Goal: Information Seeking & Learning: Find specific fact

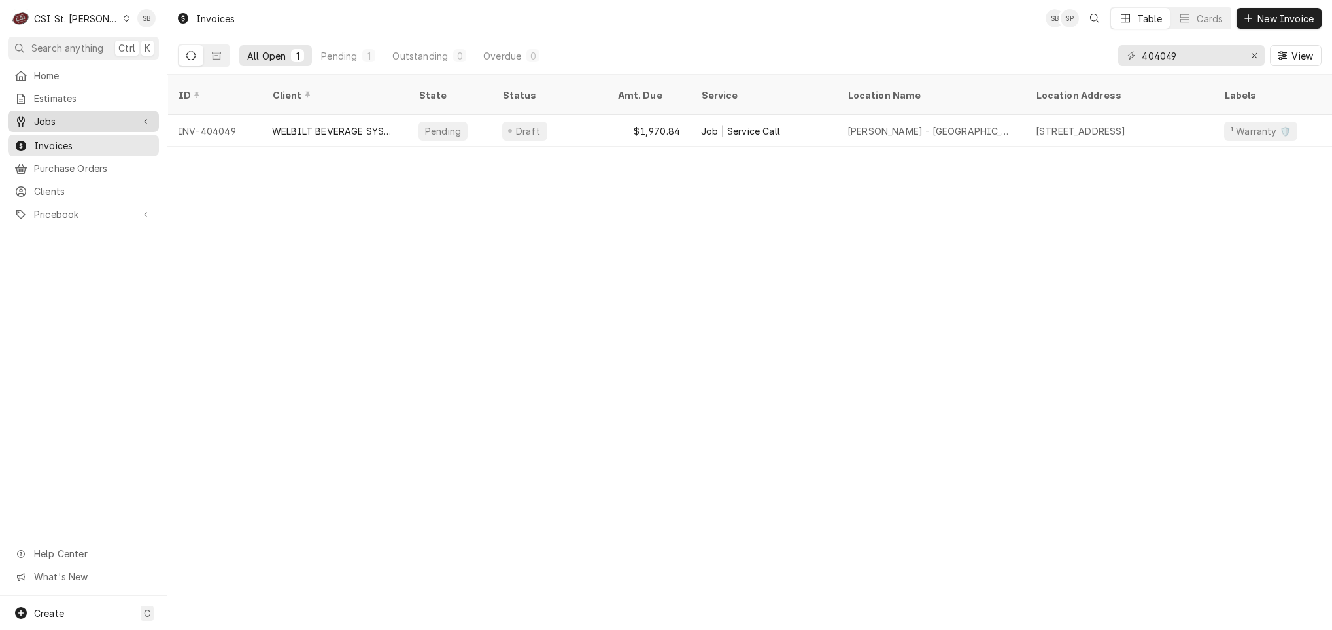
click at [69, 114] on span "Jobs" at bounding box center [83, 121] width 99 height 14
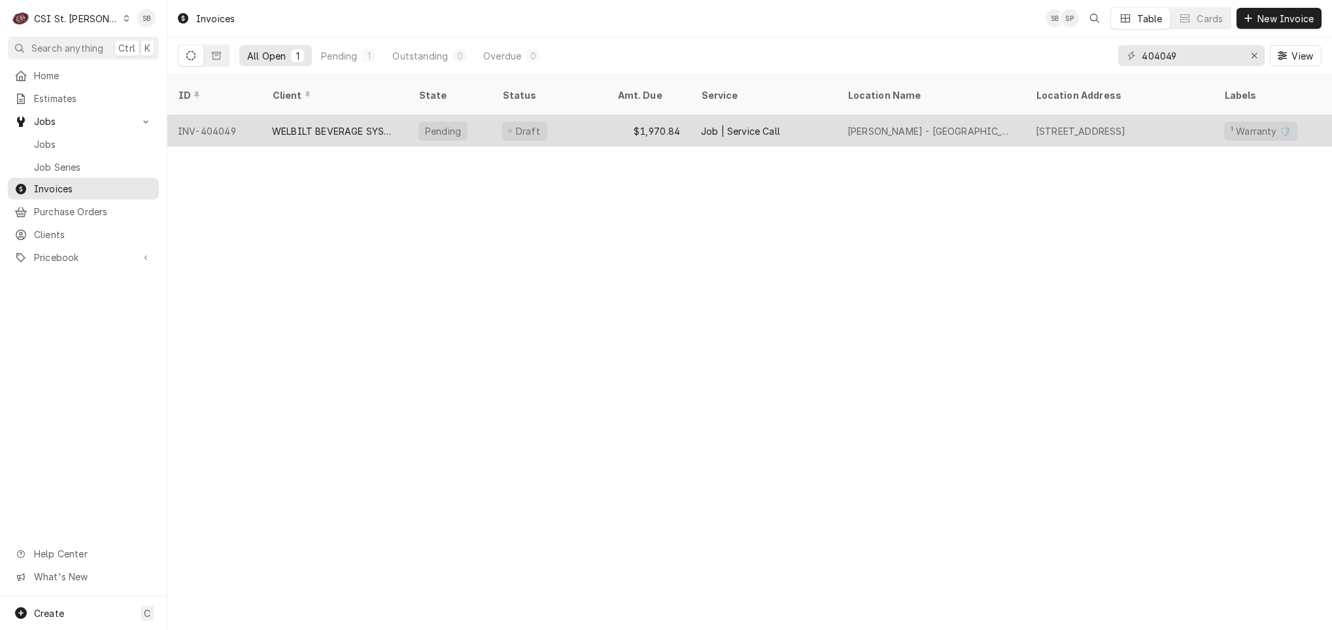
drag, startPoint x: 83, startPoint y: 150, endPoint x: 342, endPoint y: 112, distance: 261.6
click at [82, 150] on link "Jobs" at bounding box center [83, 144] width 151 height 22
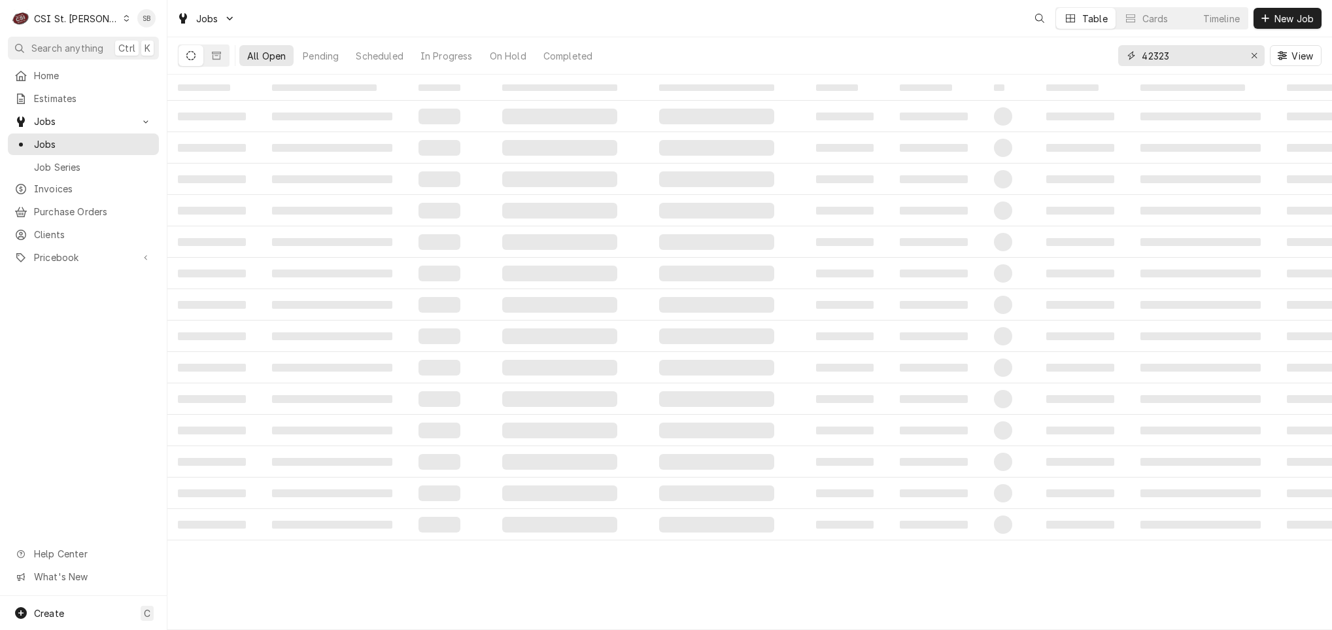
click at [1162, 56] on input "42323" at bounding box center [1191, 55] width 98 height 21
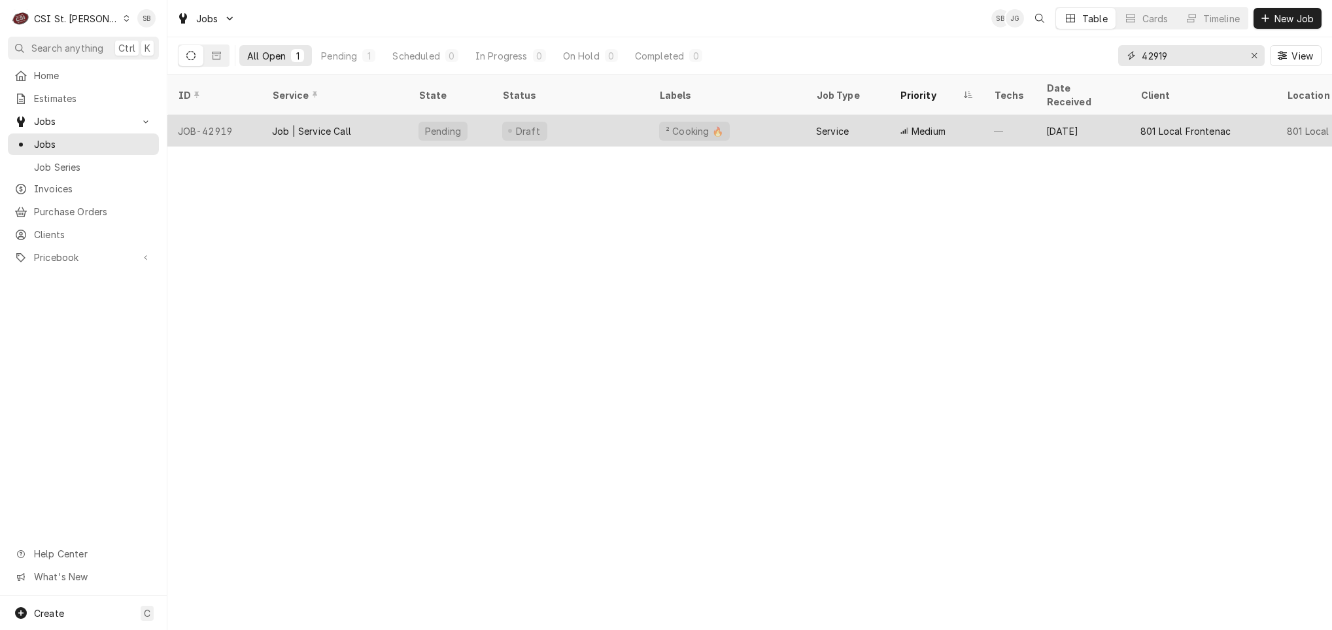
type input "42919"
click at [345, 128] on div "Job | Service Call" at bounding box center [335, 130] width 146 height 31
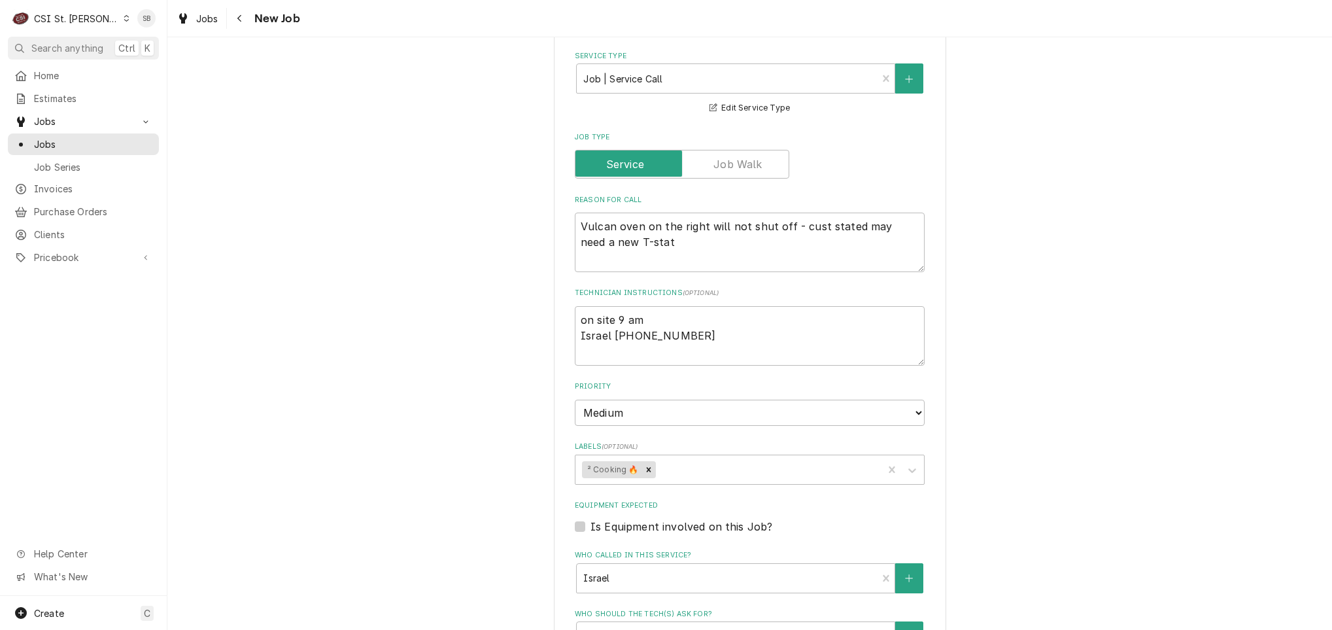
scroll to position [490, 0]
click at [630, 354] on textarea "on site 9 am Israel 314-563-1365" at bounding box center [750, 334] width 350 height 59
click at [699, 346] on textarea "on site 9 am Israel 314-563-1365" at bounding box center [750, 334] width 350 height 59
type textarea "x"
type textarea "on site 9 am Israel 314-563-1365"
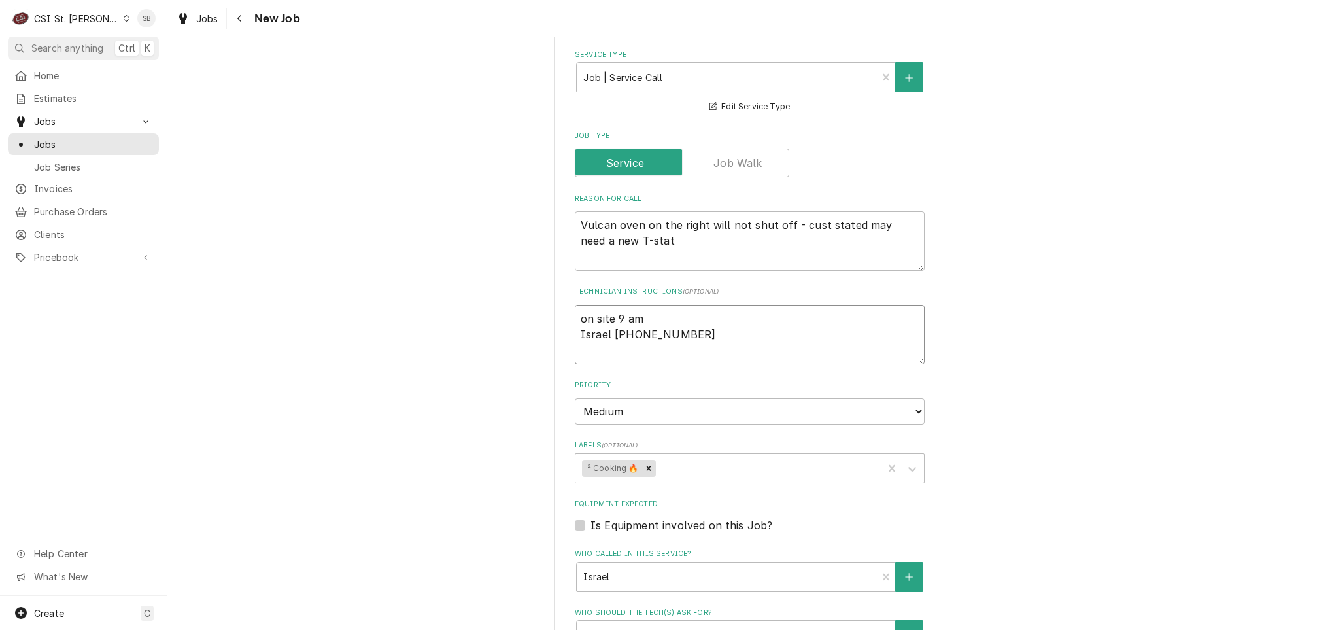
type textarea "x"
type textarea "on site 9 am Israel 314-563-1365"
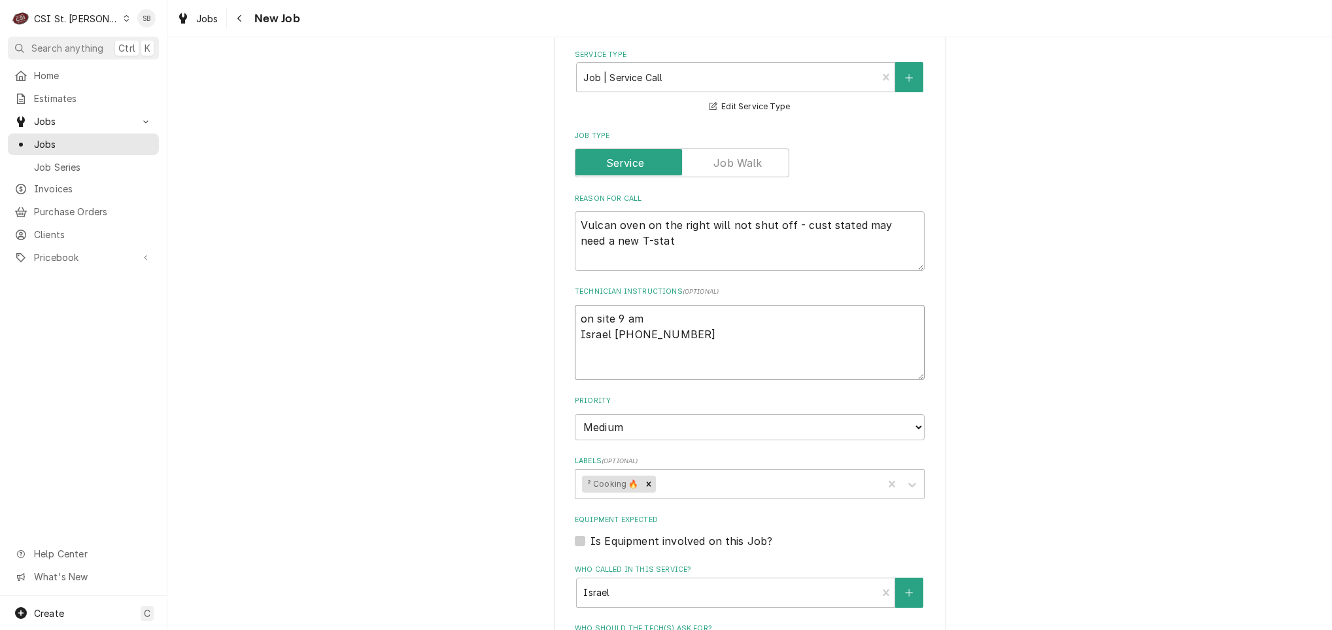
type textarea "x"
type textarea "on site 9 am Israel 314-563-1365 9"
type textarea "x"
type textarea "on site 9 am Israel 314-563-1365 9/"
type textarea "x"
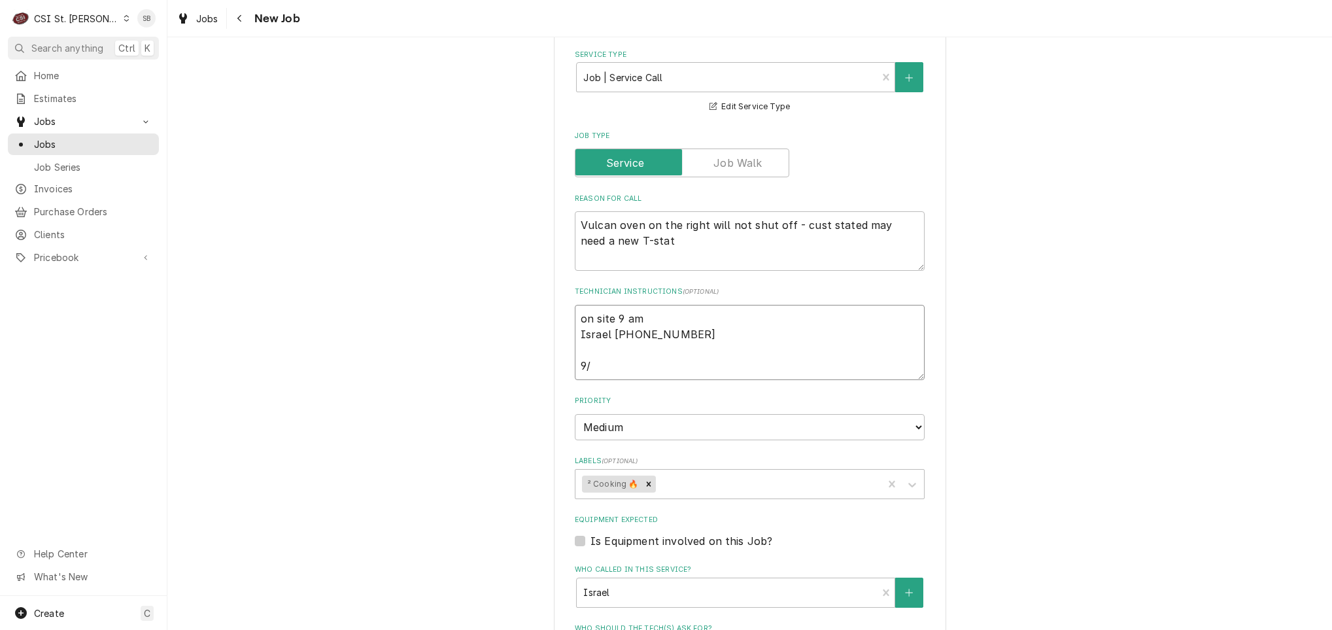
type textarea "on site 9 am Israel 314-563-1365 9/2"
type textarea "x"
type textarea "on site 9 am Israel 314-563-1365 9/25"
type textarea "x"
type textarea "on site 9 am Israel 314-563-1365 9/25"
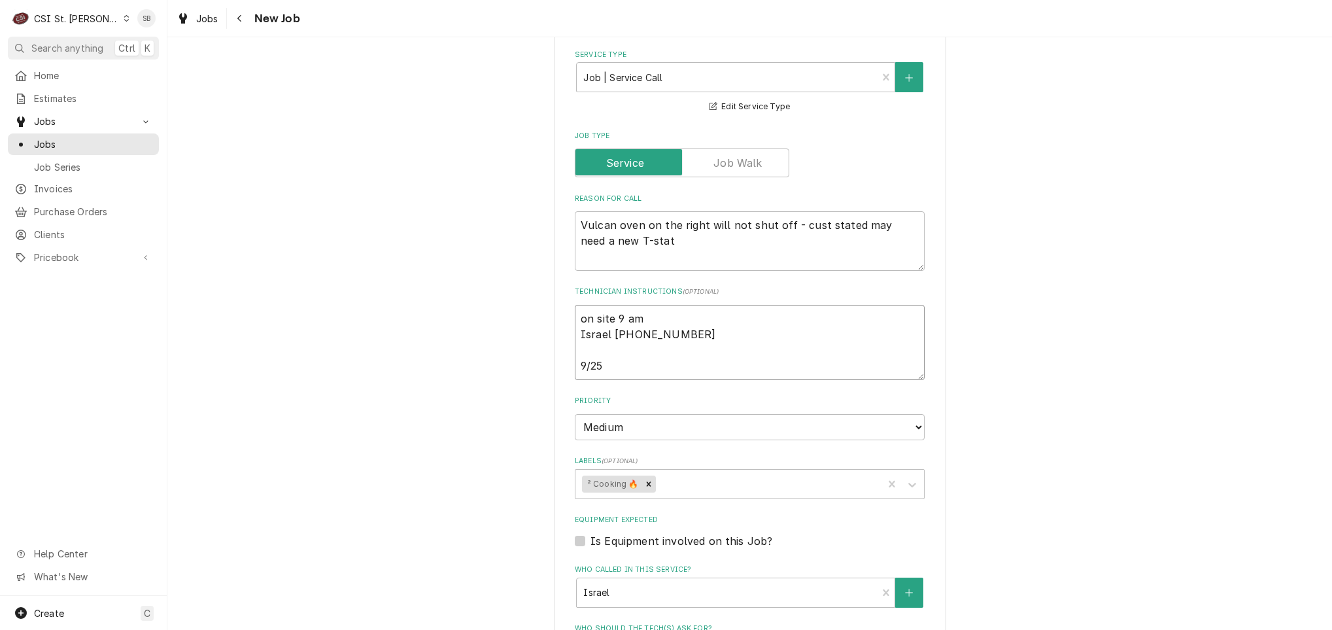
type textarea "x"
type textarea "on site 9 am Israel 314-563-1365 9/25 S"
type textarea "x"
type textarea "on site 9 am Israel 314-563-1365 9/25 SB"
type textarea "x"
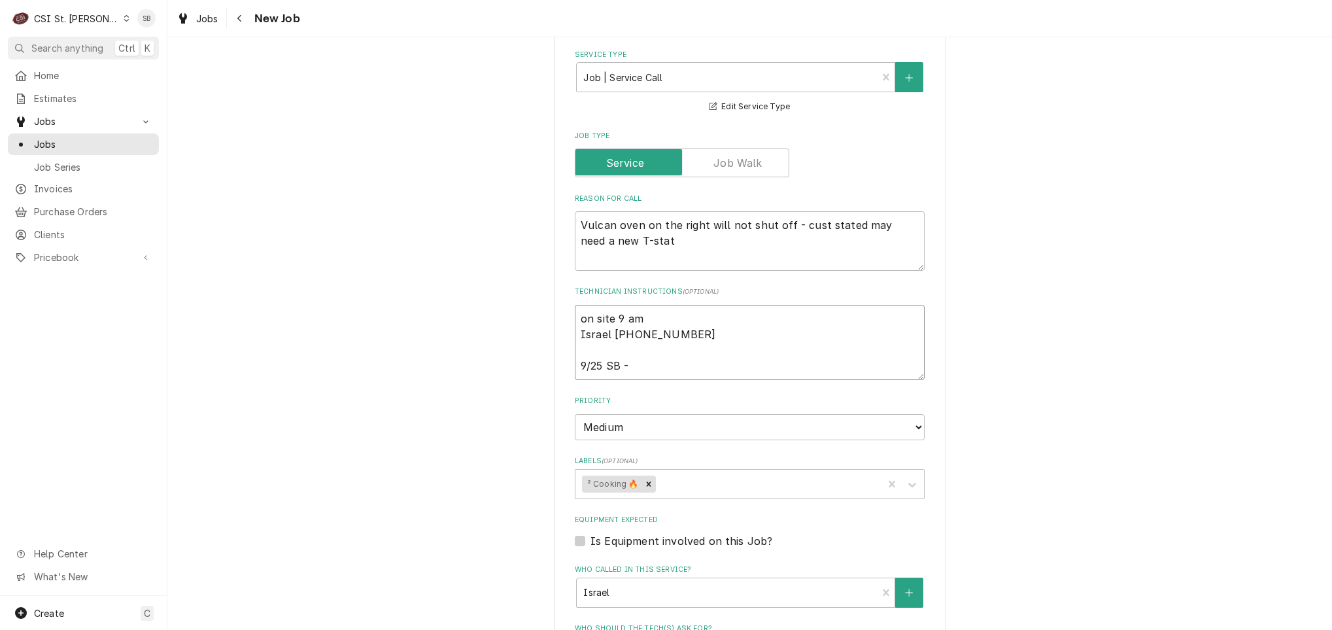
type textarea "on site 9 am Israel 314-563-1365 9/25 SB -"
type textarea "x"
type textarea "on site 9 am Israel 314-563-1365 9/25 SB - p"
type textarea "x"
type textarea "on site 9 am Israel 314-563-1365 9/25 SB - pe"
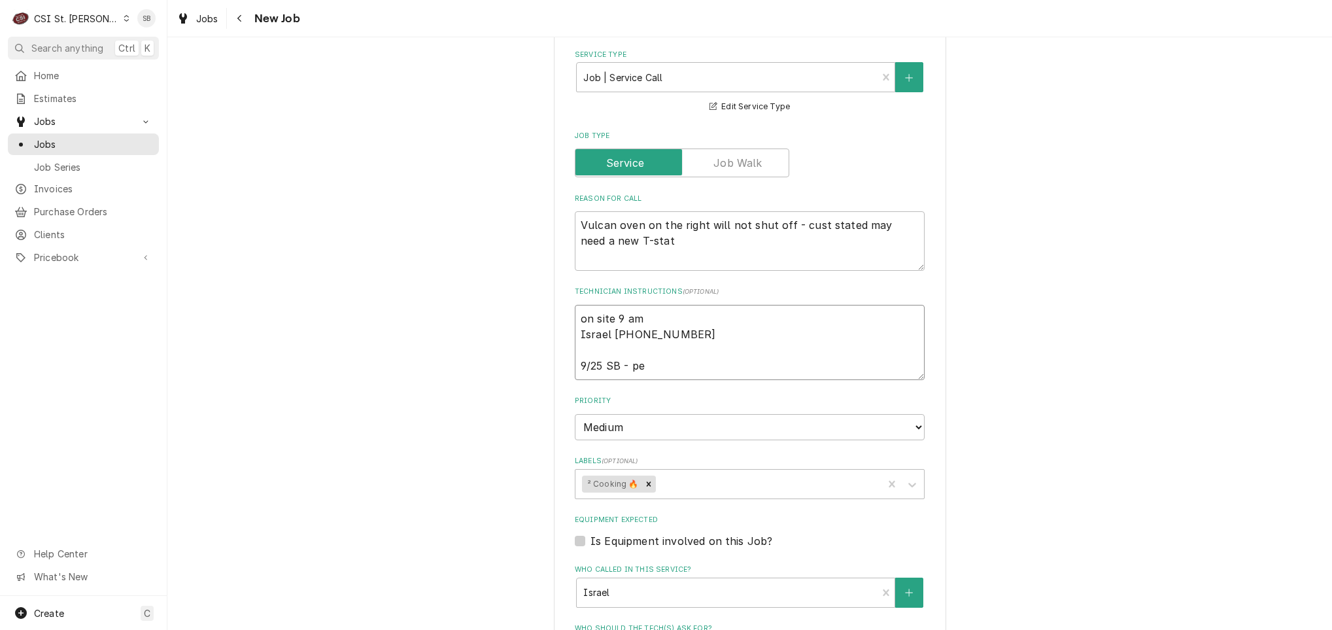
type textarea "x"
type textarea "on site 9 am Israel 314-563-1365 9/25 SB - per"
type textarea "x"
type textarea "on site 9 am Israel 314-563-1365 9/25 SB - per I"
type textarea "x"
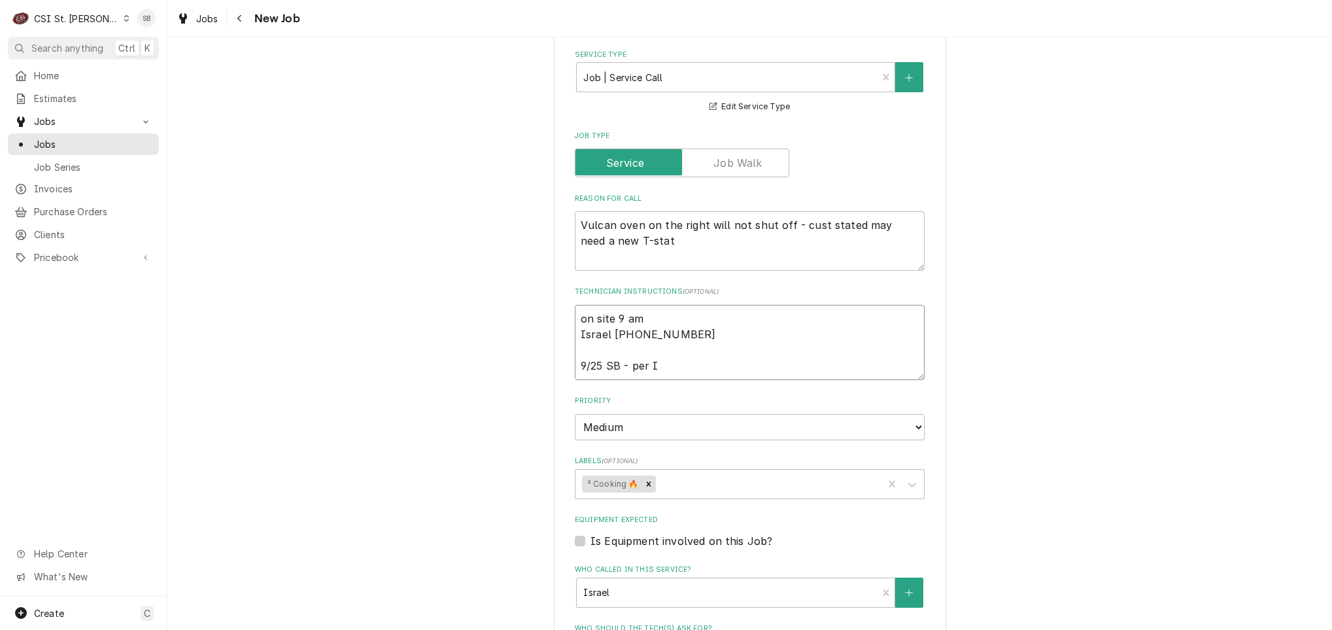
type textarea "on site 9 am Israel 314-563-1365 9/25 SB - per Is"
type textarea "x"
type textarea "on site 9 am Israel 314-563-1365 9/25 SB - per Isr"
type textarea "x"
type textarea "on site 9 am Israel 314-563-1365 9/25 SB - per Isra"
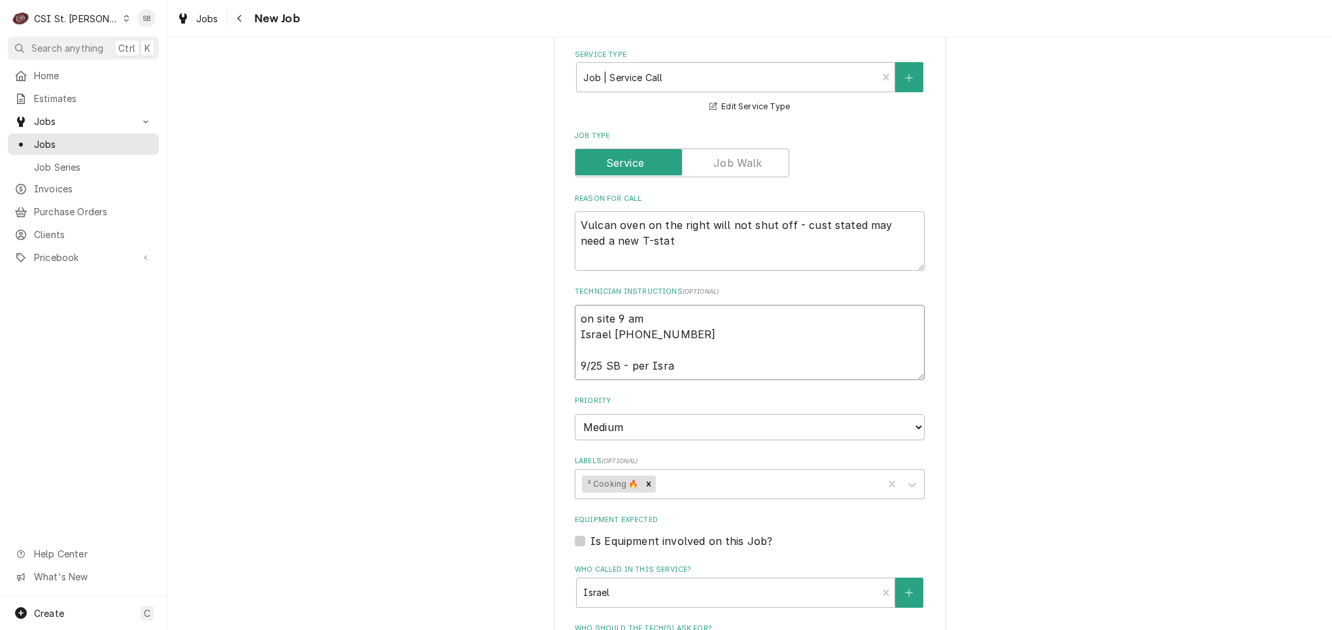
type textarea "x"
type textarea "on site 9 am Israel 314-563-1365 9/25 SB - per Israel"
type textarea "x"
type textarea "on site 9 am Israel 314-563-1365 9/25 SB - per Israel"
type textarea "x"
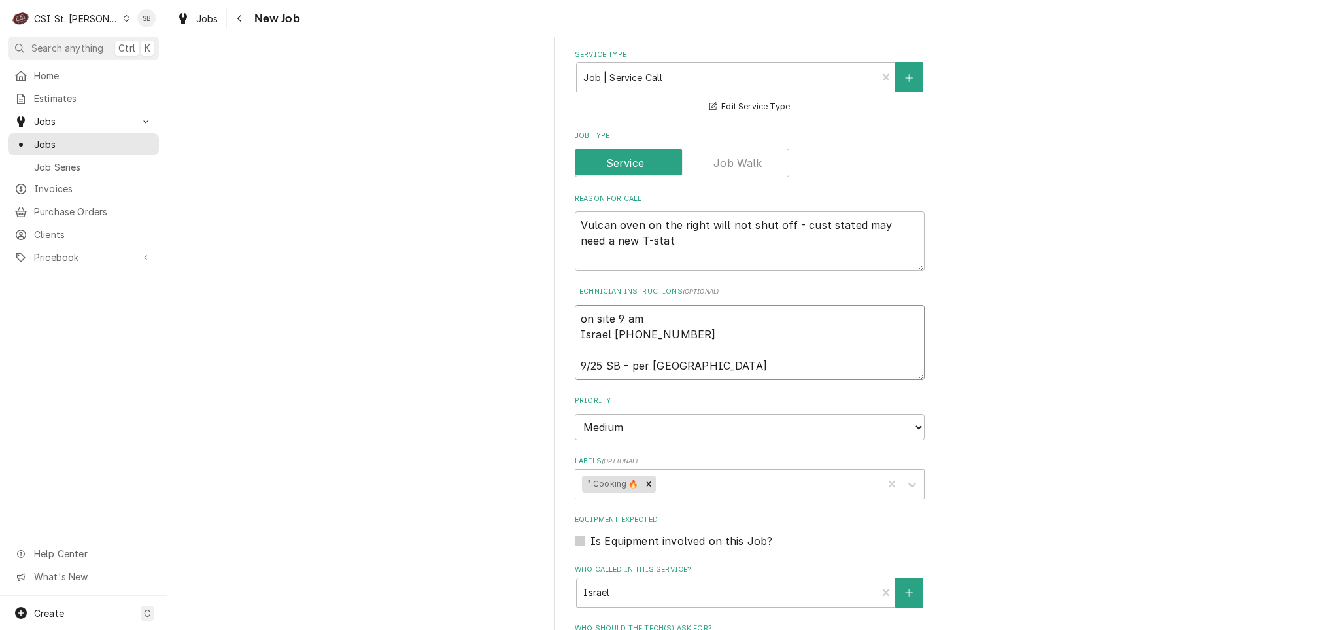
type textarea "on site 9 am Israel 314-563-1365 9/25 SB - per Israel o"
type textarea "x"
type textarea "on site 9 am Israel 314-563-1365 9/25 SB - per Israel o"
type textarea "x"
type textarea "on site 9 am Israel 314-563-1365 9/25 SB - per Israel o to"
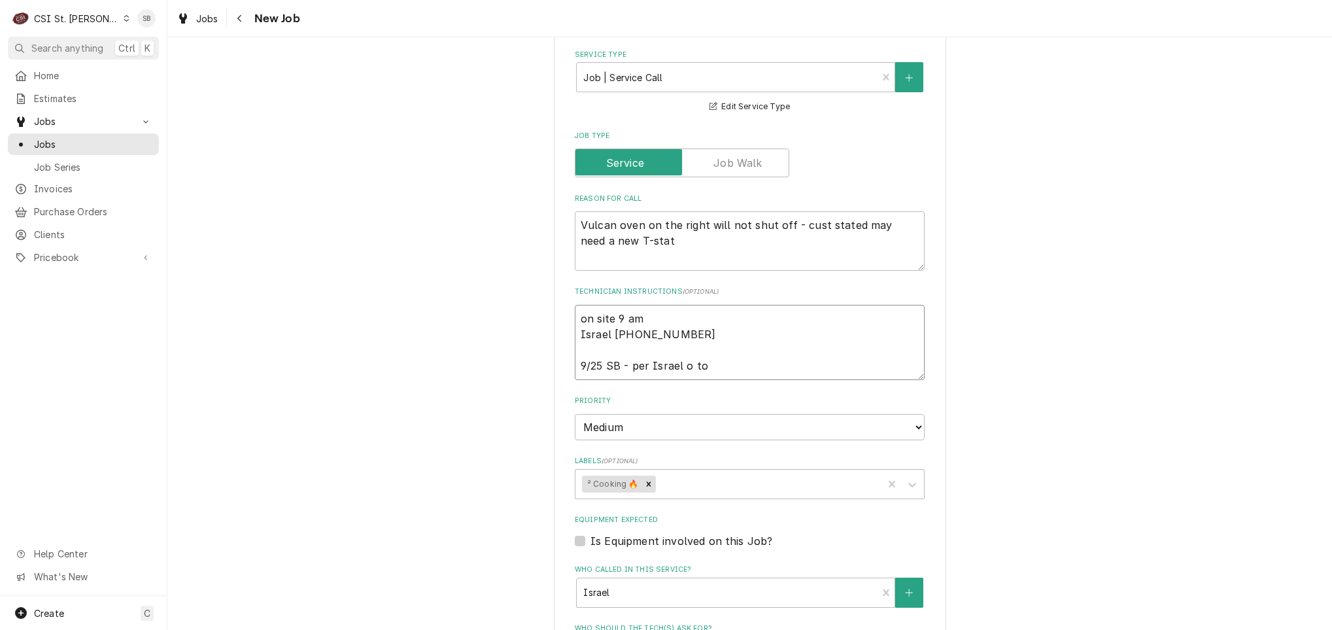
type textarea "x"
type textarea "on site 9 am Israel 314-563-1365 9/25 SB - per Israel o to"
type textarea "x"
type textarea "on site 9 am Israel 314-563-1365 9/25 SB - per Israel o to"
type textarea "x"
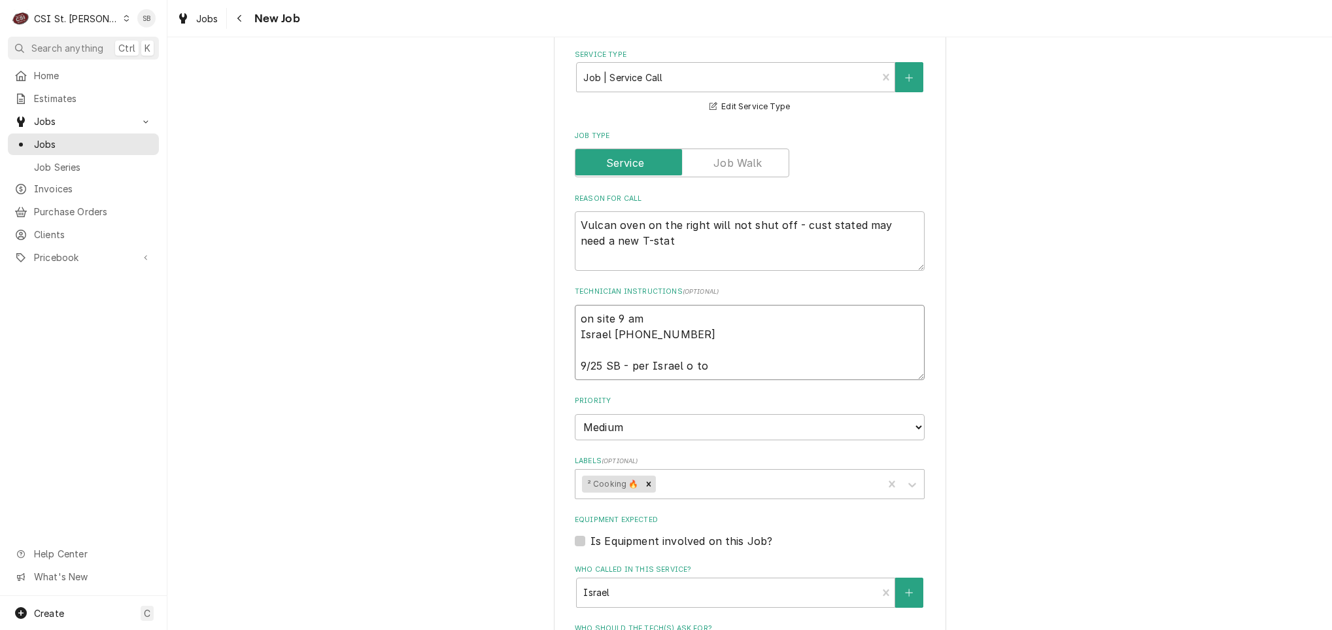
type textarea "on site 9 am Israel 314-563-1365 9/25 SB - per Israel o t"
type textarea "x"
type textarea "on site 9 am Israel 314-563-1365 9/25 SB - per Israel o"
type textarea "x"
type textarea "on site 9 am Israel 314-563-1365 9/25 SB - per Israel o"
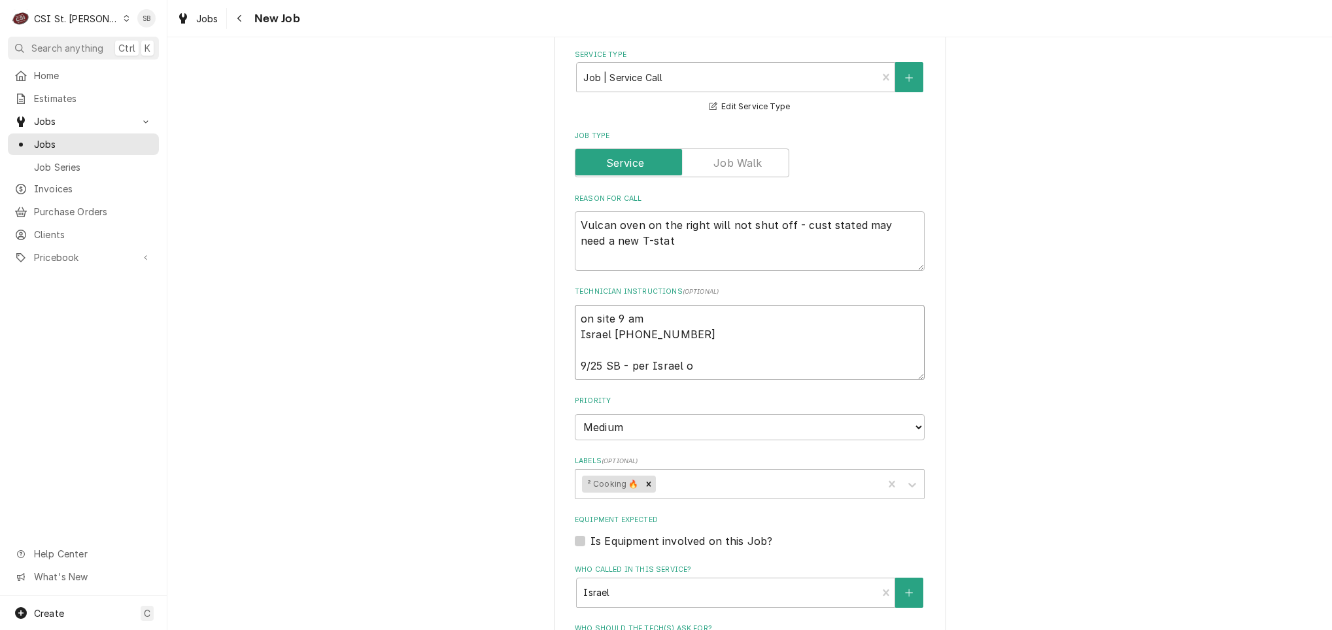
type textarea "x"
type textarea "on site 9 am Israel 314-563-1365 9/25 SB - per Israel ok"
type textarea "x"
type textarea "on site 9 am Israel 314-563-1365 9/25 SB - per Israel ok"
type textarea "x"
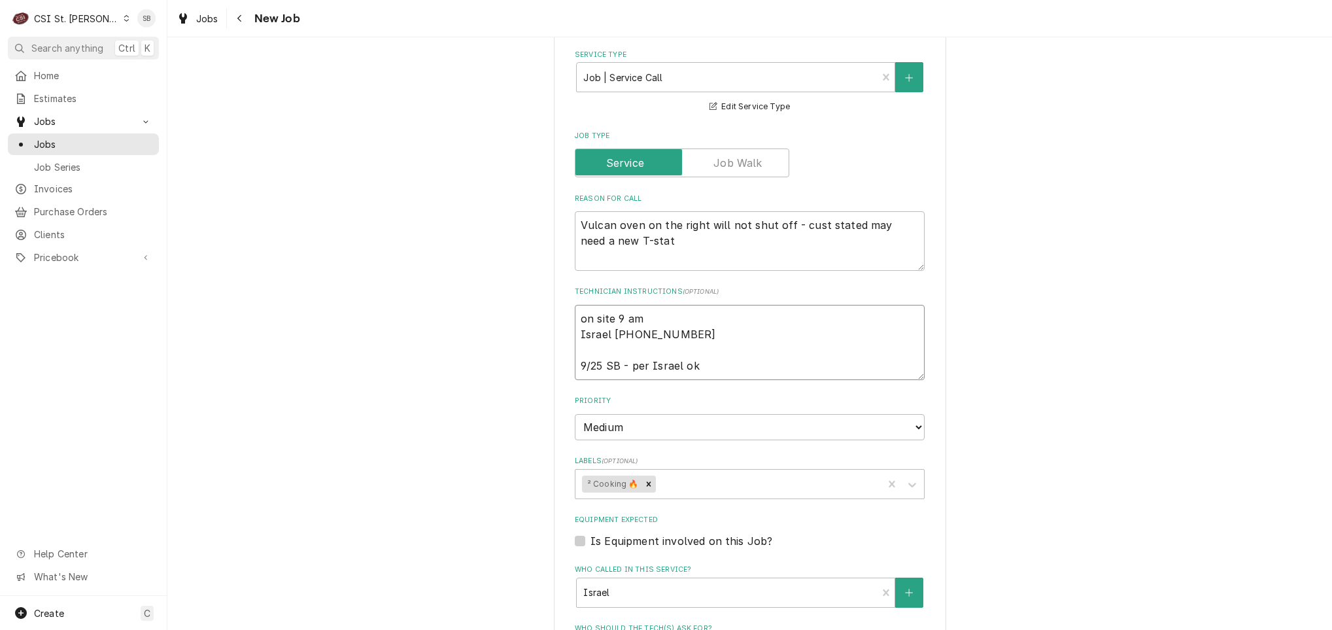
type textarea "on site 9 am Israel 314-563-1365 9/25 SB - per Israel ok t"
type textarea "x"
type textarea "on site 9 am Israel 314-563-1365 9/25 SB - per Israel ok to"
type textarea "x"
type textarea "on site 9 am Israel 314-563-1365 9/25 SB - per Israel ok to"
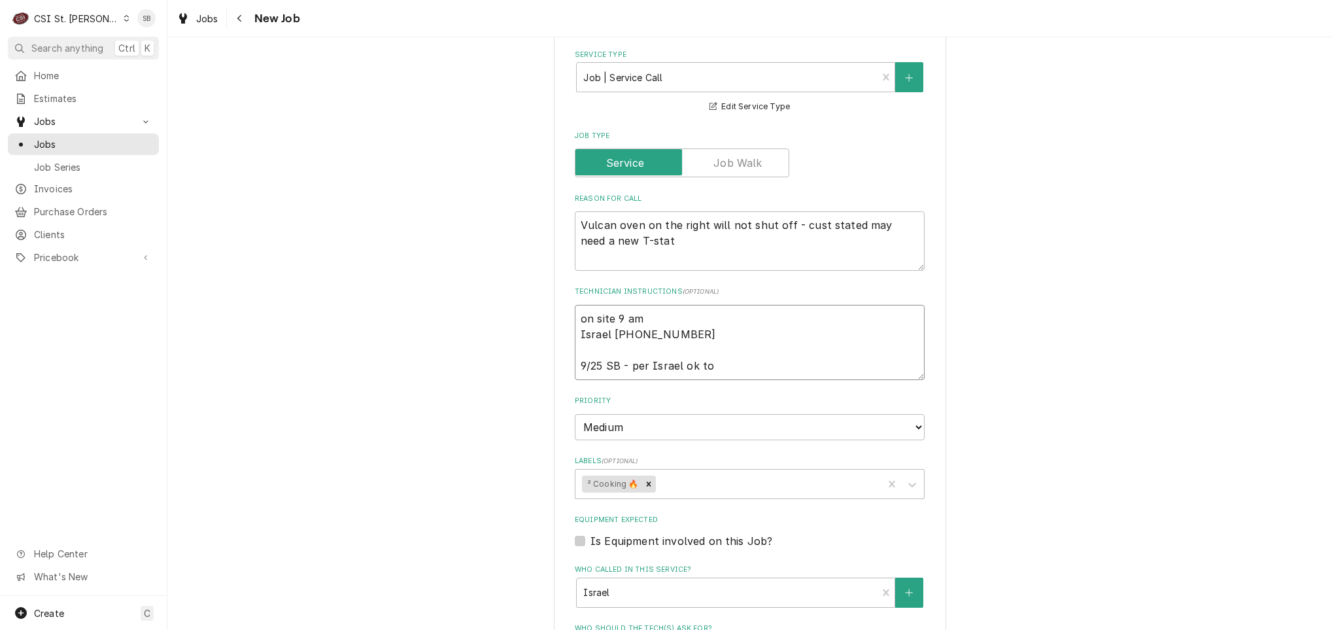
type textarea "x"
type textarea "on site 9 am Israel 314-563-1365 9/25 SB - per Israel ok to se"
type textarea "x"
type textarea "on site 9 am Israel 314-563-1365 9/25 SB - per Israel ok to sen"
type textarea "x"
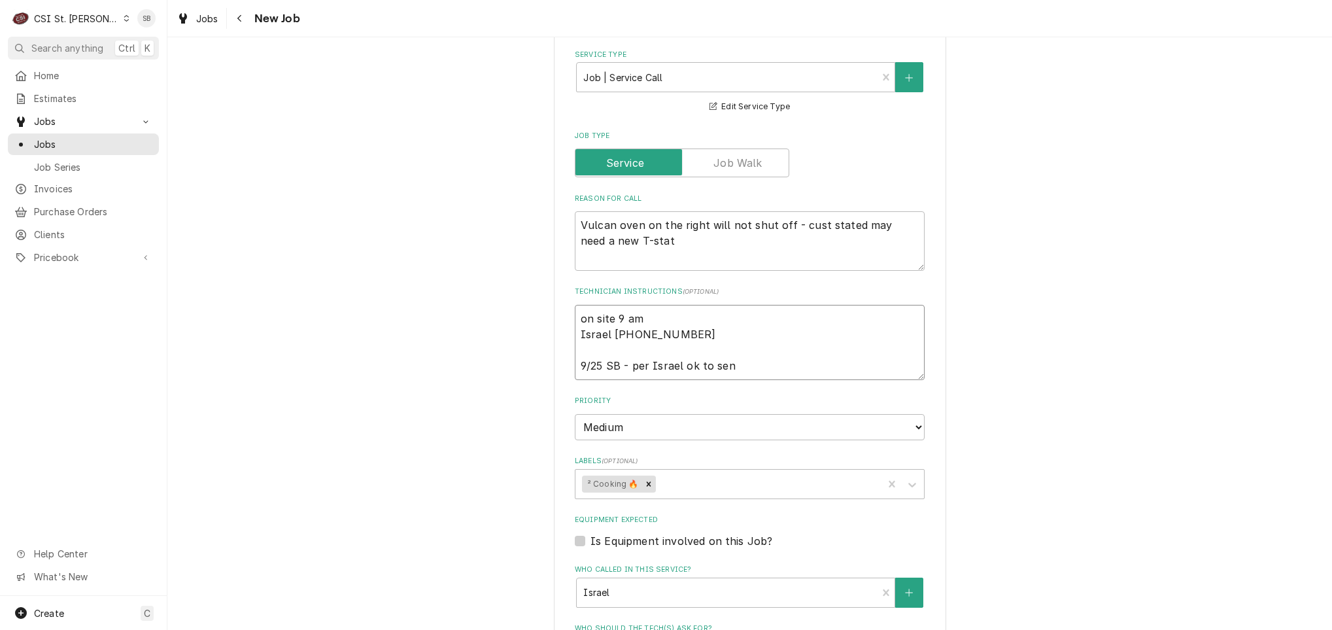
type textarea "on site 9 am Israel 314-563-1365 9/25 SB - per Israel ok to send"
type textarea "x"
type textarea "on site 9 am Israel 314-563-1365 9/25 SB - per Israel ok to send"
type textarea "x"
type textarea "on site 9 am Israel 314-563-1365 9/25 SB - per Israel ok to send t"
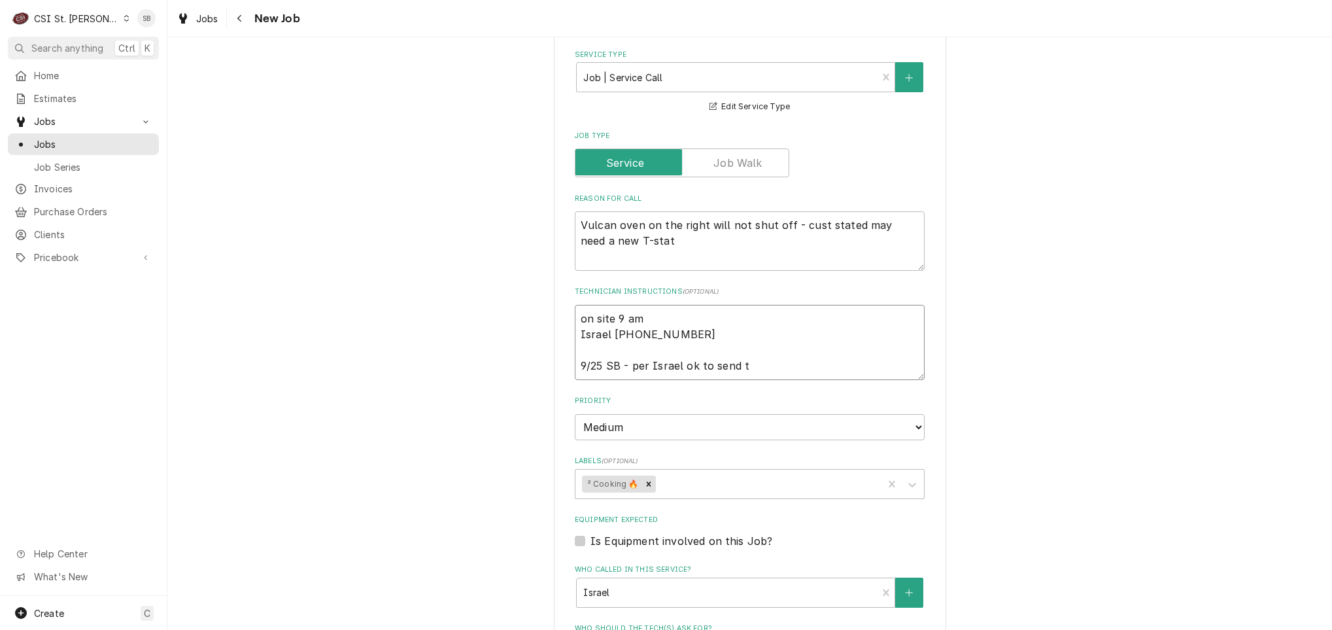
type textarea "x"
type textarea "on site 9 am Israel 314-563-1365 9/25 SB - per Israel ok to send te"
type textarea "x"
type textarea "on site 9 am Israel 314-563-1365 9/25 SB - per Israel ok to send tec"
type textarea "x"
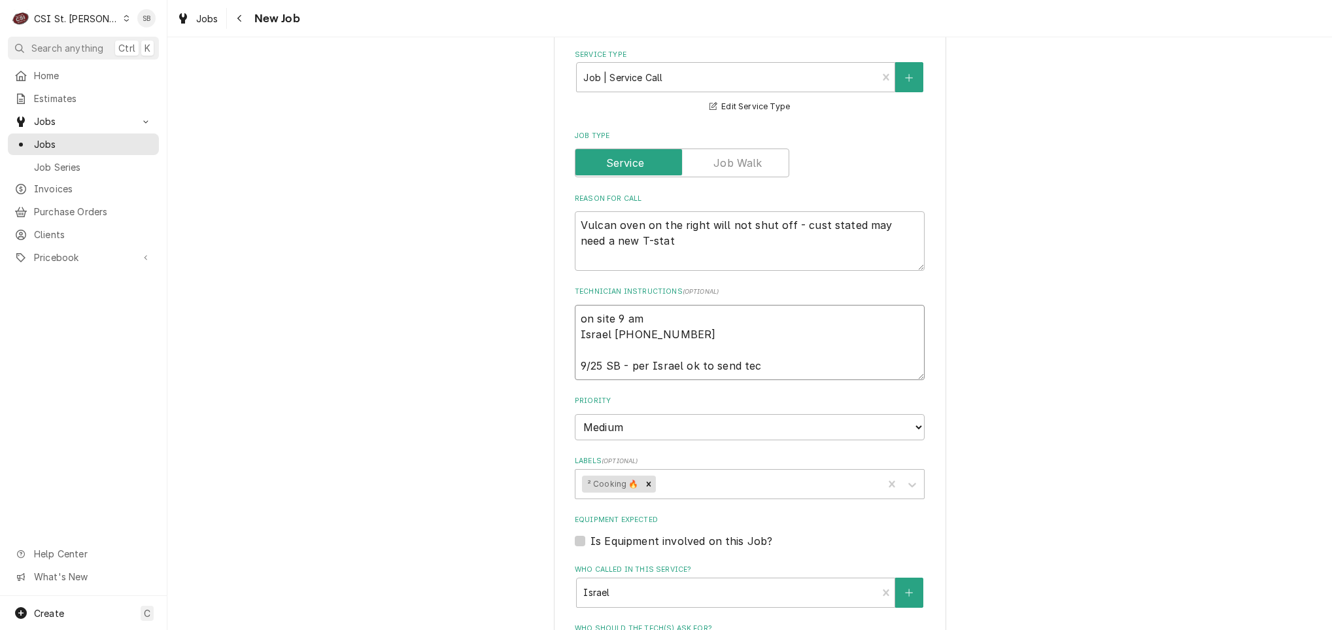
type textarea "on site 9 am Israel 314-563-1365 9/25 SB - per Israel ok to send tech"
type textarea "x"
type textarea "on site 9 am Israel 314-563-1365 9/25 SB - per Israel ok to send tech,"
type textarea "x"
type textarea "on site 9 am Israel 314-563-1365 9/25 SB - per Israel ok to send tech,"
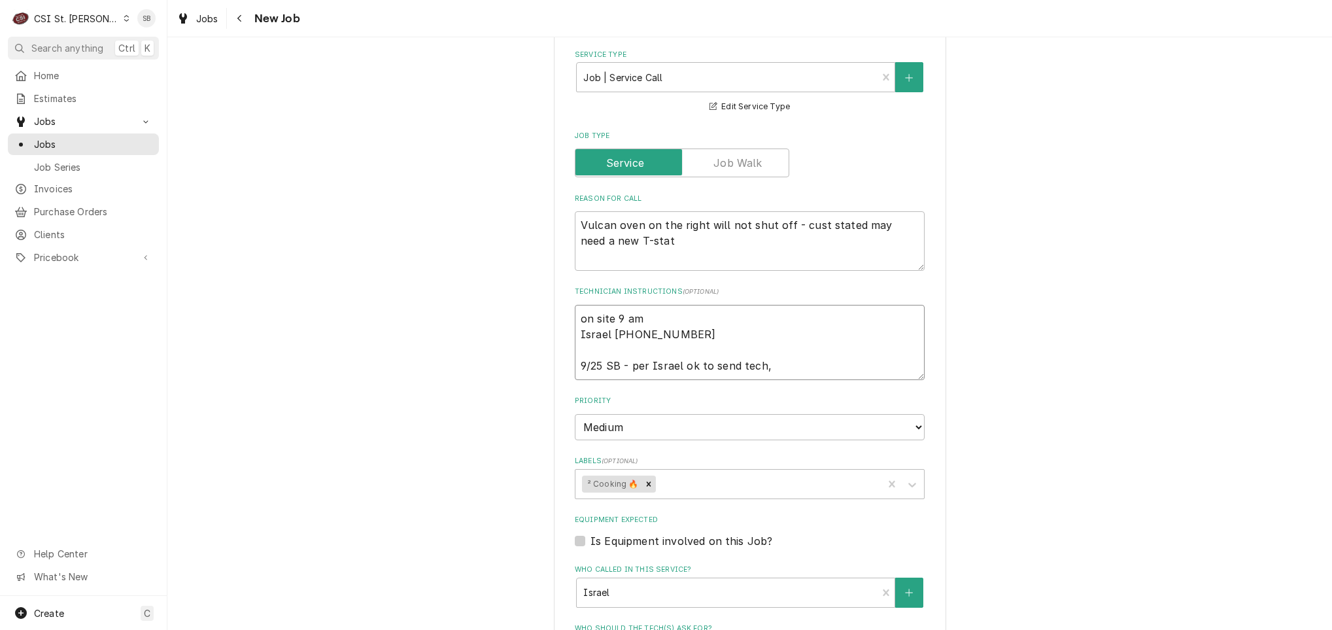
type textarea "x"
type textarea "on site 9 am Israel 314-563-1365 9/25 SB - per Israel ok to send tech, a"
type textarea "x"
type textarea "on site 9 am Israel 314-563-1365 9/25 SB - per Israel ok to send tech, ad"
type textarea "x"
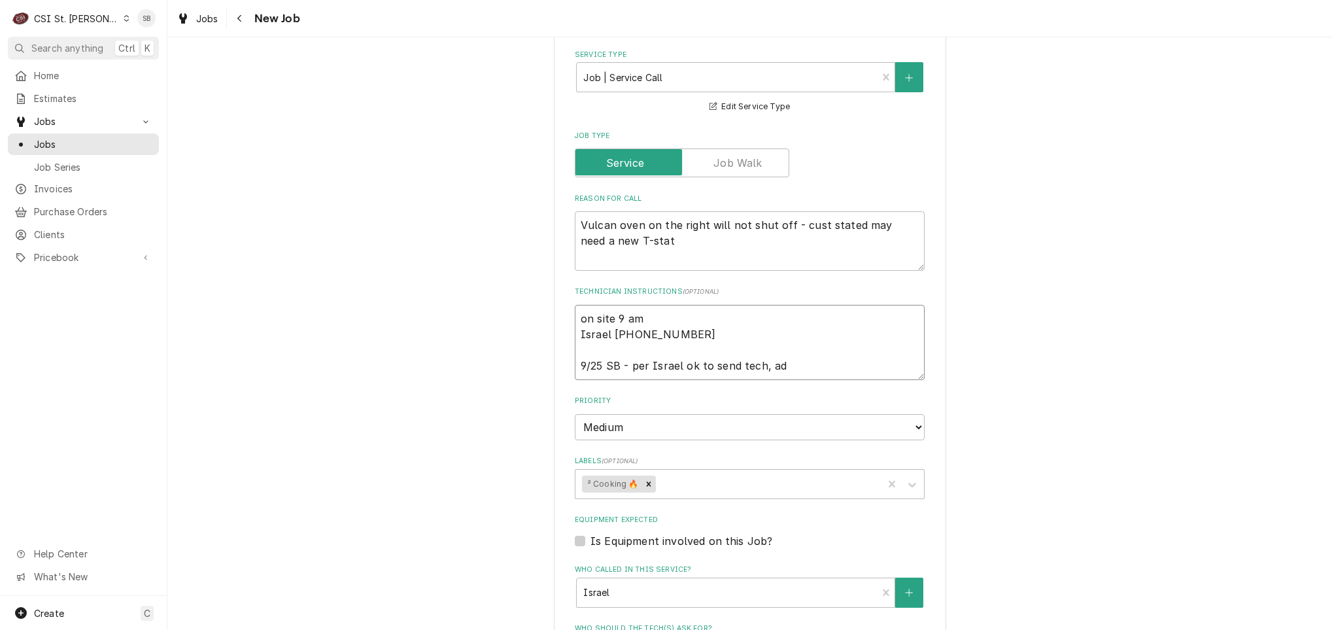
type textarea "on site 9 am Israel 314-563-1365 9/25 SB - per Israel ok to send tech, adv"
type textarea "x"
type textarea "on site 9 am Israel 314-563-1365 9/25 SB - per Israel ok to send tech, advis"
type textarea "x"
type textarea "on site 9 am Israel 314-563-1365 9/25 SB - per Israel ok to send tech, advise"
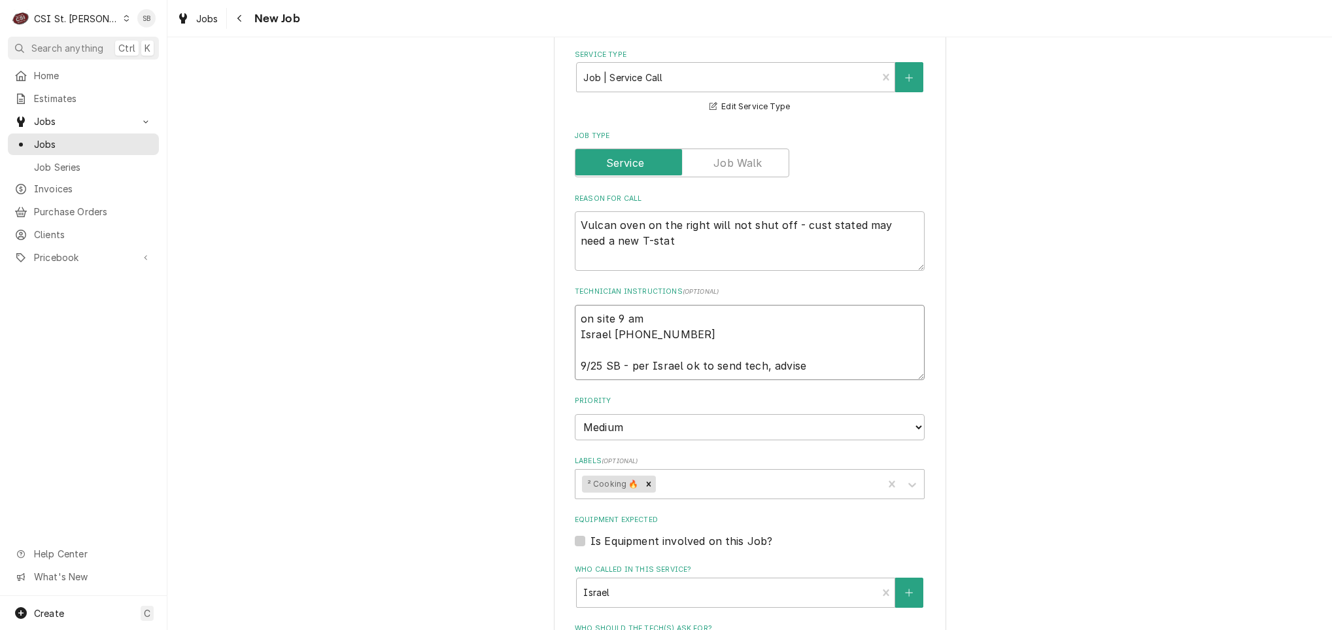
type textarea "x"
type textarea "on site 9 am Israel 314-563-1365 9/25 SB - per Israel ok to send tech, advised"
type textarea "x"
type textarea "on site 9 am Israel 314-563-1365 9/25 SB - per Israel ok to send tech, advised"
type textarea "x"
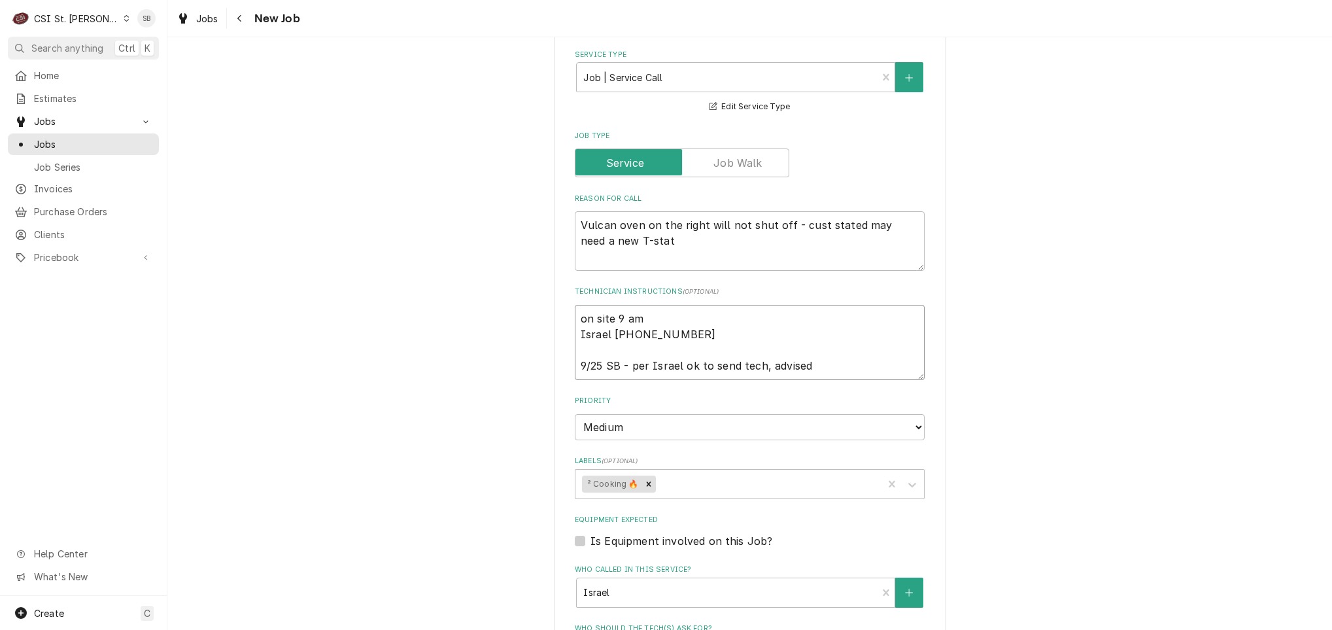
type textarea "on site 9 am Israel 314-563-1365 9/25 SB - per Israel ok to send tech, advised A"
type textarea "x"
type textarea "on site 9 am Israel 314-563-1365 9/25 SB - per Israel ok to send tech, advised …"
type textarea "x"
type textarea "on site 9 am Israel 314-563-1365 9/25 SB - per Israel ok to send tech, advised …"
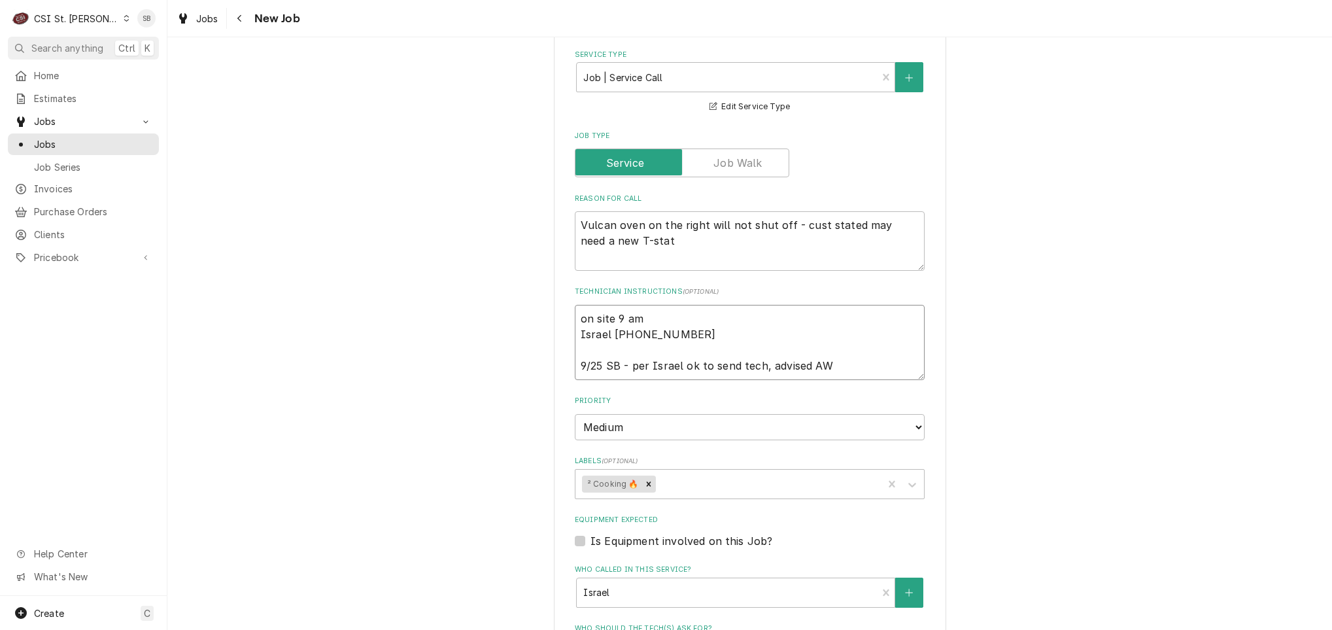
drag, startPoint x: 721, startPoint y: 392, endPoint x: 620, endPoint y: 409, distance: 101.4
click at [620, 409] on fieldset "Job Details Job Source Direct (Phone/Email/etc.) Service Channel Corrigo Ecotra…" at bounding box center [750, 403] width 350 height 1011
type textarea "x"
type textarea "on site 9 am Israel 314-563-1365 9/25 SB -"
type textarea "x"
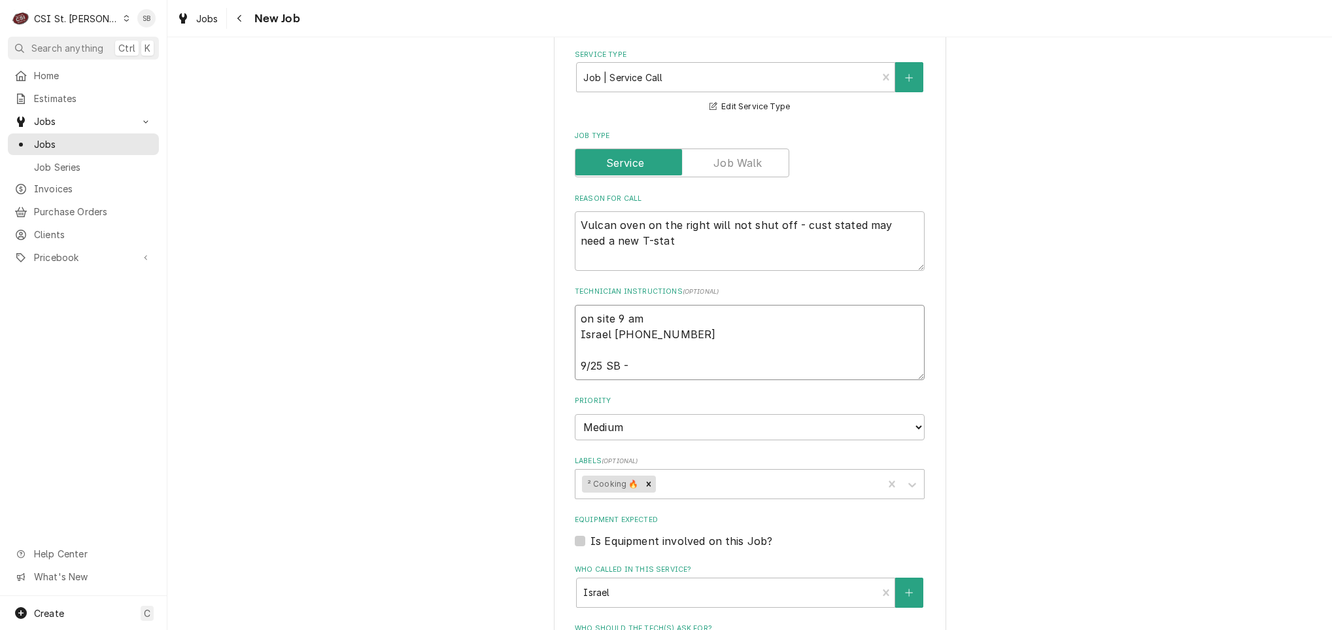
type textarea "on site 9 am Israel 314-563-1365 9/25 SB - L"
type textarea "x"
type textarea "on site 9 am Israel 314-563-1365 9/25 SB - LV"
type textarea "x"
type textarea "on site 9 am Israel 314-563-1365 9/25 SB - LVM"
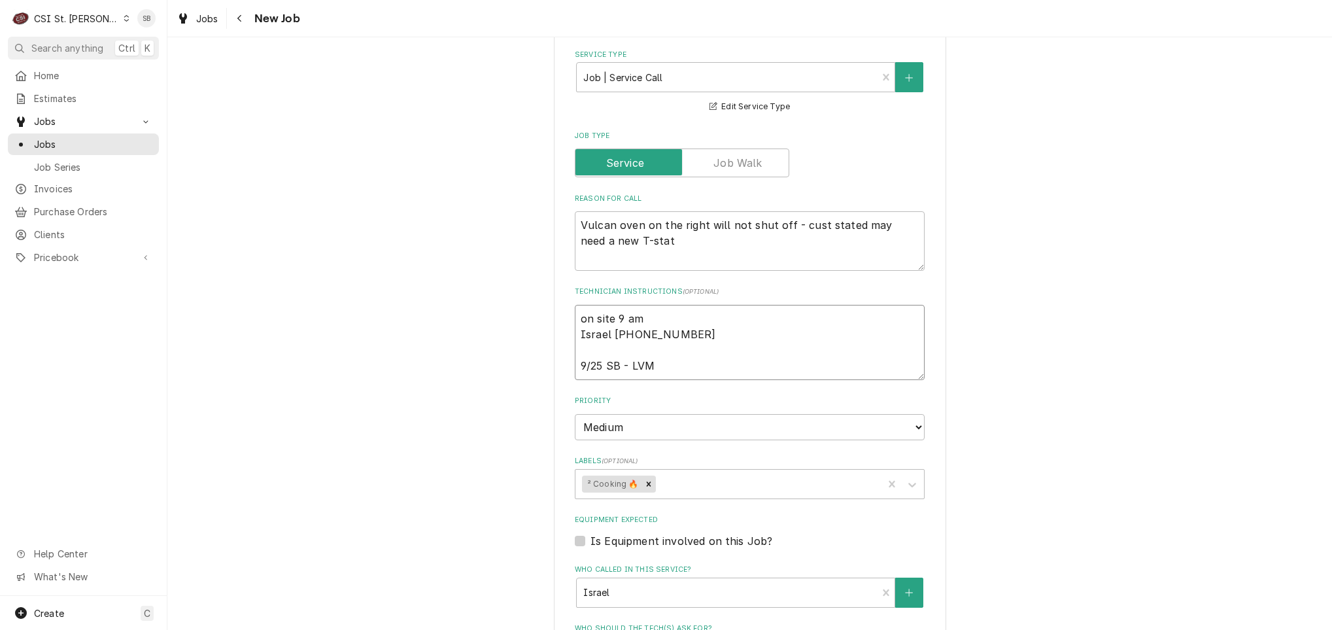
type textarea "x"
type textarea "on site 9 am Israel 314-563-1365 9/25 SB - LVM t"
type textarea "x"
type textarea "on site 9 am Israel 314-563-1365 9/25 SB - LVM to"
type textarea "x"
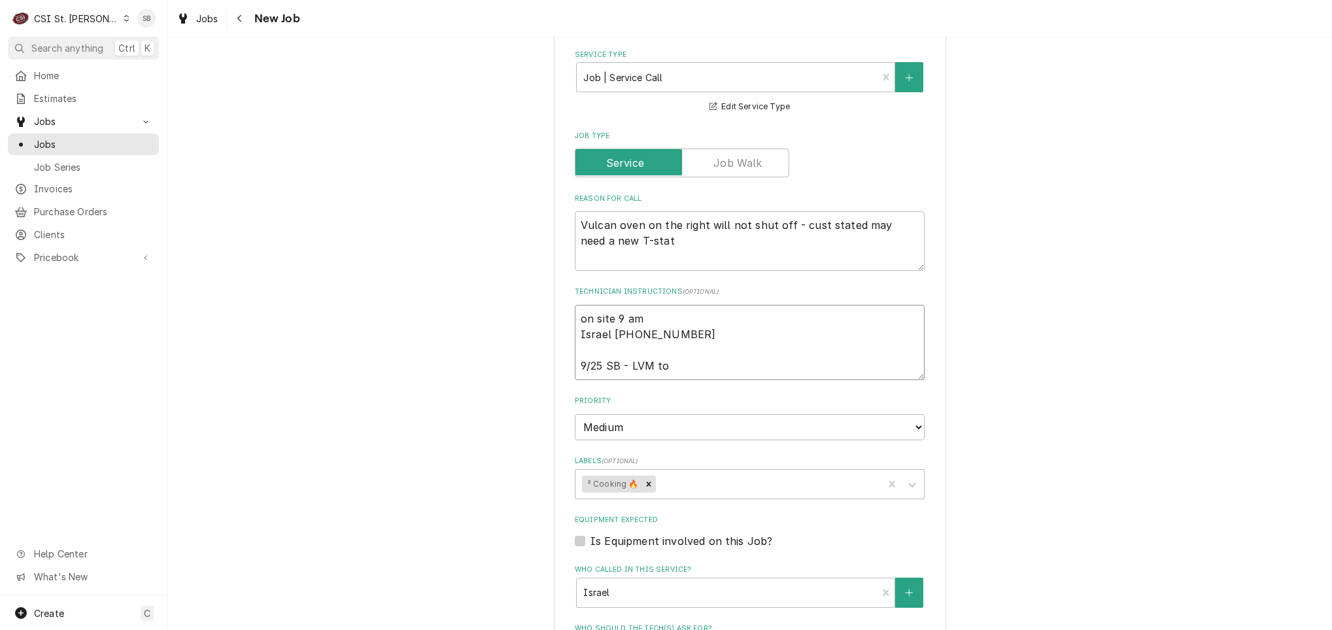
type textarea "on site 9 am Israel 314-563-1365 9/25 SB - LVM to"
type textarea "x"
type textarea "on site 9 am Israel 314-563-1365 9/25 SB - LVM to s"
type textarea "x"
type textarea "on site 9 am Israel 314-563-1365 9/25 SB - LVM to se"
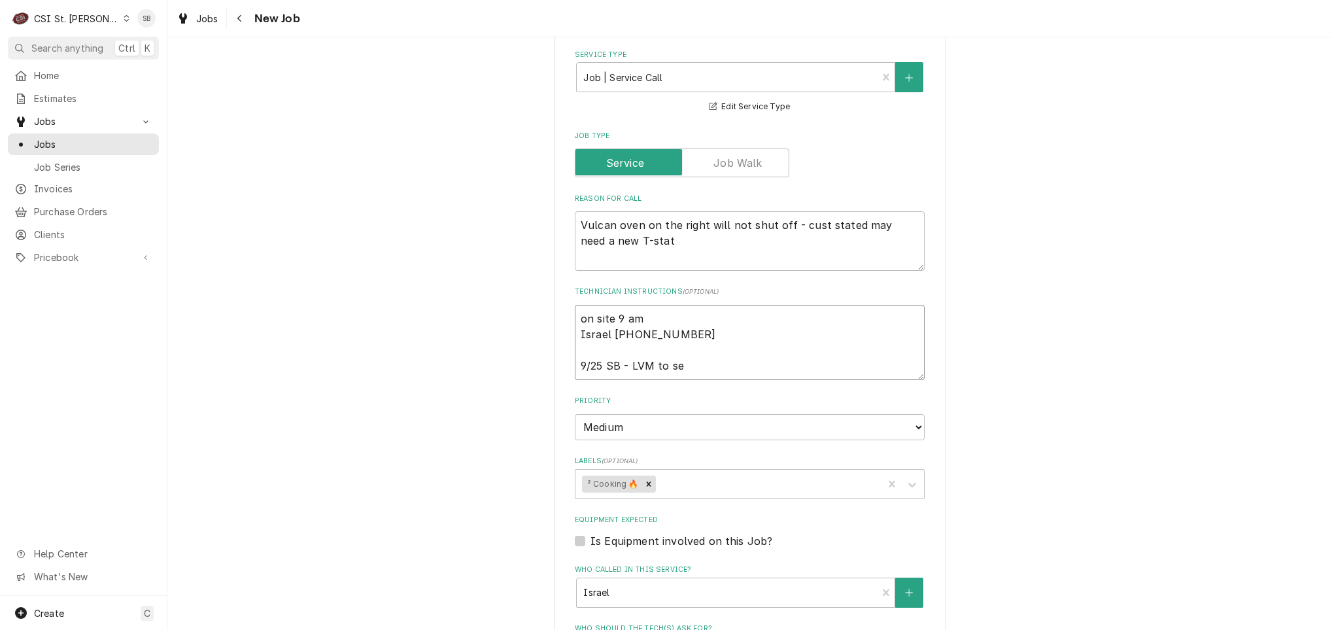
type textarea "x"
type textarea "on site 9 am Israel 314-563-1365 9/25 SB - LVM to see"
type textarea "x"
type textarea "on site 9 am Israel 314-563-1365 9/25 SB - LVM to see"
type textarea "x"
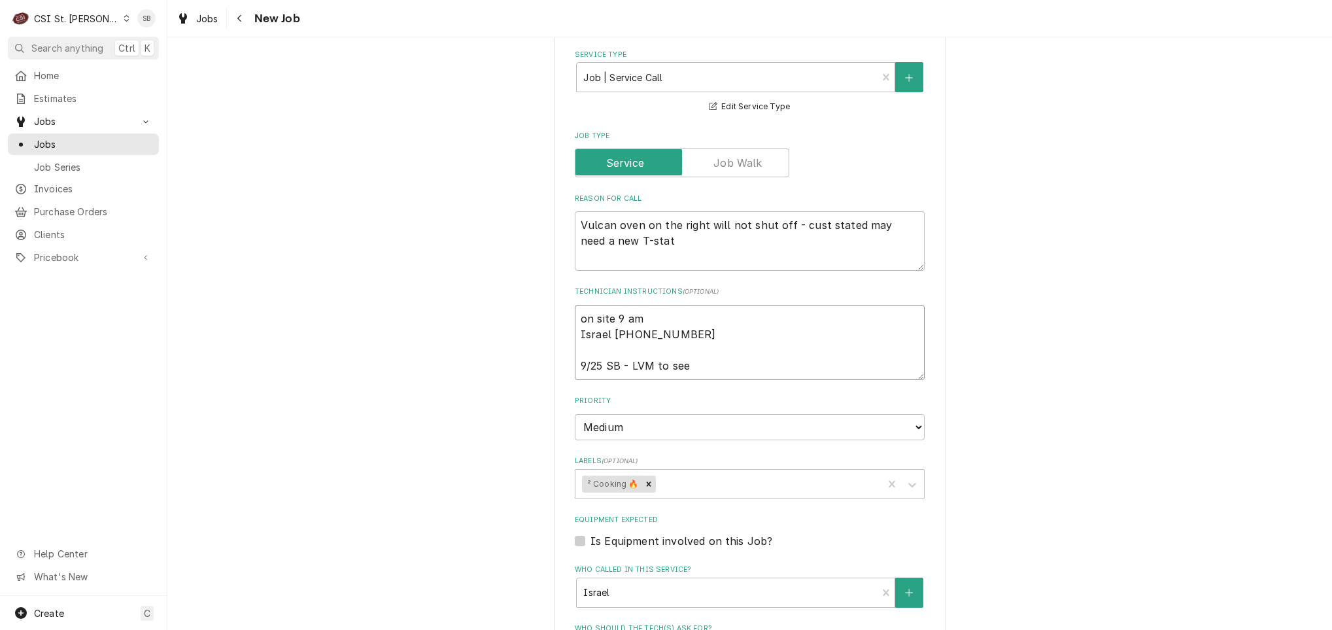
type textarea "on site 9 am Israel 314-563-1365 9/25 SB - LVM to see i"
type textarea "x"
type textarea "on site 9 am Israel 314-563-1365 9/25 SB - LVM to see if"
type textarea "x"
type textarea "on site 9 am Israel 314-563-1365 9/25 SB - LVM to see if"
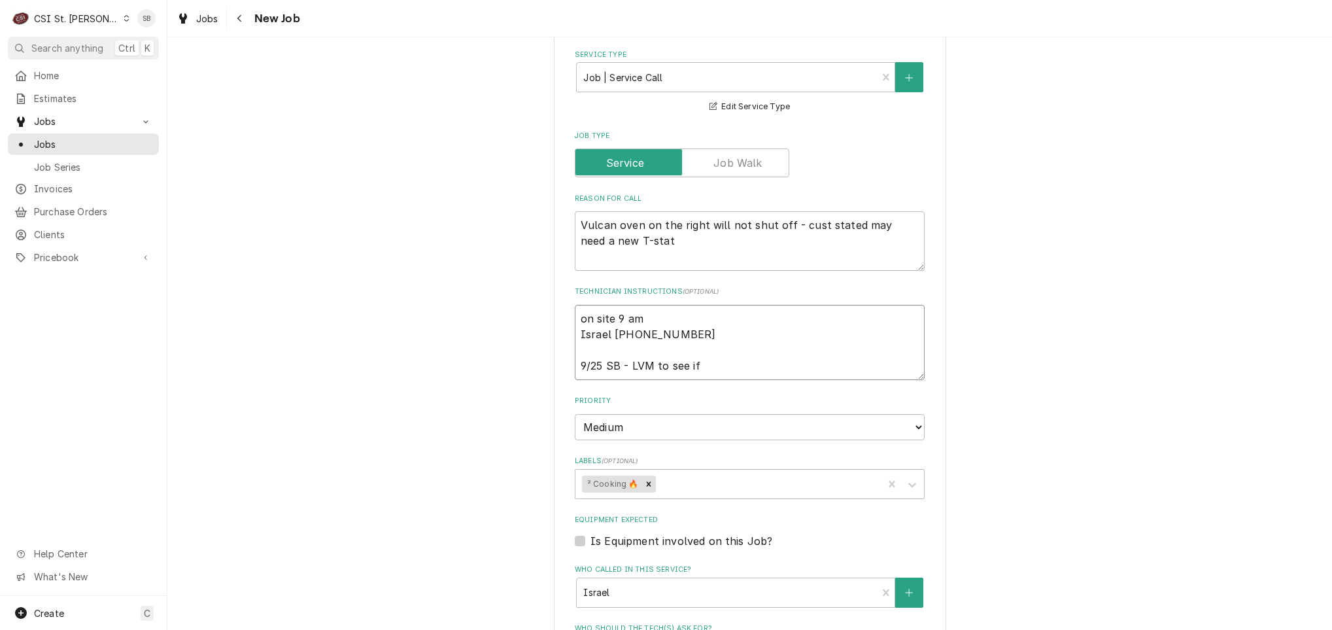
type textarea "x"
type textarea "on site 9 am Israel 314-563-1365 9/25 SB - LVM to see if o"
type textarea "x"
type textarea "on site 9 am Israel 314-563-1365 9/25 SB - LVM to see if ok"
type textarea "x"
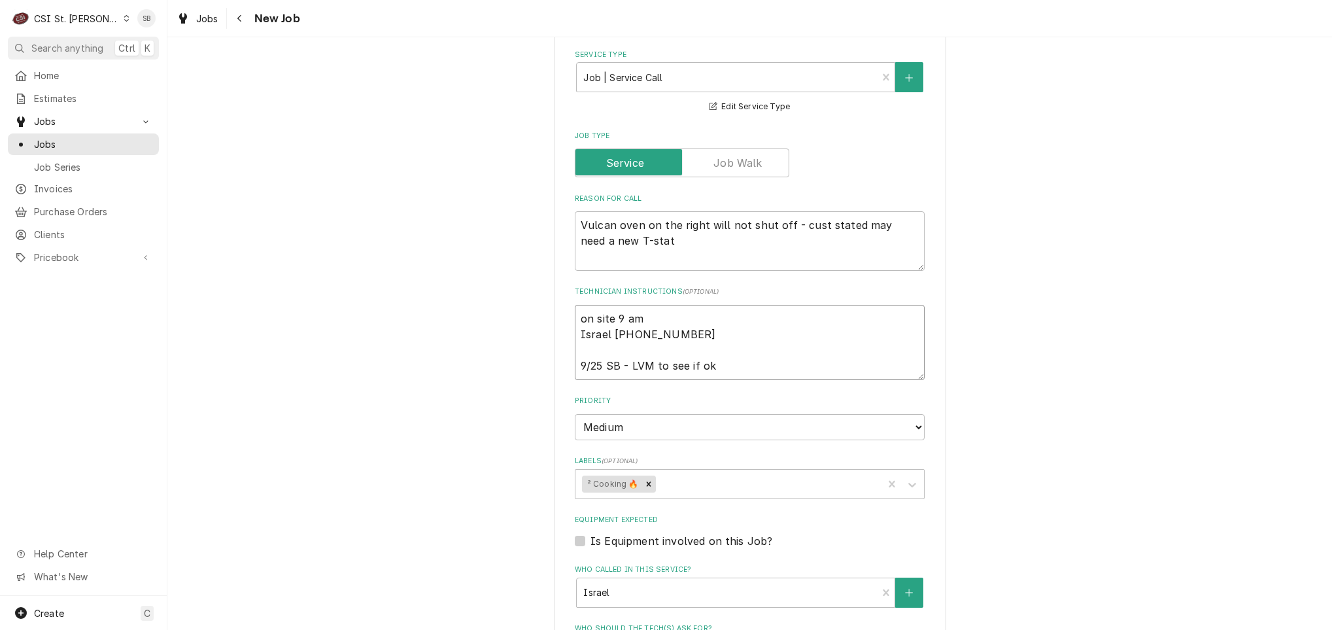
type textarea "on site 9 am Israel 314-563-1365 9/25 SB - LVM to see if ok t"
type textarea "x"
type textarea "on site 9 am Israel 314-563-1365 9/25 SB - LVM to see if ok to"
type textarea "x"
type textarea "on site 9 am Israel 314-563-1365 9/25 SB - LVM to see if ok to"
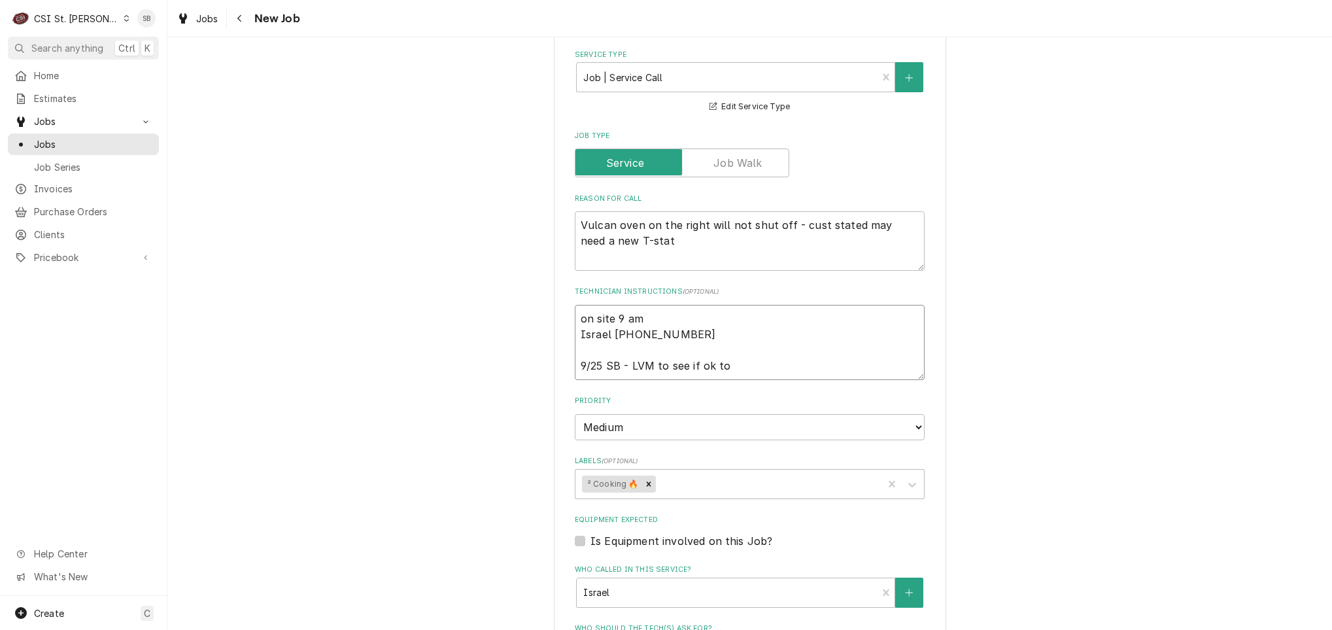
type textarea "x"
type textarea "on site 9 am Israel 314-563-1365 9/25 SB - LVM to see if ok to s"
type textarea "x"
type textarea "on site 9 am Israel 314-563-1365 9/25 SB - LVM to see if ok to sen"
type textarea "x"
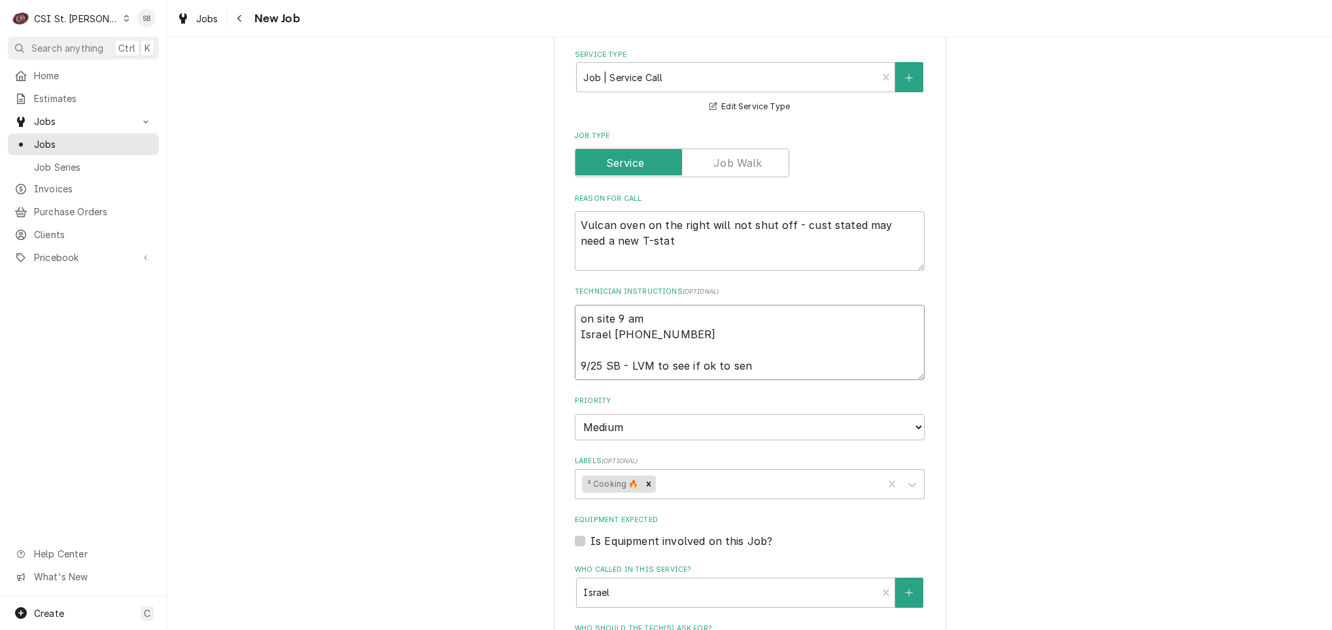
type textarea "on site 9 am Israel 314-563-1365 9/25 SB - LVM to see if ok to send"
type textarea "x"
type textarea "on site 9 am Israel 314-563-1365 9/25 SB - LVM to see if ok to send"
type textarea "x"
type textarea "on site 9 am Israel 314-563-1365 9/25 SB - LVM to see if ok to send t"
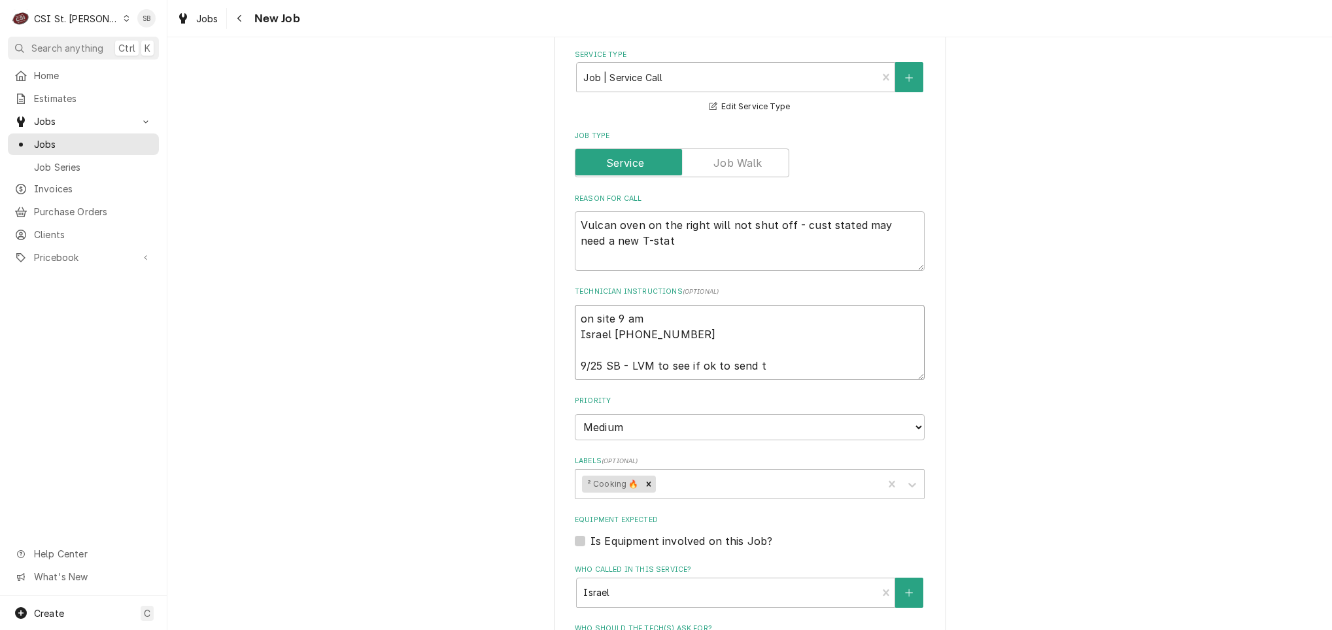
type textarea "x"
type textarea "on site 9 am Israel 314-563-1365 9/25 SB - LVM to see if ok to send te"
type textarea "x"
type textarea "on site 9 am Israel 314-563-1365 9/25 SB - LVM to see if ok to send tec"
type textarea "x"
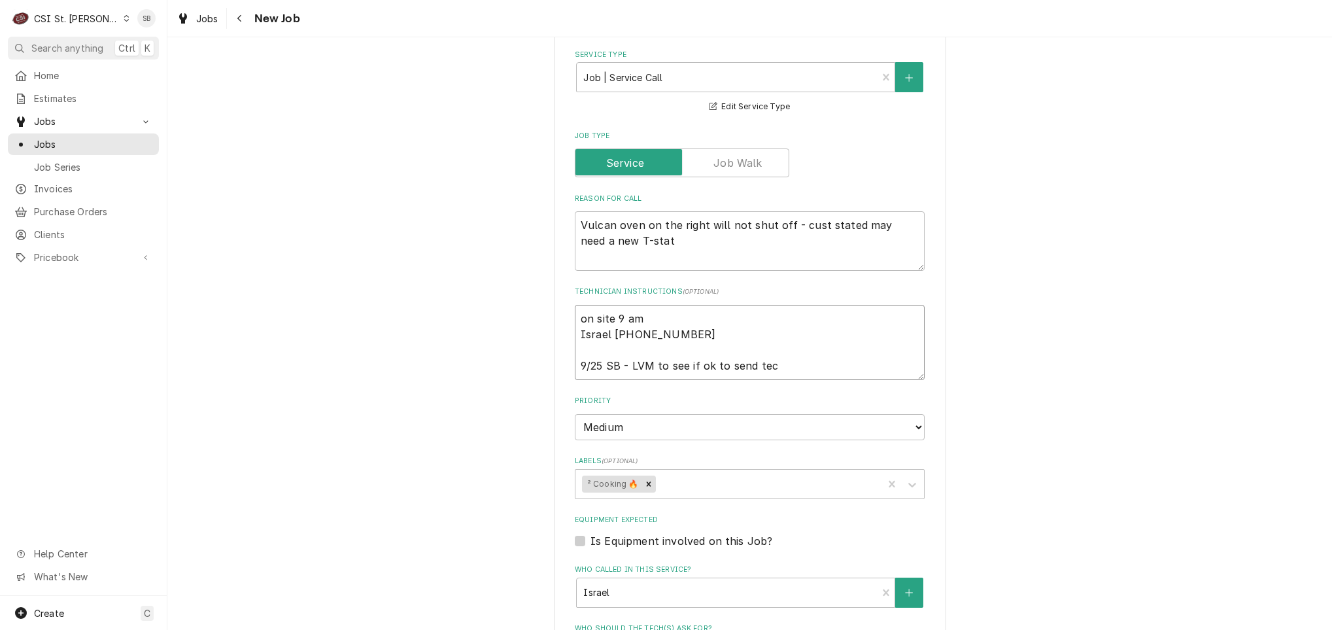
type textarea "on site 9 am Israel 314-563-1365 9/25 SB - LVM to see if ok to send tech"
type textarea "x"
type textarea "on site 9 am Israel 314-563-1365 9/25 SB - LVM to see if ok to send tech,"
type textarea "x"
type textarea "on site 9 am Israel 314-563-1365 9/25 SB - LVM to see if ok to send tech,"
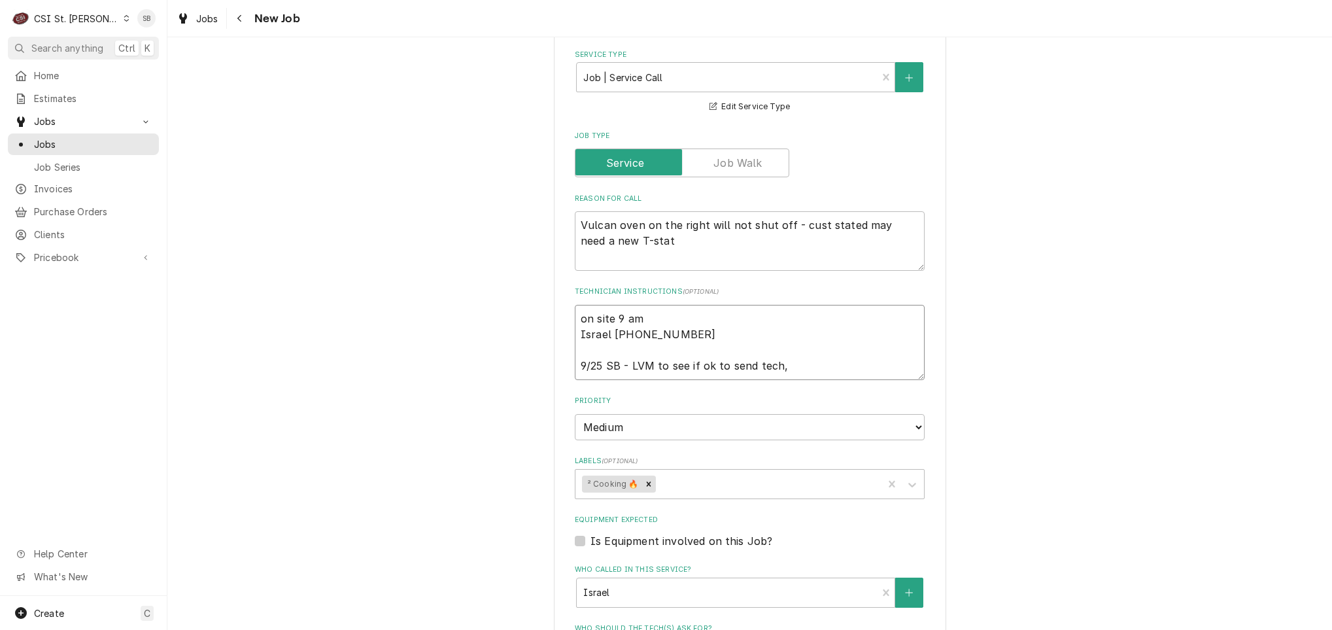
type textarea "x"
type textarea "on site 9 am Israel 314-563-1365 9/25 SB - LVM to see if ok to send tech, g"
type textarea "x"
type textarea "on site 9 am Israel 314-563-1365 9/25 SB - LVM to see if ok to send tech, gi"
type textarea "x"
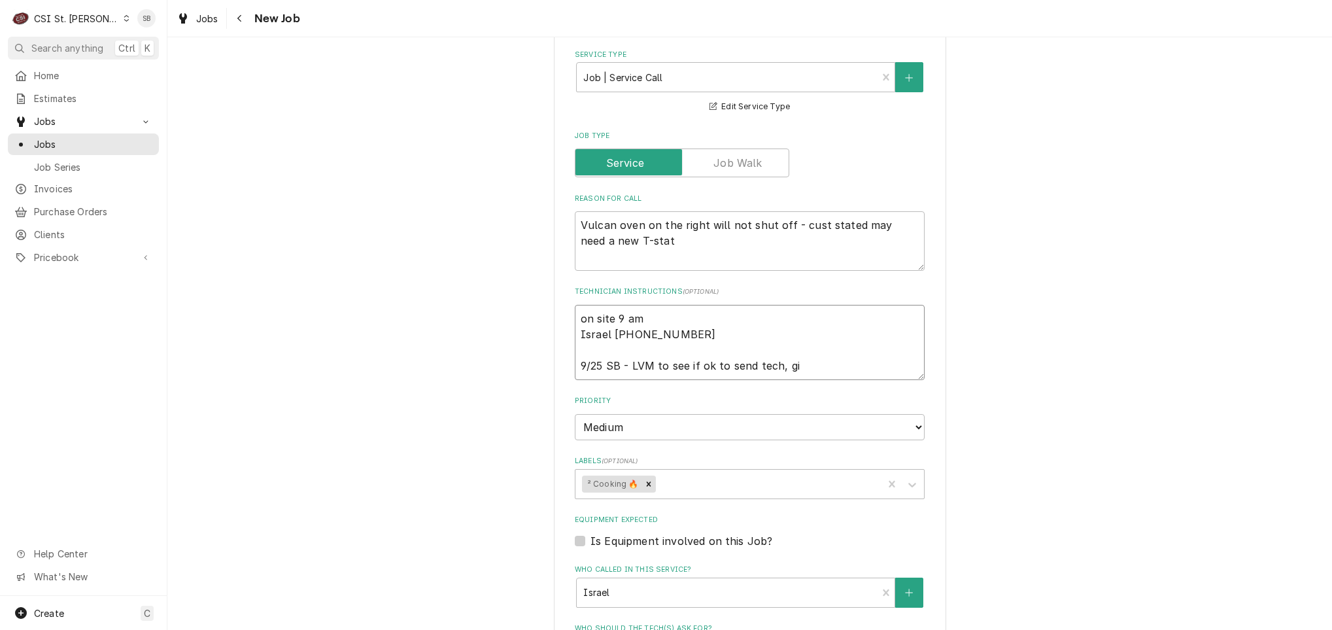
type textarea "on site 9 am Israel 314-563-1365 9/25 SB - LVM to see if ok to send tech, giv"
type textarea "x"
type textarea "on site 9 am Israel 314-563-1365 9/25 SB - LVM to see if ok to send tech, give"
type textarea "x"
type textarea "on site 9 am Israel 314-563-1365 9/25 SB - LVM to see if ok to send tech, give"
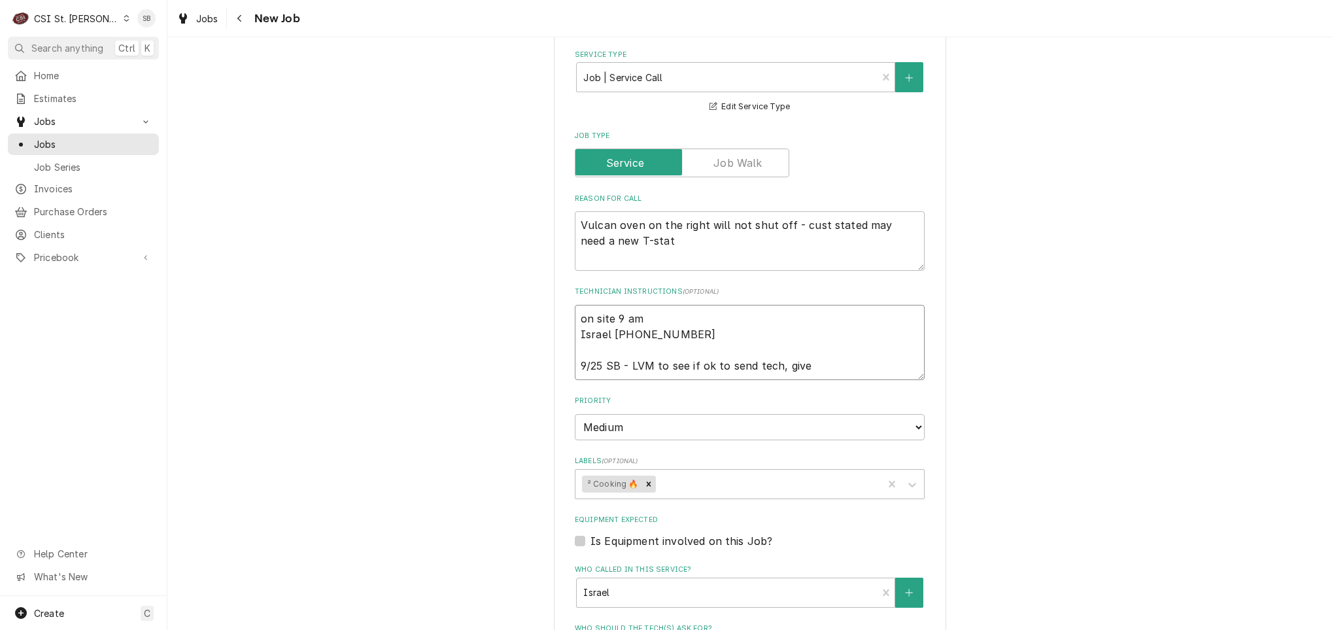
type textarea "x"
type textarea "on site 9 am Israel 314-563-1365 9/25 SB - LVM to see if ok to send tech, give t"
type textarea "x"
type textarea "on site 9 am Israel 314-563-1365 9/25 SB - LVM to see if ok to send tech, give …"
type textarea "x"
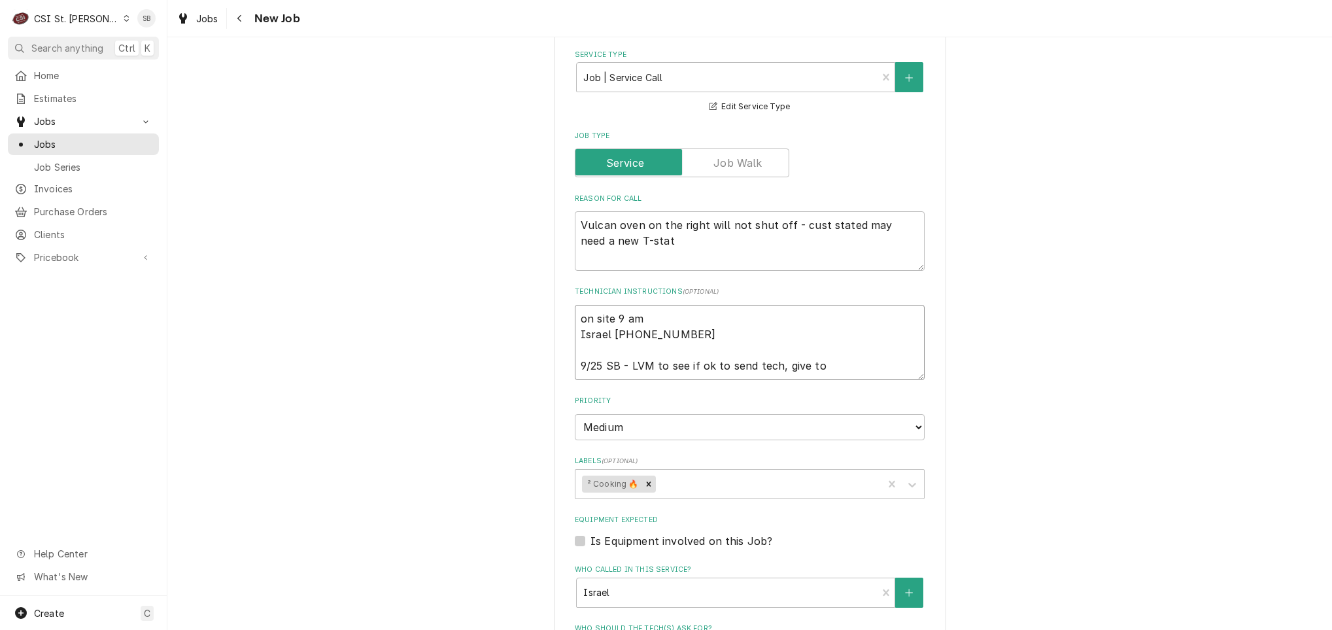
type textarea "on site 9 am Israel 314-563-1365 9/25 SB - LVM to see if ok to send tech, give …"
type textarea "x"
type textarea "on site 9 am Israel 314-563-1365 9/25 SB - LVM to see if ok to send tech, give …"
type textarea "x"
type textarea "on site 9 am Israel 314-563-1365 9/25 SB - LVM to see if ok to send tech, give …"
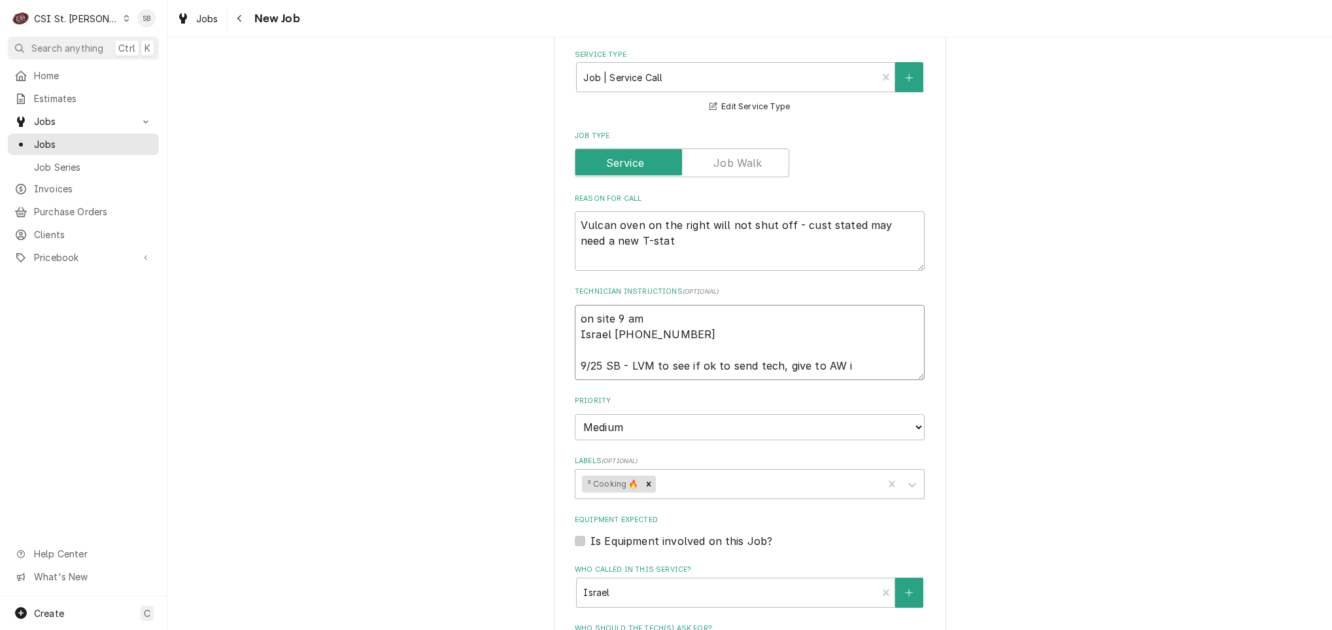
type textarea "x"
type textarea "on site 9 am Israel 314-563-1365 9/25 SB - LVM to see if ok to send tech, give …"
type textarea "x"
type textarea "on site 9 am Israel 314-563-1365 9/25 SB - LVM to see if ok to send tech, give …"
type textarea "x"
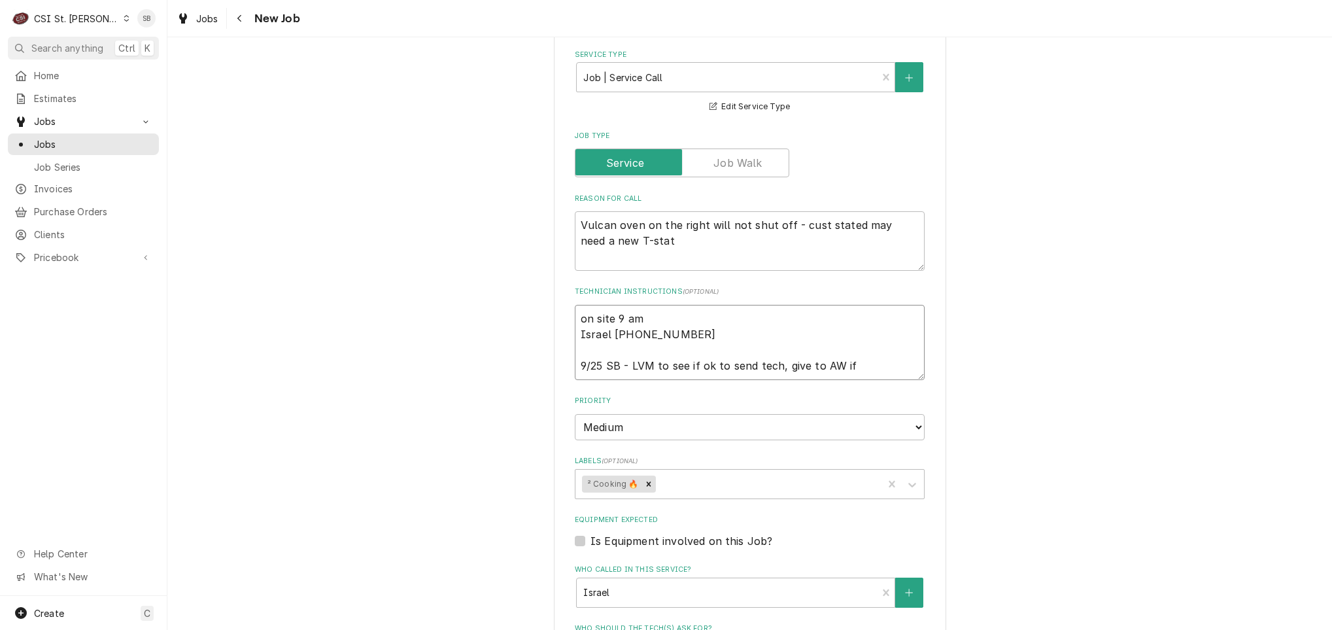
type textarea "on site 9 am Israel 314-563-1365 9/25 SB - LVM to see if ok to send tech, give …"
type textarea "x"
type textarea "on site 9 am Israel 314-563-1365 9/25 SB - LVM to see if ok to send tech, give …"
type textarea "x"
type textarea "on site 9 am Israel 314-563-1365 9/25 SB - LVM to see if ok to send tech, give …"
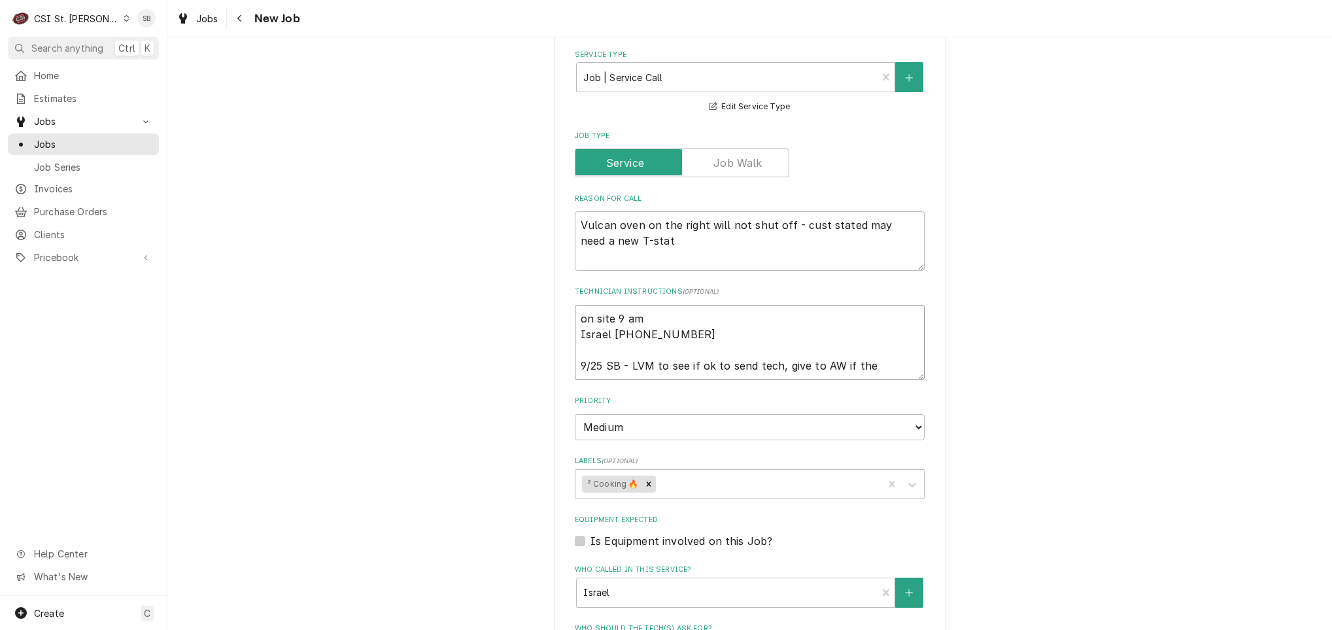
type textarea "x"
type textarea "on site 9 am Israel 314-563-1365 9/25 SB - LVM to see if ok to send tech, give …"
type textarea "x"
type textarea "on site 9 am Israel 314-563-1365 9/25 SB - LVM to see if ok to send tech, give …"
type textarea "x"
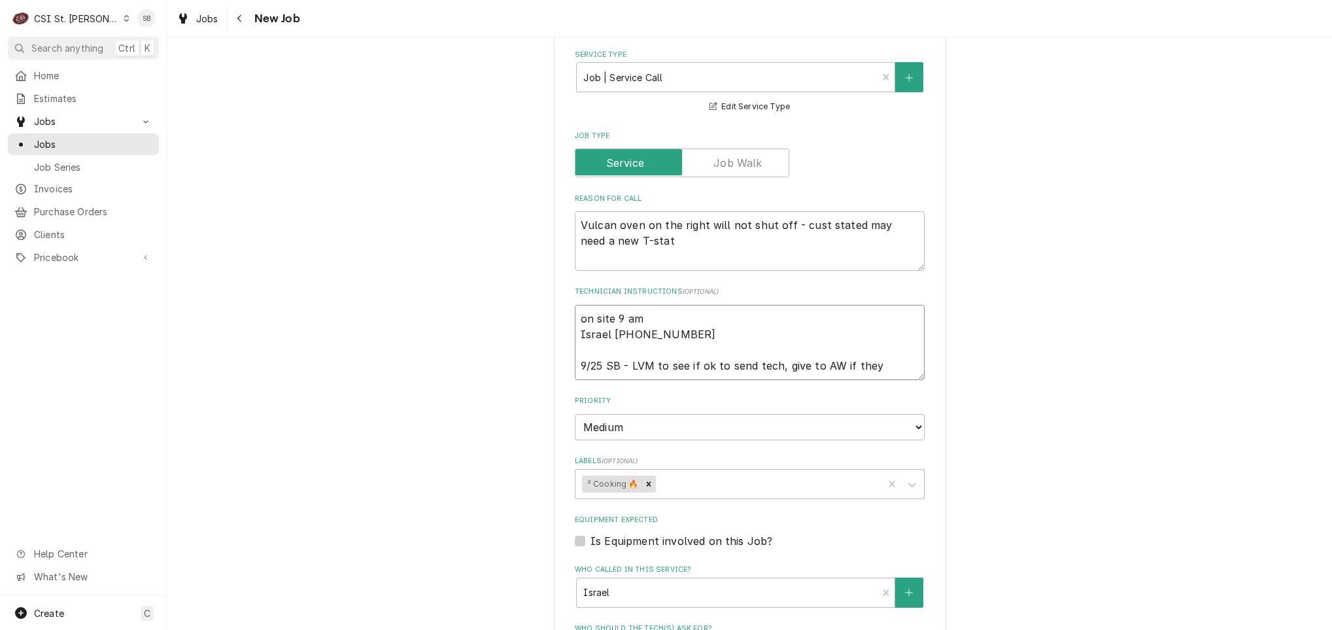
type textarea "on site 9 am Israel 314-563-1365 9/25 SB - LVM to see if ok to send tech, give …"
type textarea "x"
type textarea "on site 9 am Israel 314-563-1365 9/25 SB - LVM to see if ok to send tech, give …"
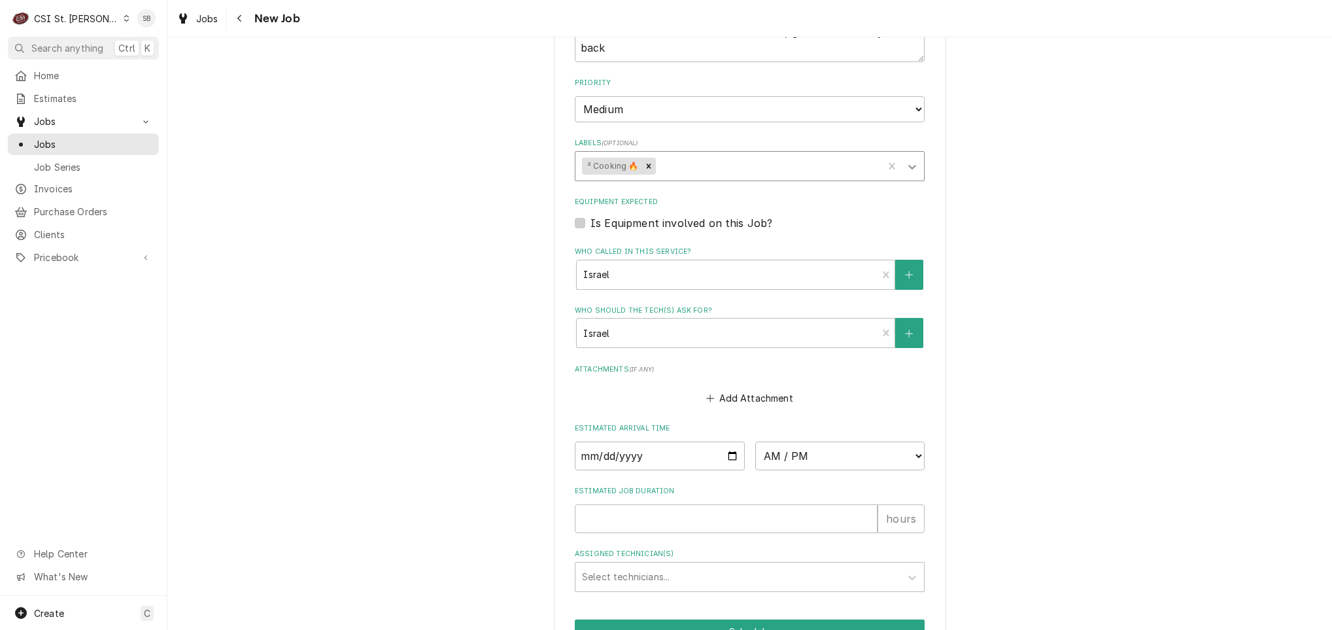
scroll to position [642, 0]
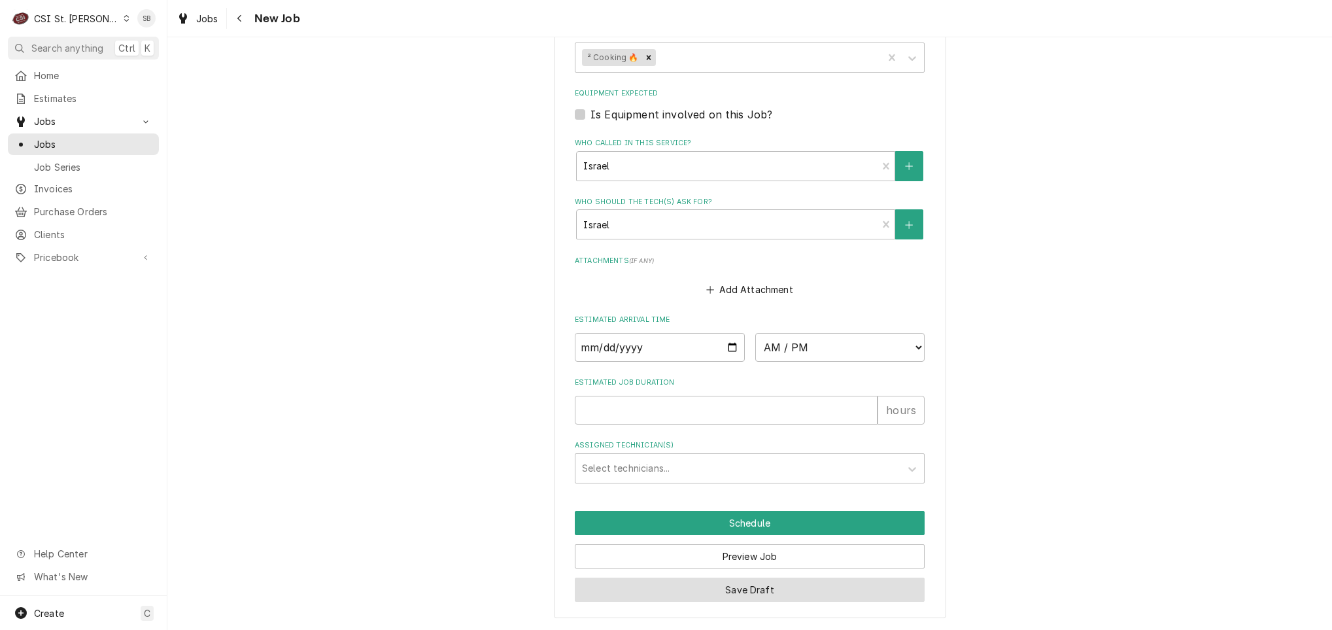
click at [783, 592] on button "Save Draft" at bounding box center [750, 589] width 350 height 24
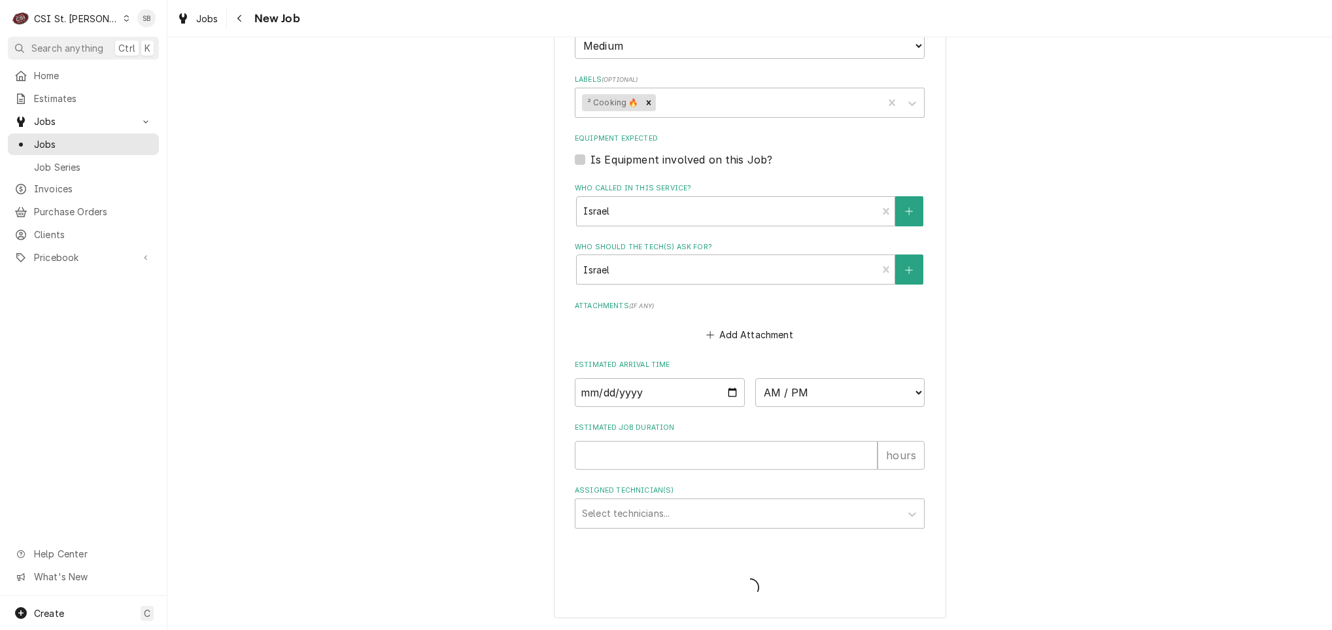
scroll to position [889, 0]
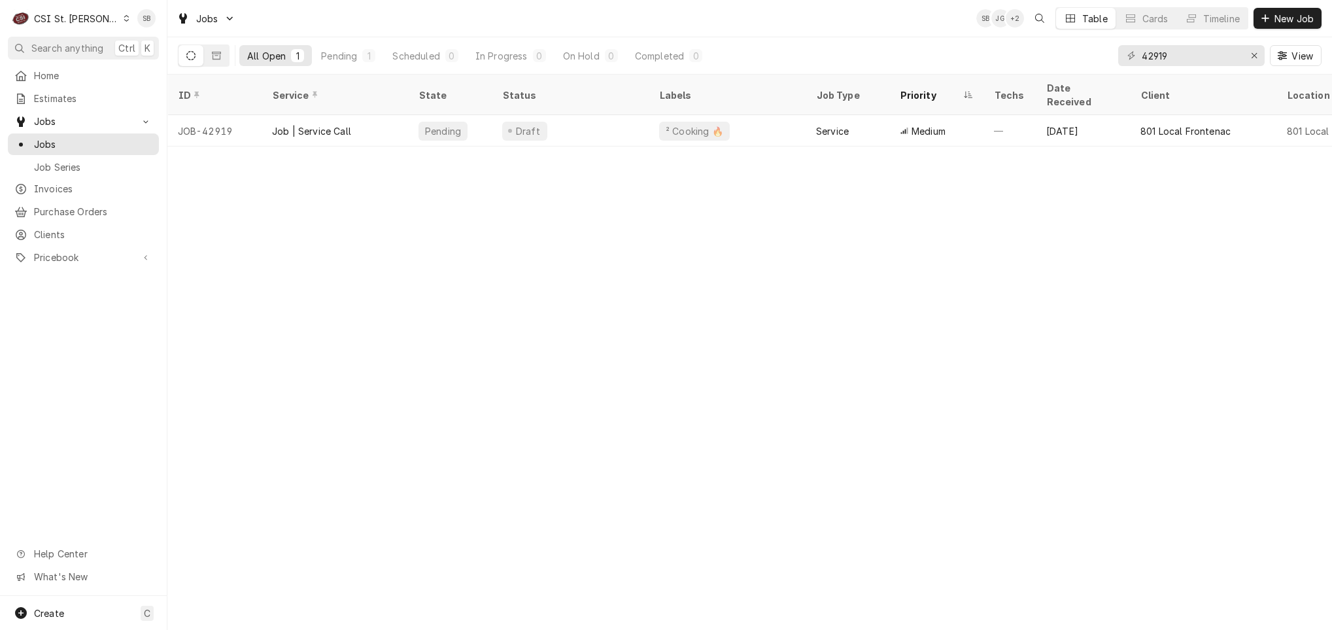
drag, startPoint x: 852, startPoint y: 400, endPoint x: 911, endPoint y: 400, distance: 58.8
click at [856, 400] on div "ID Service State Status Labels Job Type Priority Techs Date Received Client Loc…" at bounding box center [749, 352] width 1164 height 555
click at [1163, 49] on input "42919" at bounding box center [1191, 55] width 98 height 21
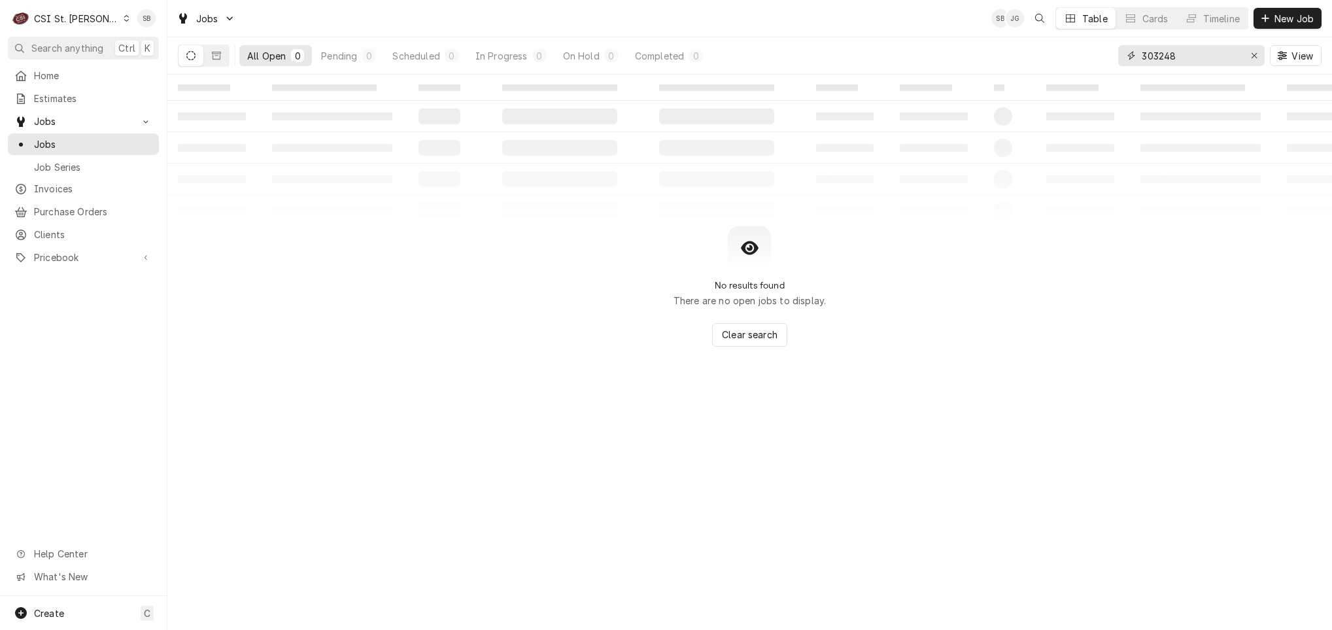
type input "303248"
click at [83, 18] on div "CSI St. Louis" at bounding box center [76, 19] width 85 height 14
click at [151, 24] on div "CSI [US_STATE][GEOGRAPHIC_DATA]" at bounding box center [201, 27] width 173 height 14
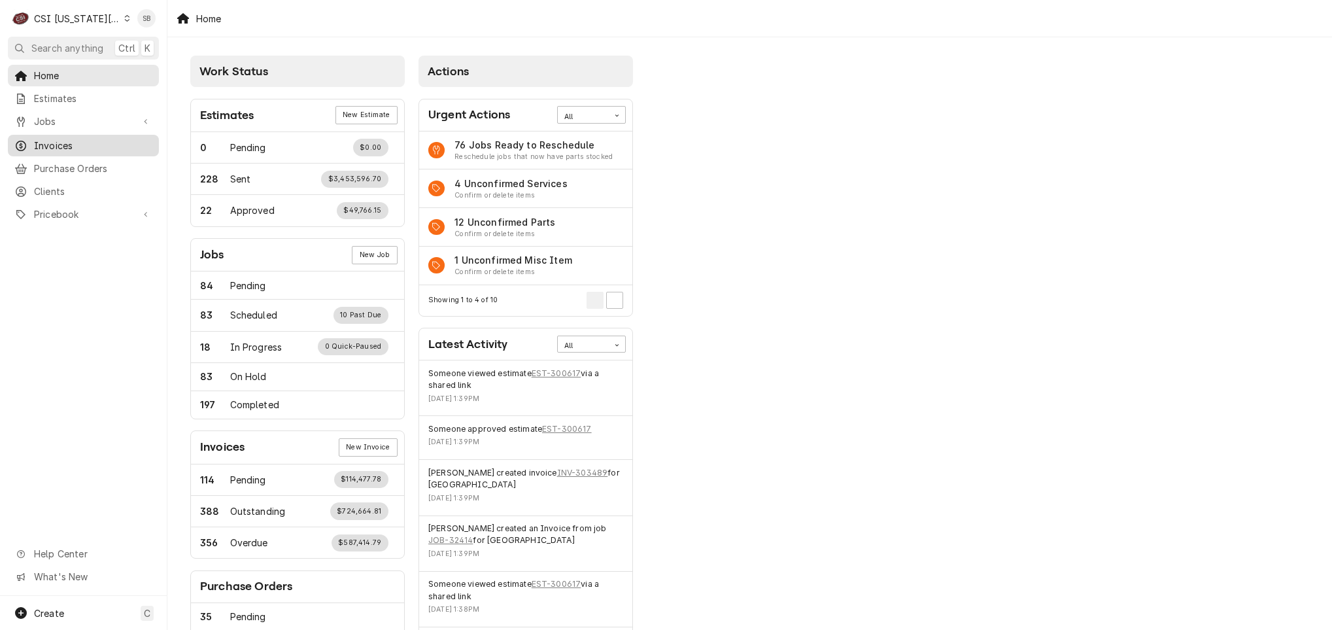
click at [83, 143] on span "Invoices" at bounding box center [93, 146] width 118 height 14
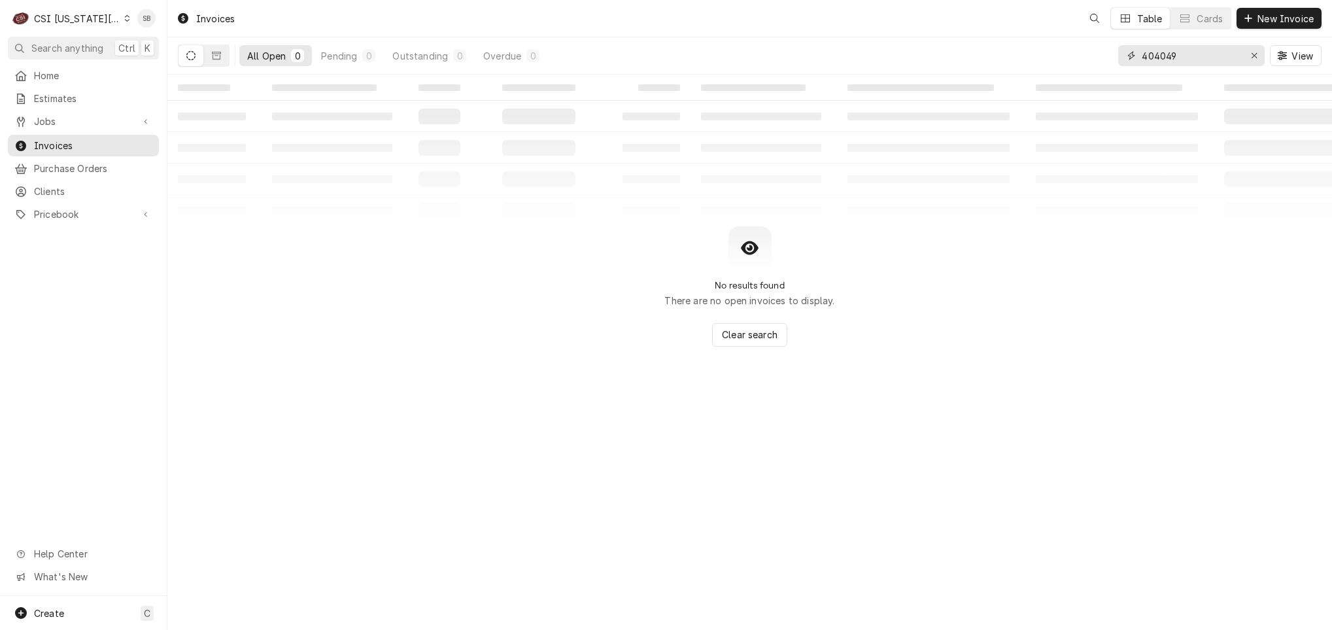
click at [1150, 57] on input "404049" at bounding box center [1191, 55] width 98 height 21
drag, startPoint x: 1210, startPoint y: 53, endPoint x: 1287, endPoint y: 53, distance: 76.5
click at [1297, 53] on div "404049 View" at bounding box center [1219, 55] width 203 height 37
click at [1174, 57] on input "404049" at bounding box center [1191, 55] width 98 height 21
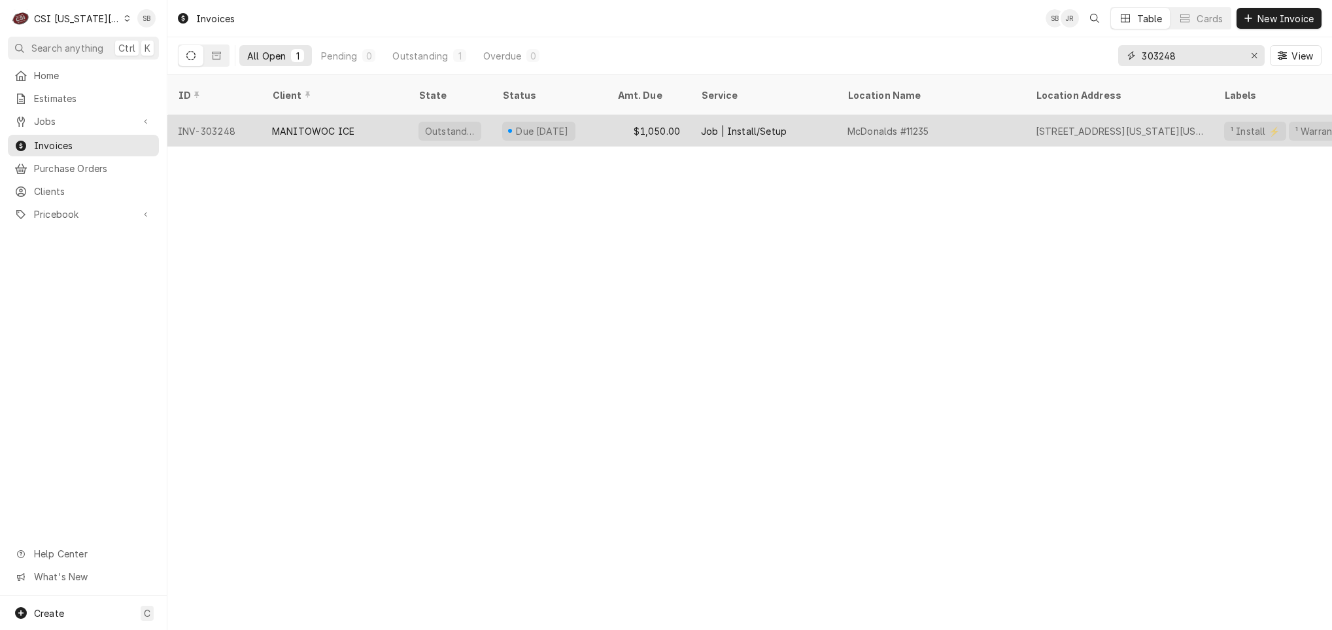
type input "303248"
click at [347, 115] on div "MANITOWOC ICE" at bounding box center [335, 130] width 146 height 31
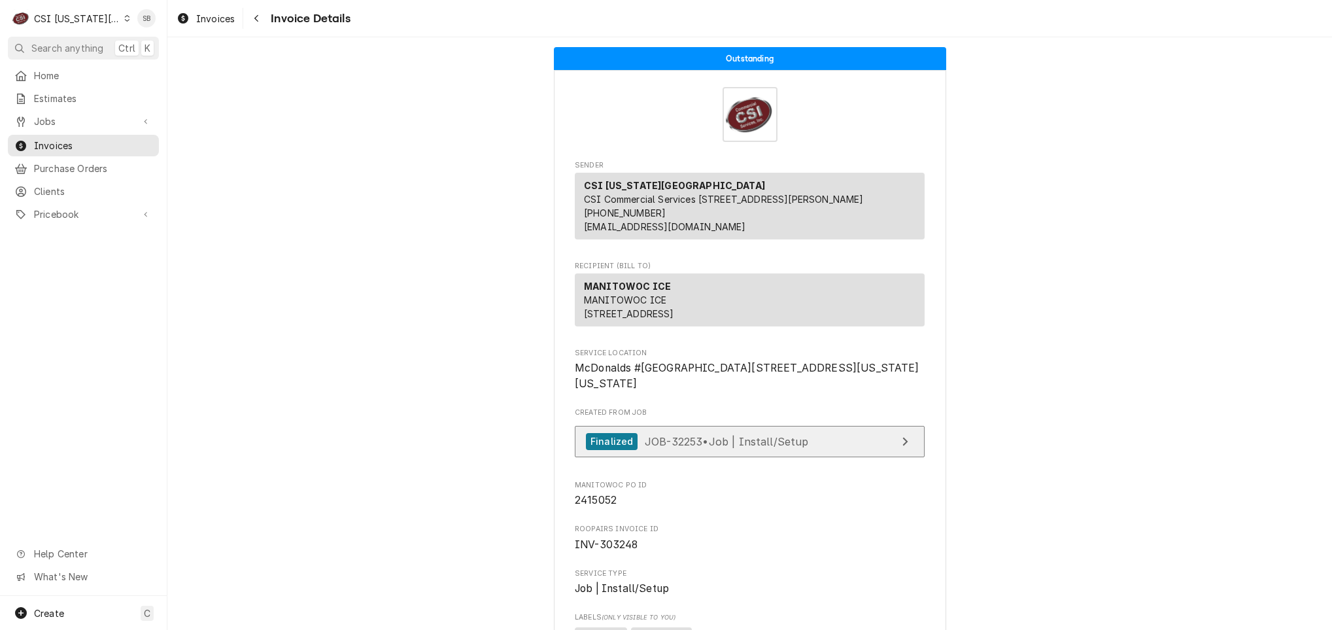
click at [721, 447] on span "JOB-32253 • Job | Install/Setup" at bounding box center [727, 440] width 164 height 13
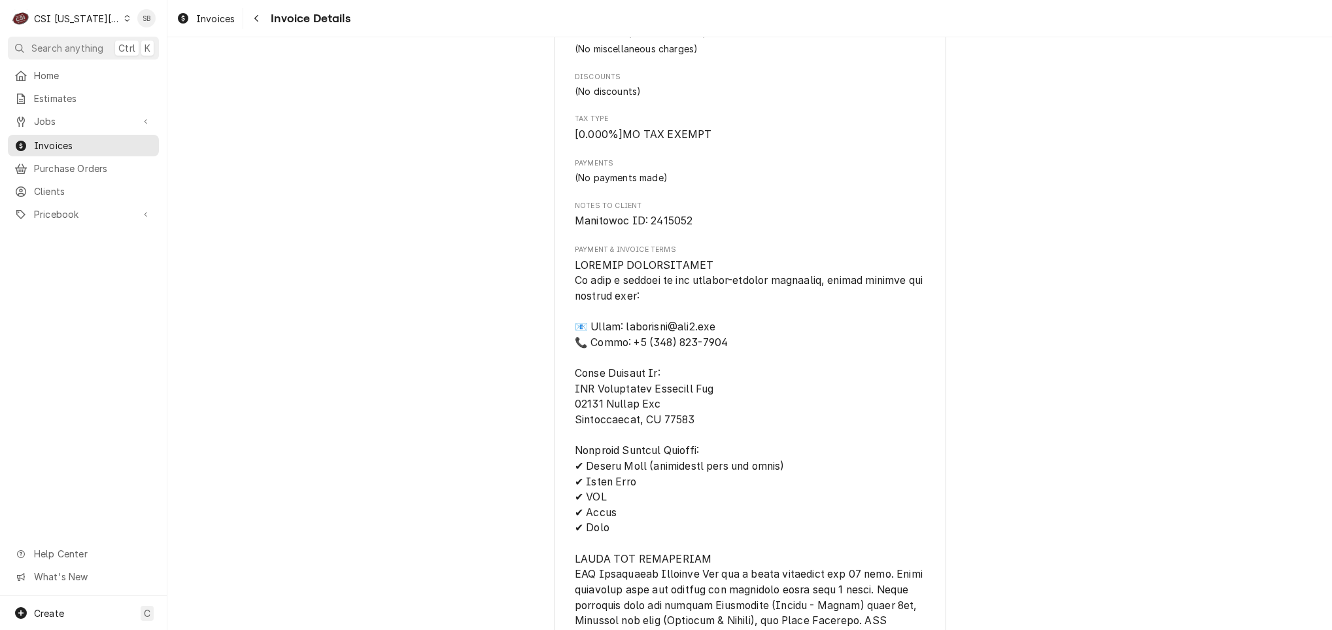
scroll to position [883, 0]
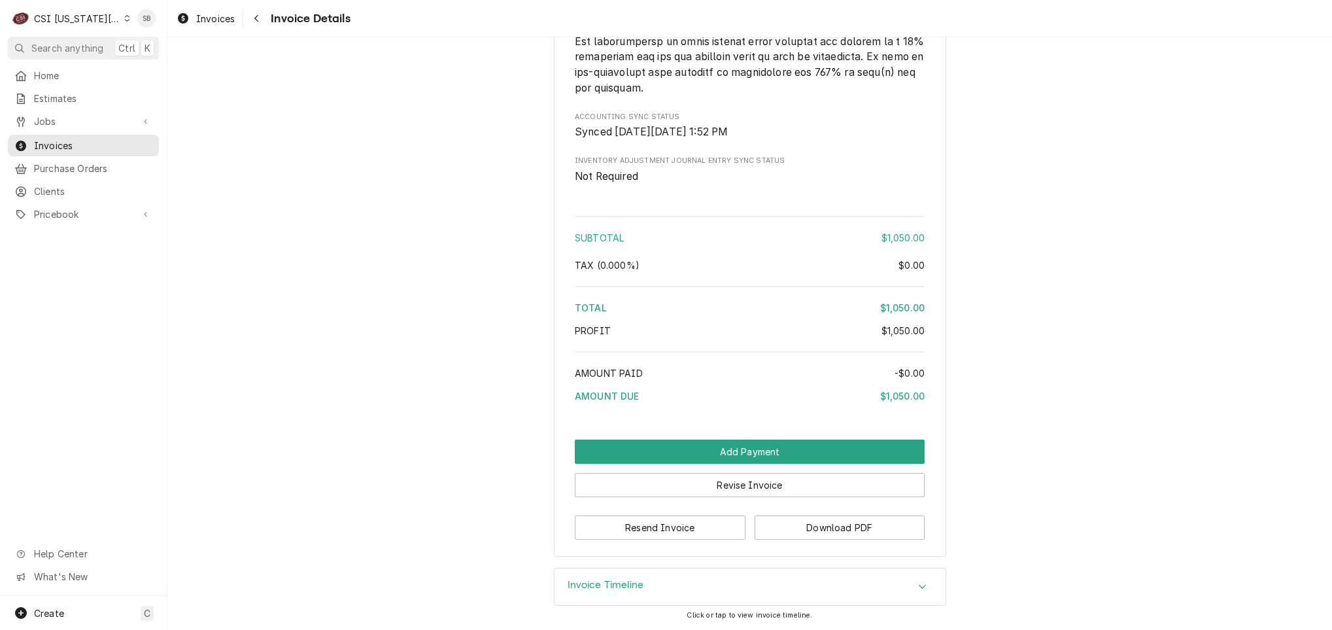
click at [640, 585] on div "Invoice Timeline" at bounding box center [749, 586] width 391 height 37
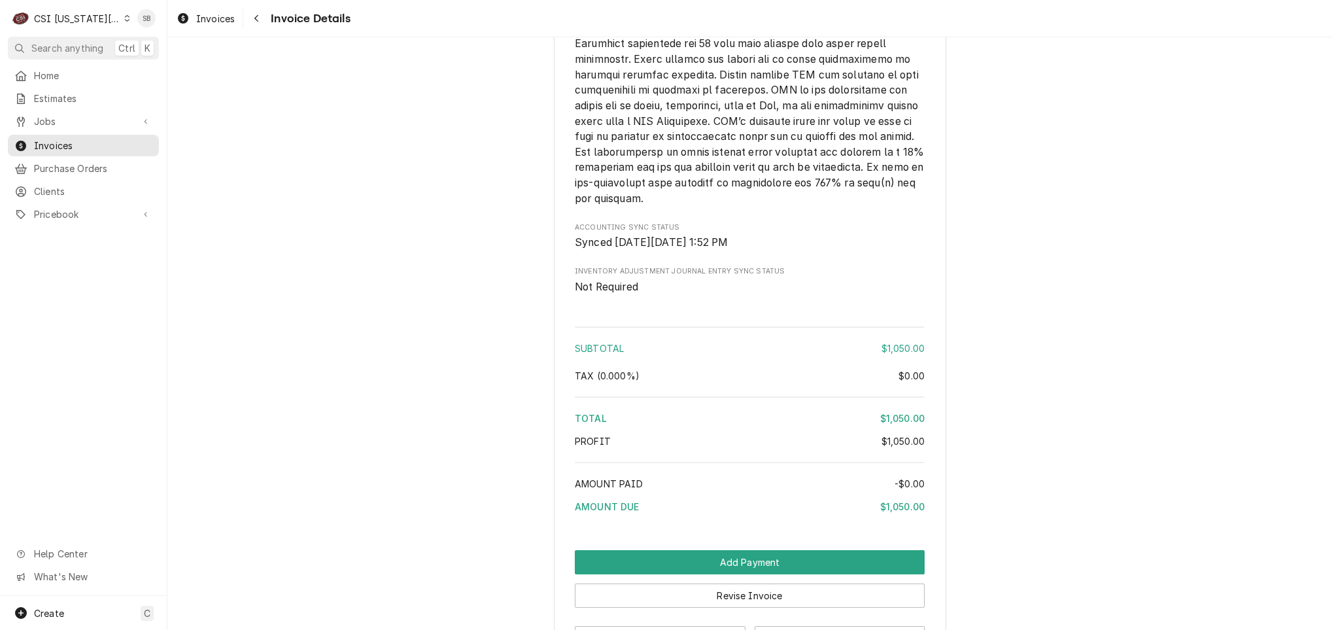
scroll to position [2152, 0]
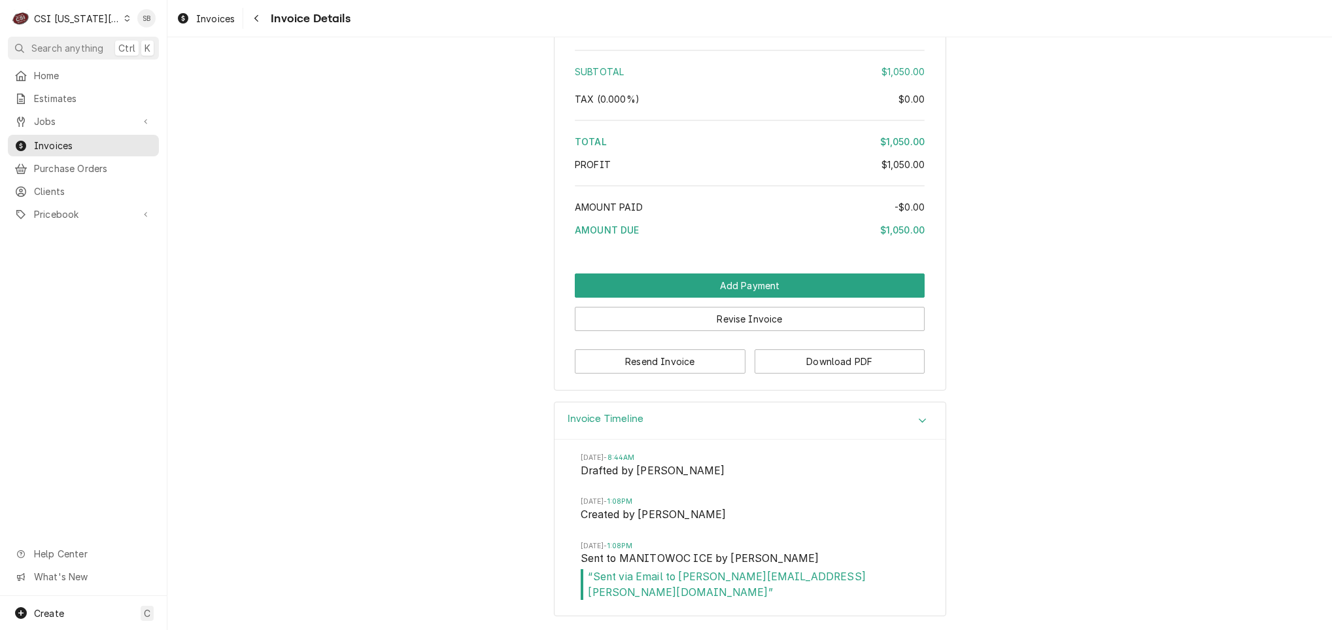
click at [713, 439] on div "Invoice Timeline" at bounding box center [749, 420] width 391 height 37
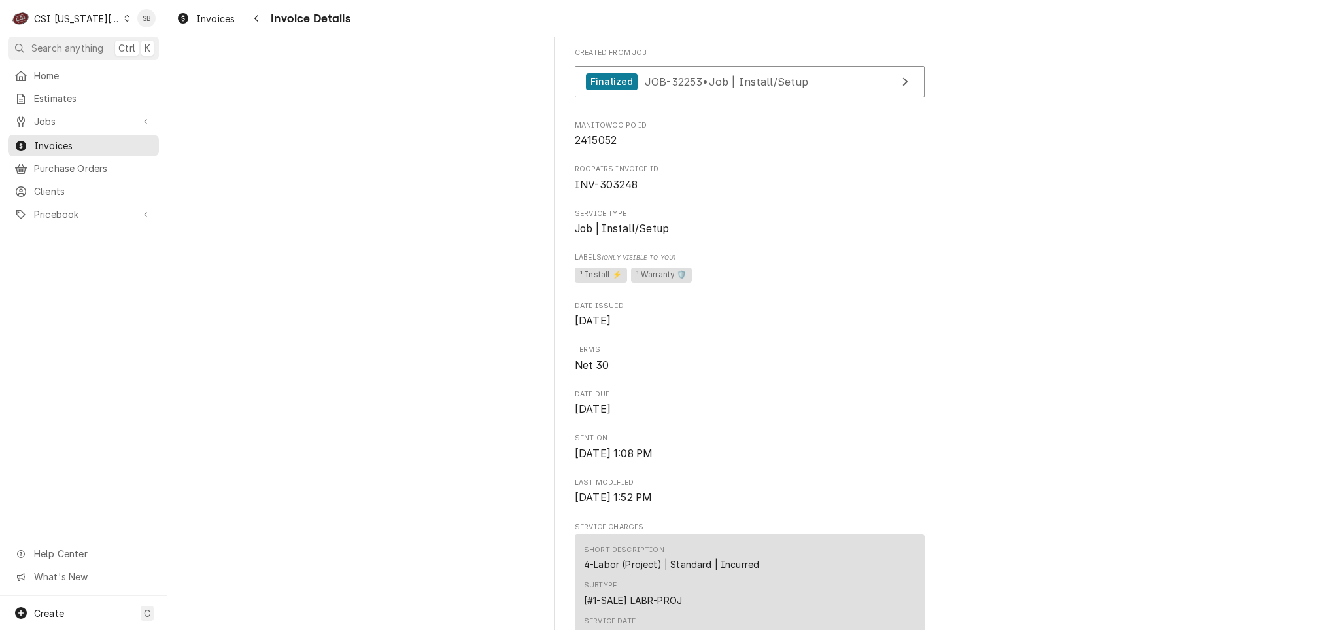
scroll to position [40, 0]
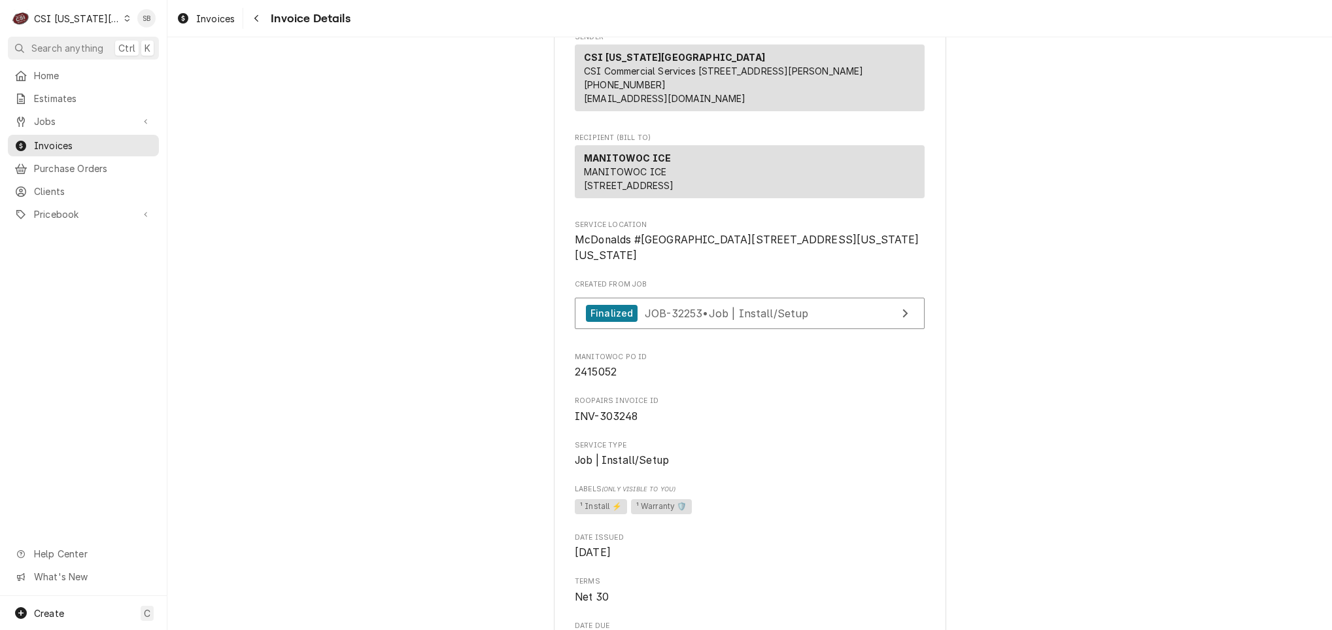
scroll to position [0, 0]
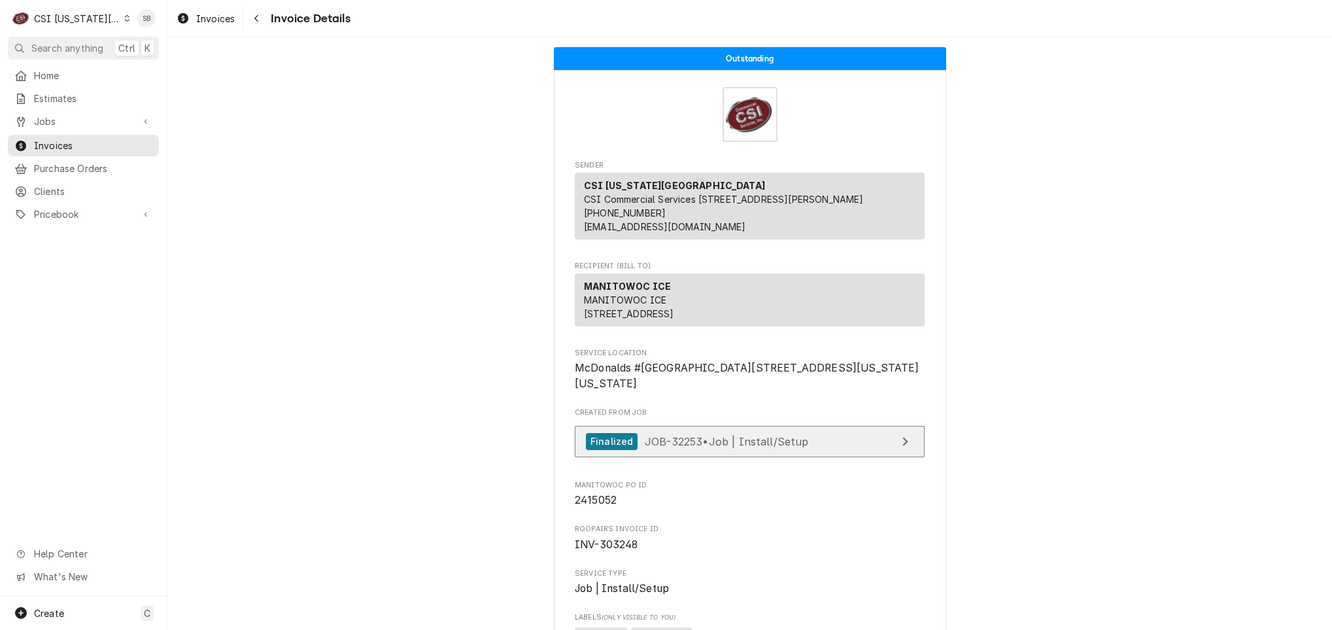
click at [681, 447] on span "JOB-32253 • Job | Install/Setup" at bounding box center [727, 440] width 164 height 13
drag, startPoint x: 59, startPoint y: 18, endPoint x: 61, endPoint y: 33, distance: 15.3
click at [61, 18] on div "CSI [US_STATE][GEOGRAPHIC_DATA]" at bounding box center [77, 19] width 86 height 14
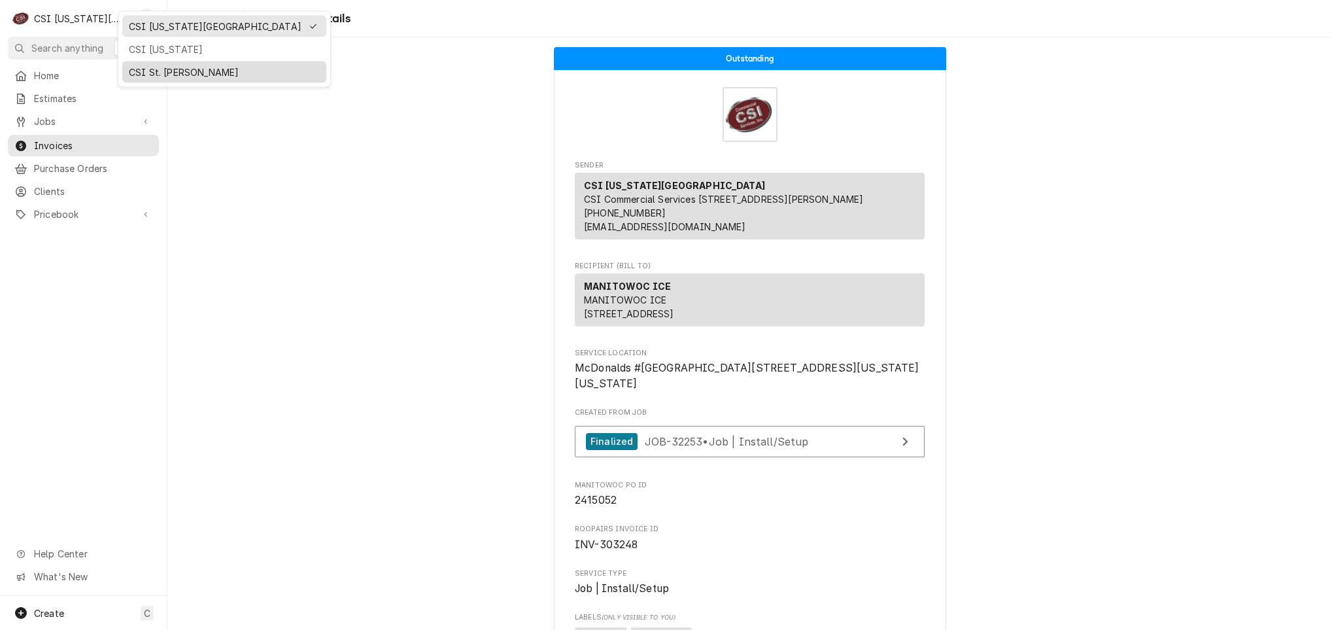
click at [208, 65] on div "CSI St. Louis" at bounding box center [224, 72] width 191 height 14
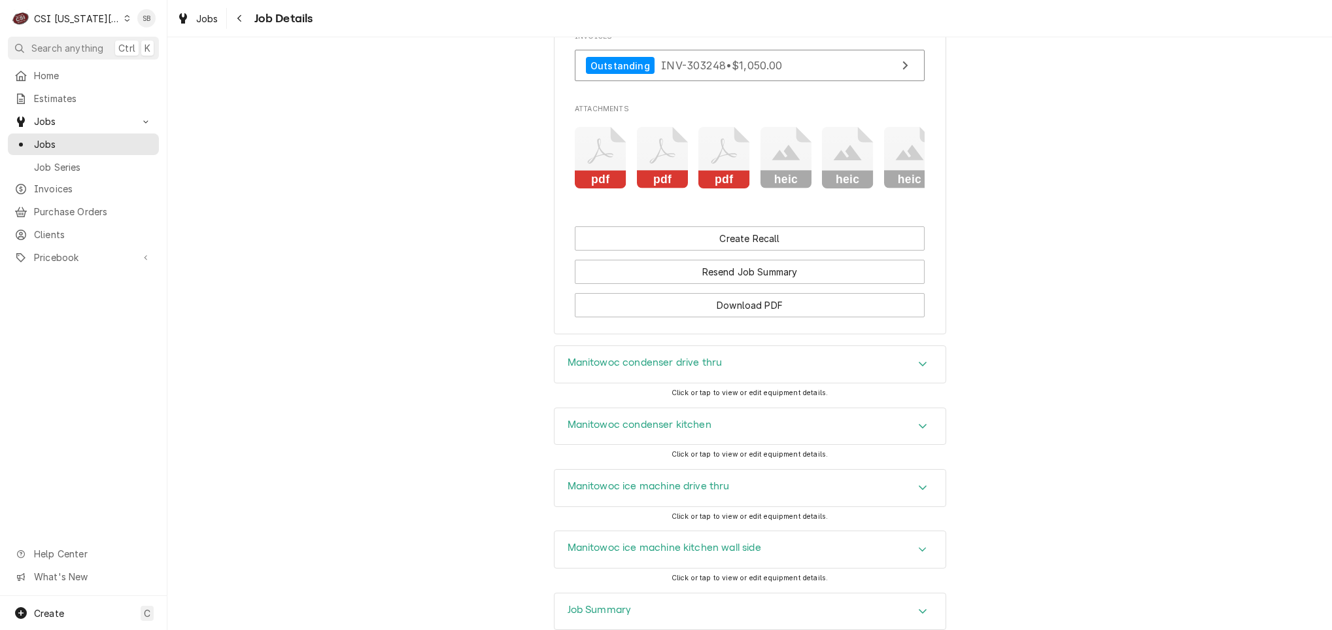
scroll to position [2504, 0]
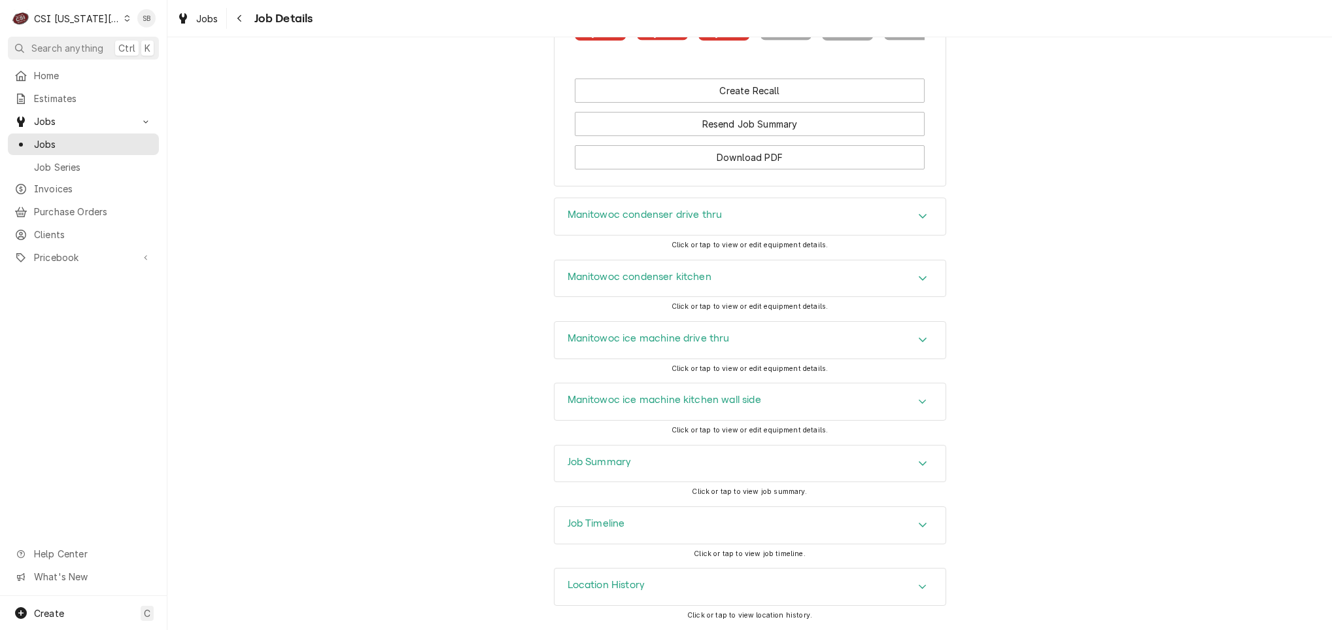
click at [663, 212] on h3 "Manitowoc condenser drive thru" at bounding box center [645, 215] width 155 height 12
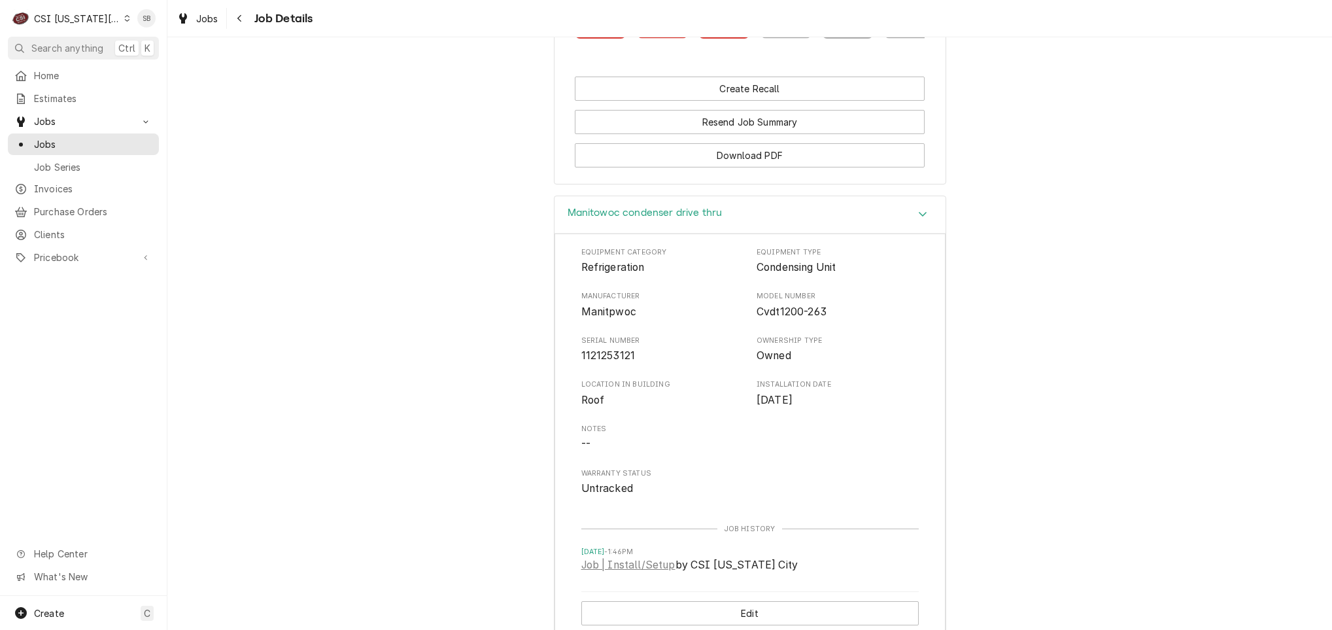
click at [663, 211] on h3 "Manitowoc condenser drive thru" at bounding box center [645, 213] width 155 height 12
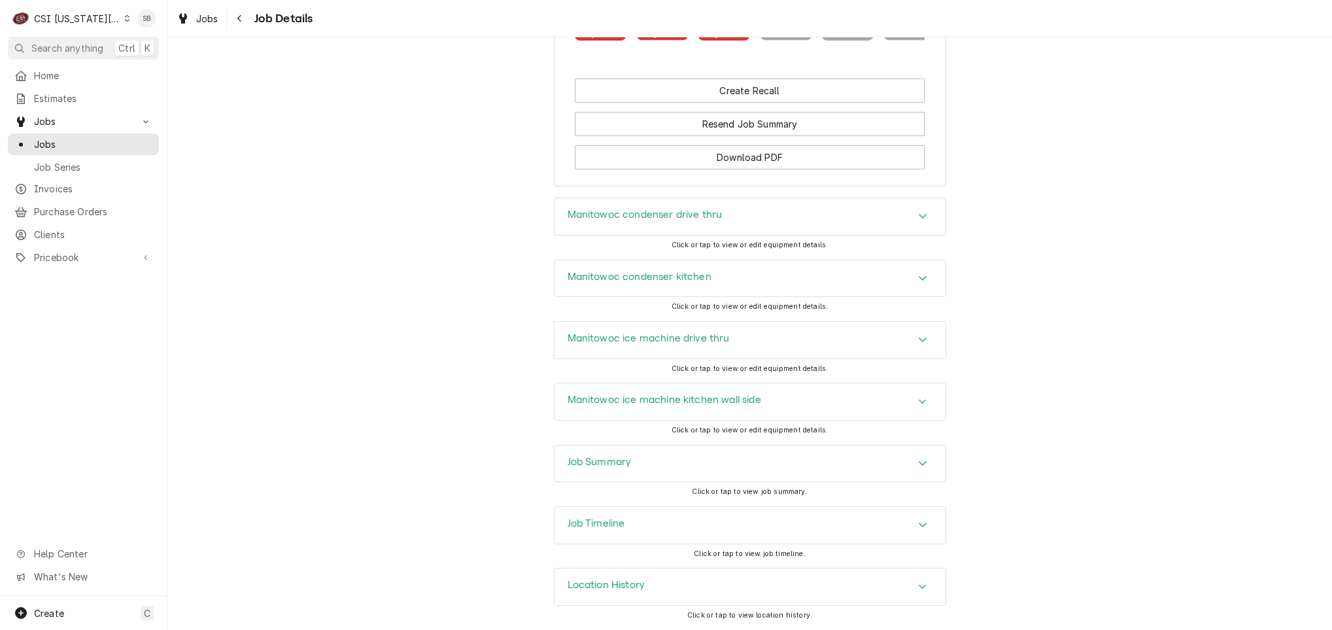
click at [671, 289] on div "Manitowoc condenser kitchen" at bounding box center [749, 278] width 391 height 37
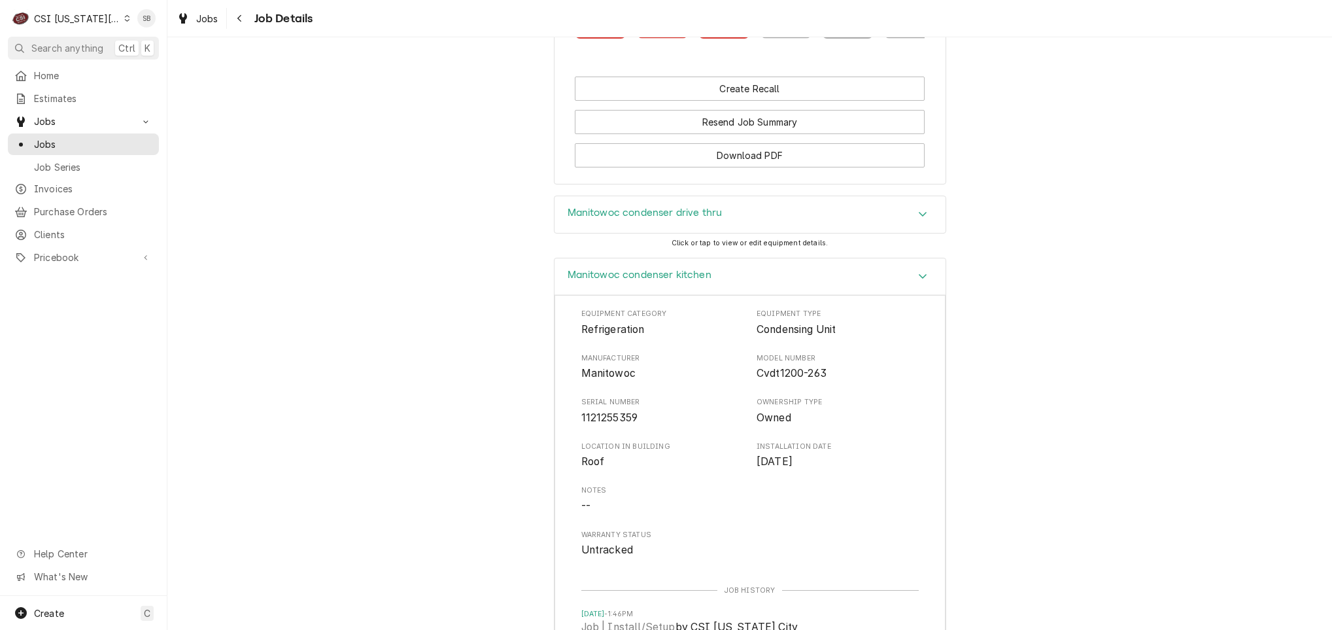
click at [670, 289] on div "Manitowoc condenser kitchen" at bounding box center [749, 276] width 391 height 37
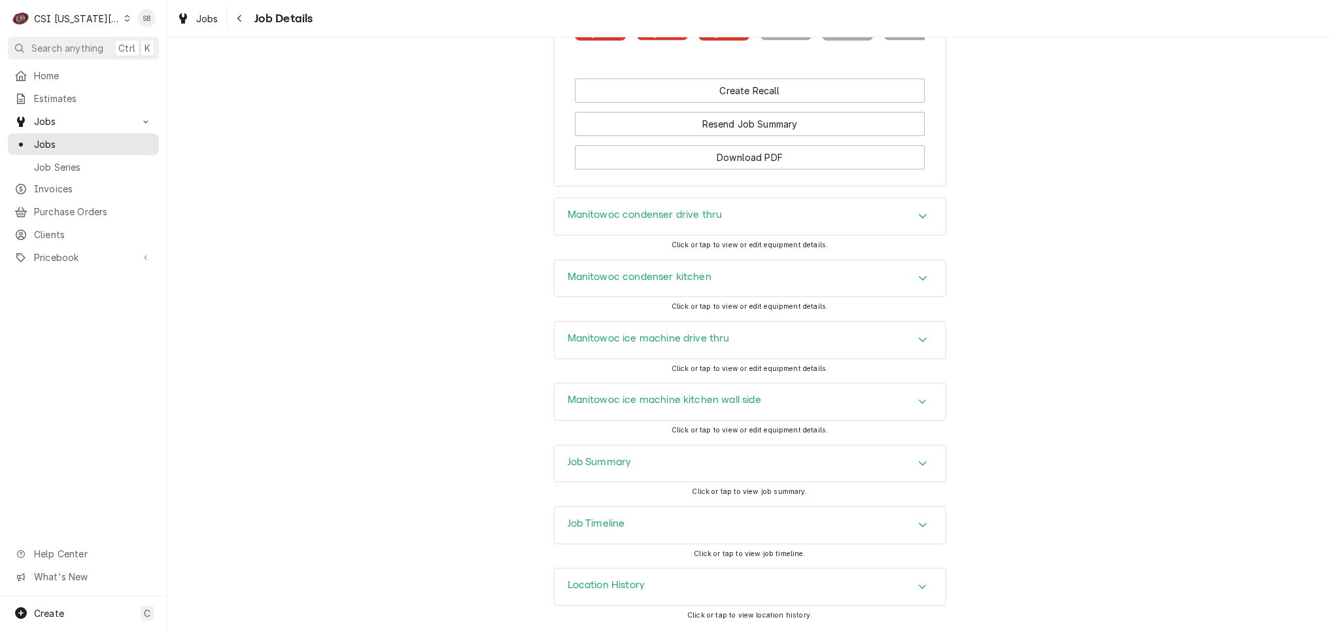
click at [657, 339] on h3 "Manitowoc ice machine drive thru" at bounding box center [649, 338] width 162 height 12
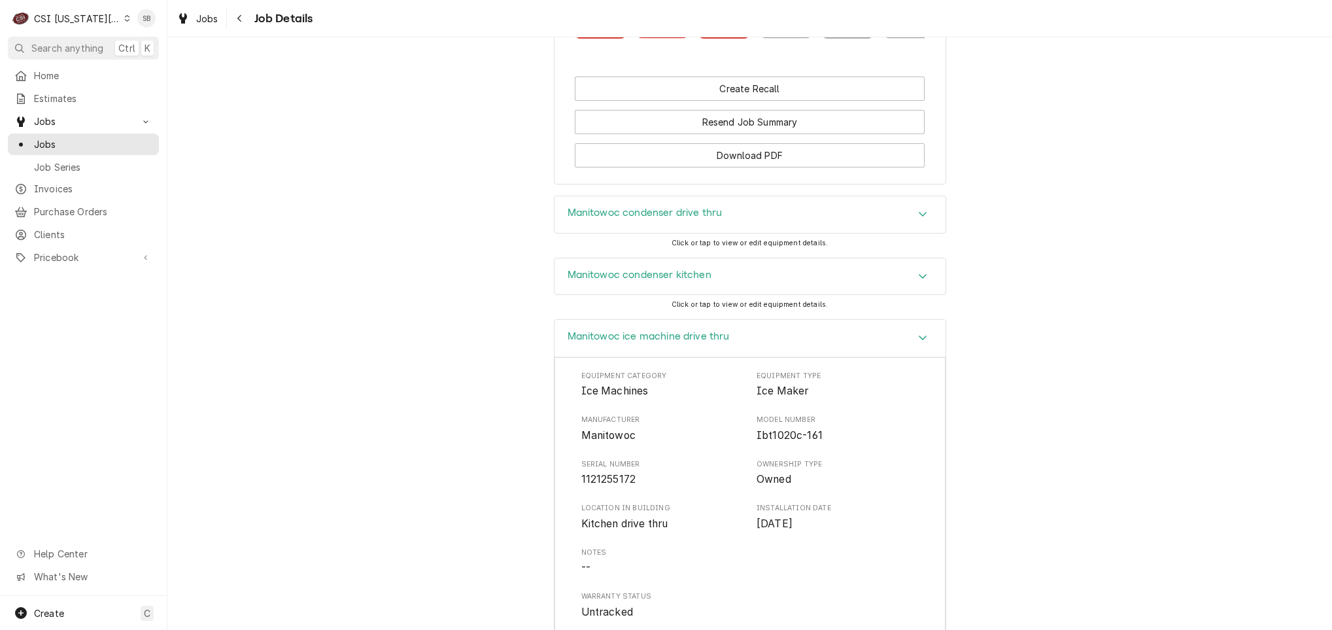
click at [657, 339] on h3 "Manitowoc ice machine drive thru" at bounding box center [649, 336] width 162 height 12
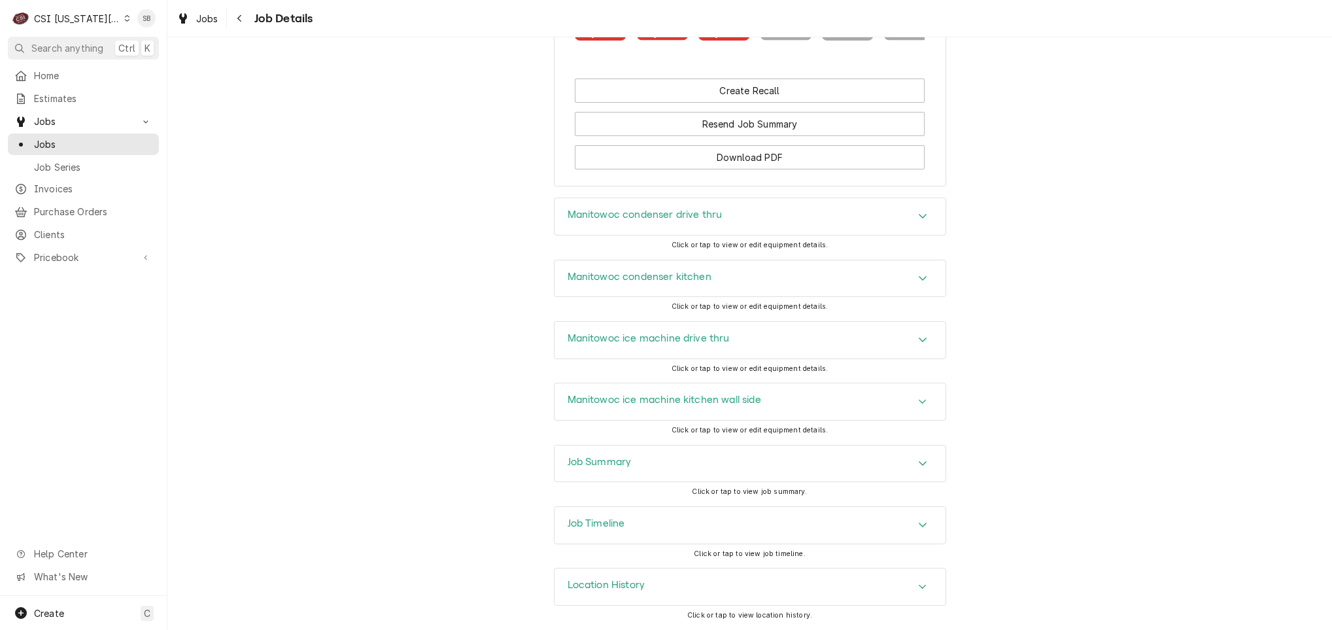
click at [612, 530] on div "Job Timeline" at bounding box center [597, 525] width 58 height 16
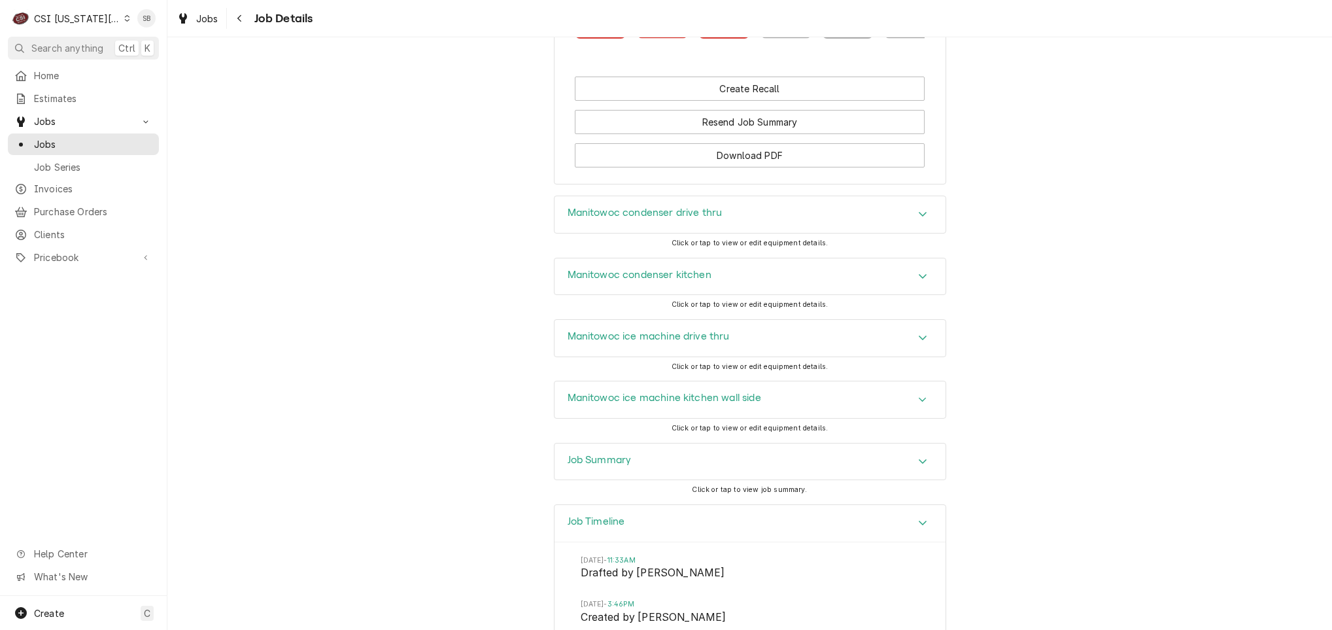
click at [612, 530] on div "Job Timeline" at bounding box center [597, 523] width 58 height 16
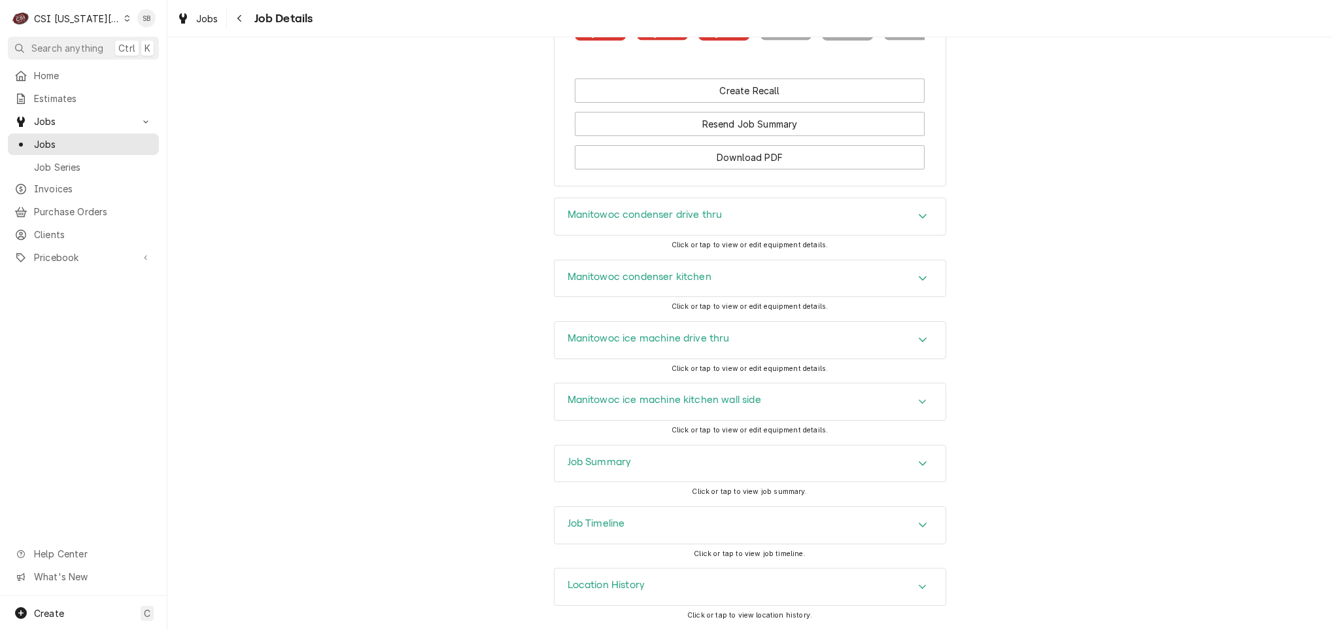
click at [612, 530] on div "Job Timeline" at bounding box center [597, 525] width 58 height 16
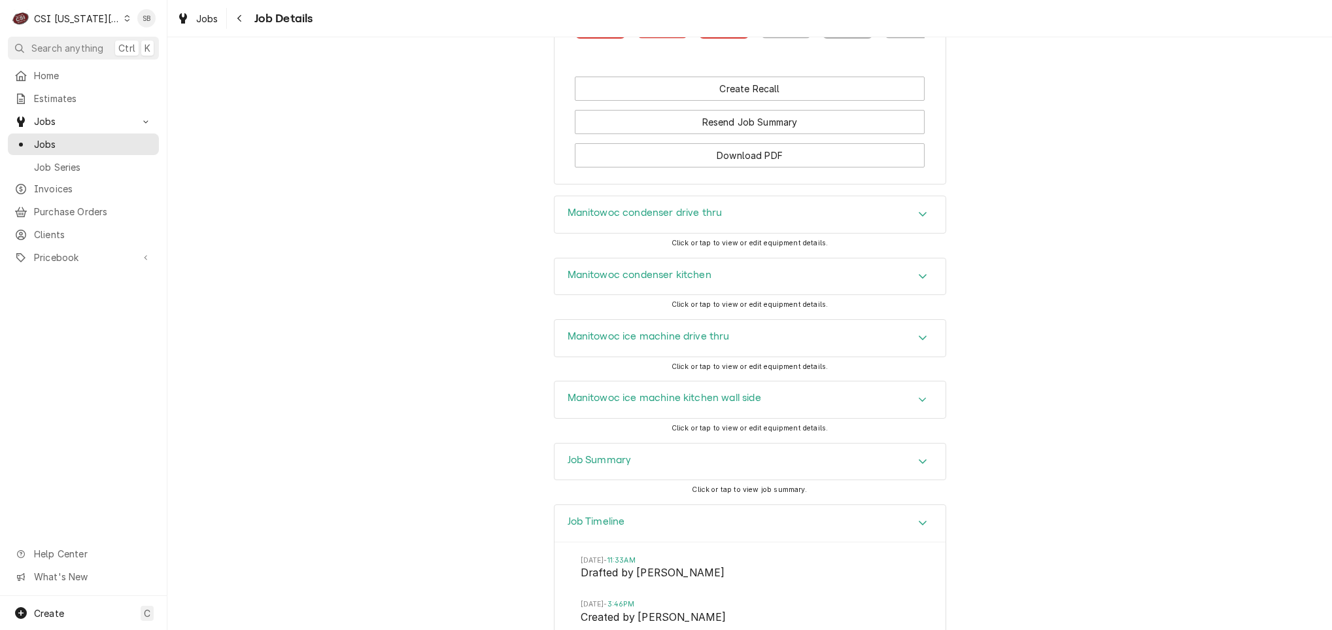
click at [612, 530] on div "Job Timeline" at bounding box center [597, 523] width 58 height 16
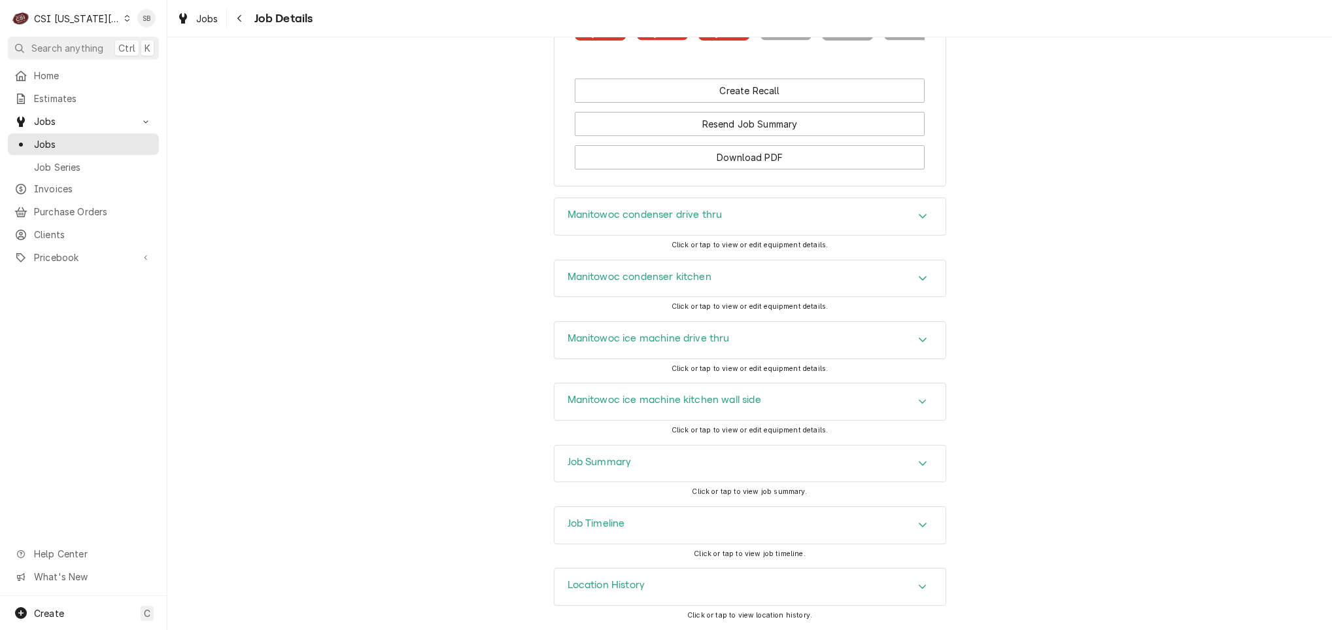
click at [581, 198] on div "Manitowoc condenser drive thru" at bounding box center [749, 216] width 391 height 37
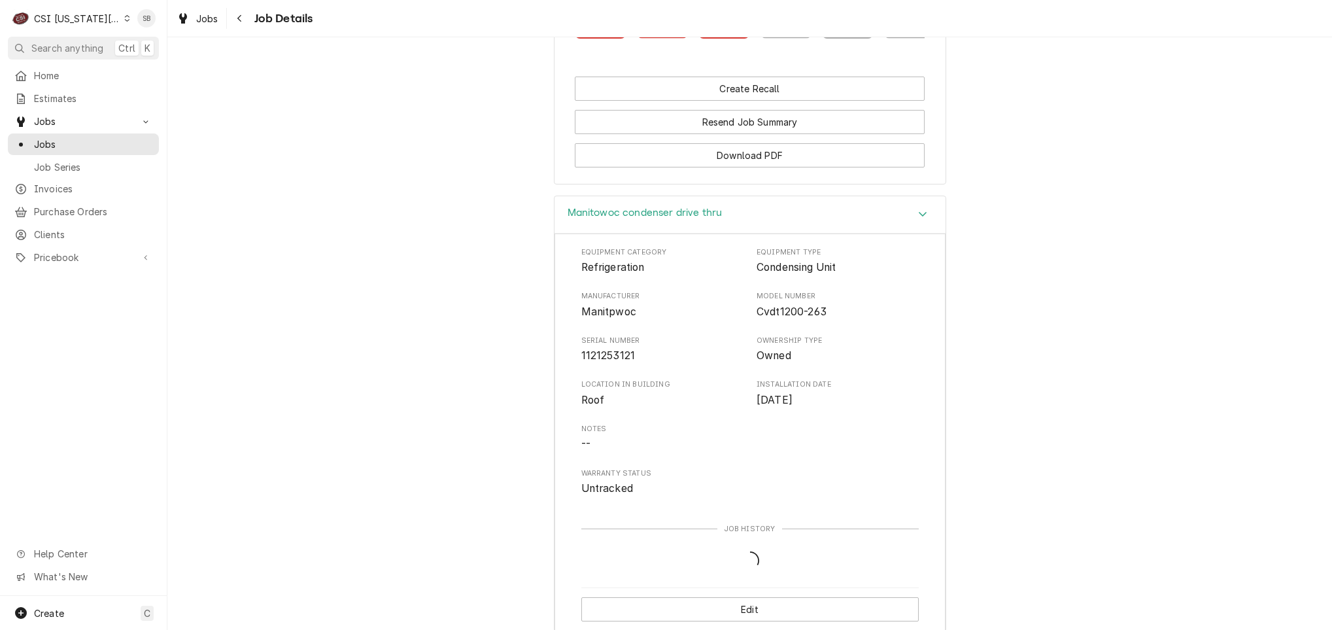
click at [581, 202] on div "Manitowoc condenser drive thru" at bounding box center [749, 214] width 391 height 37
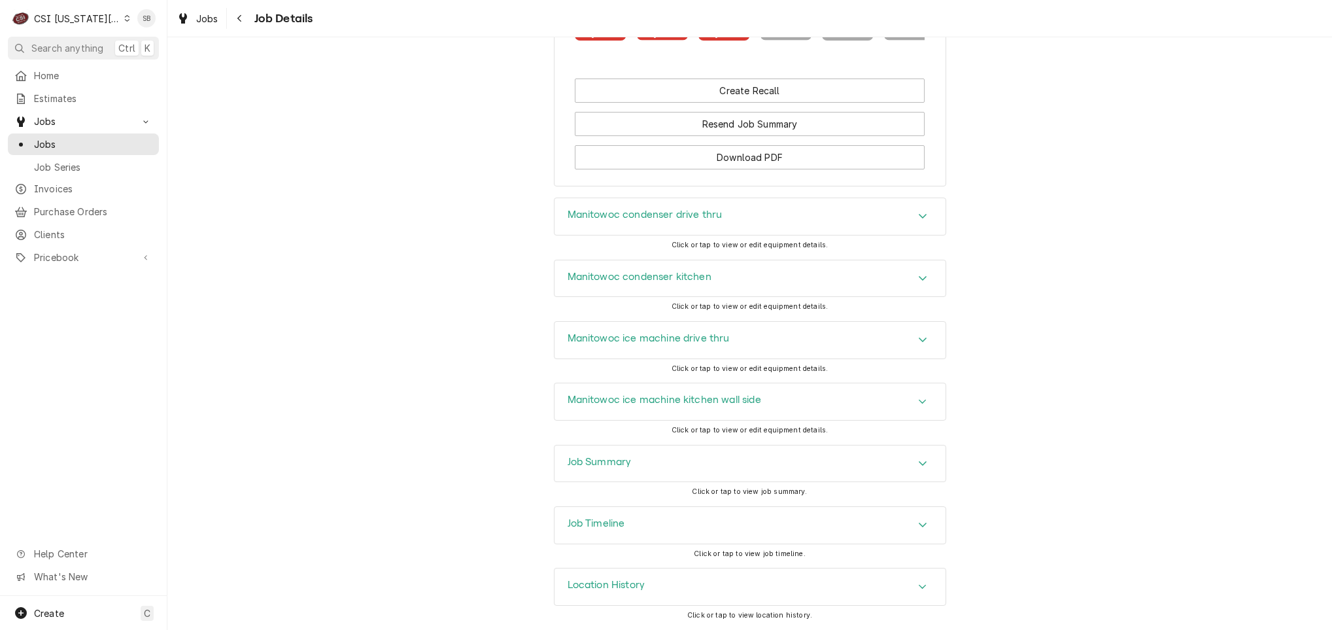
click at [699, 224] on div "Manitowoc condenser drive thru" at bounding box center [749, 216] width 391 height 37
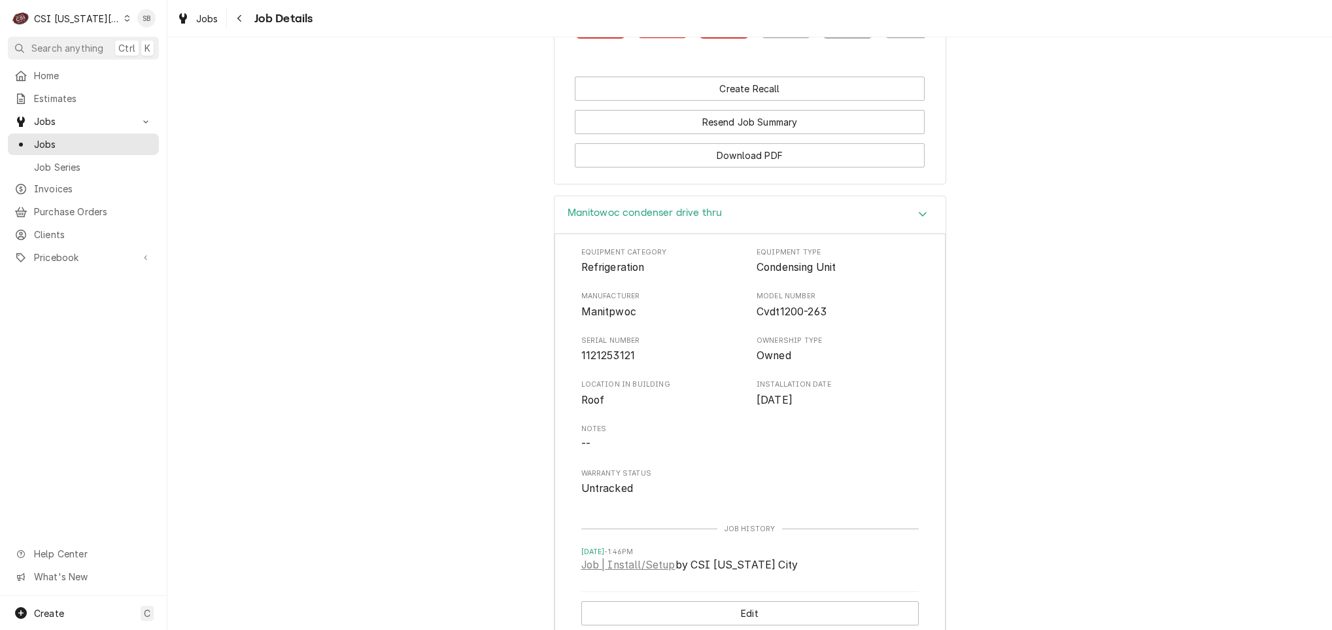
click at [751, 214] on div "Manitowoc condenser drive thru" at bounding box center [749, 214] width 391 height 37
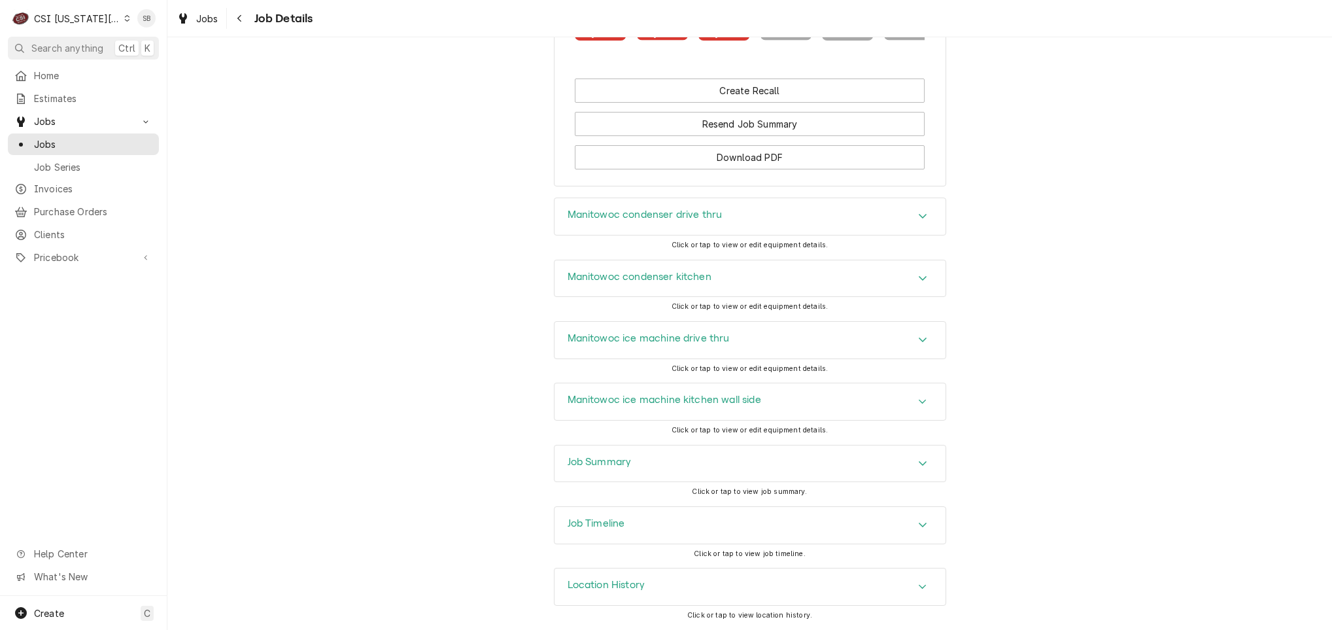
click at [671, 459] on div "Job Summary" at bounding box center [749, 463] width 391 height 37
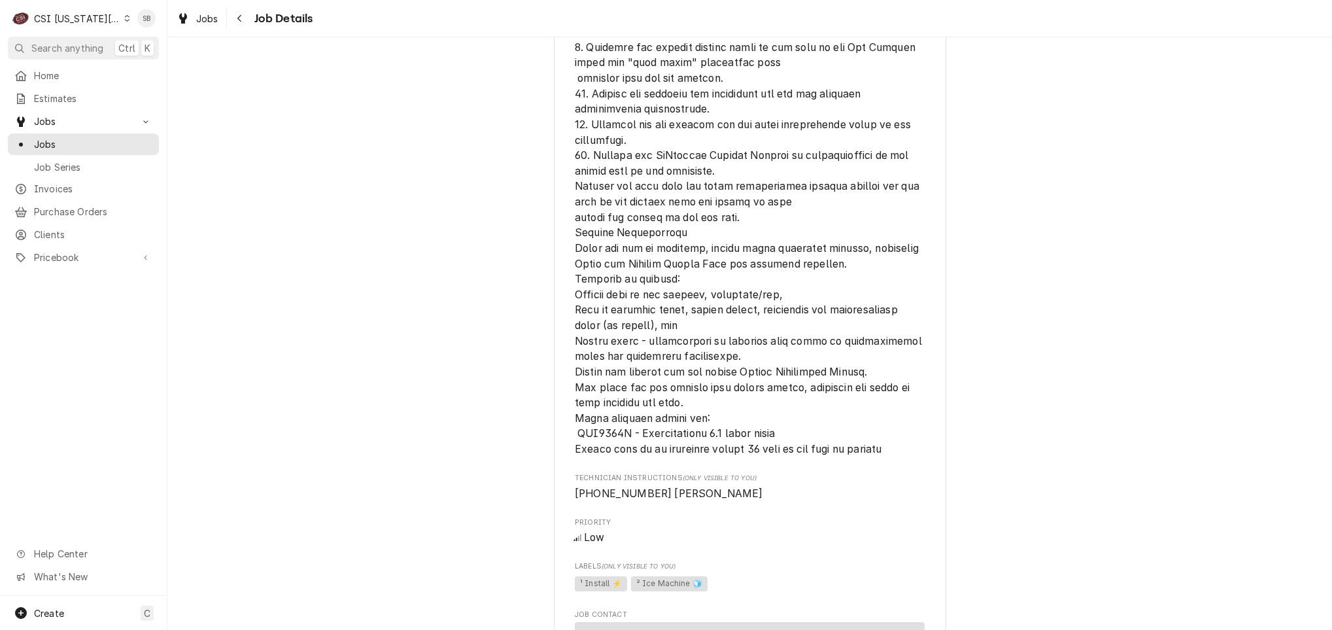
scroll to position [1477, 0]
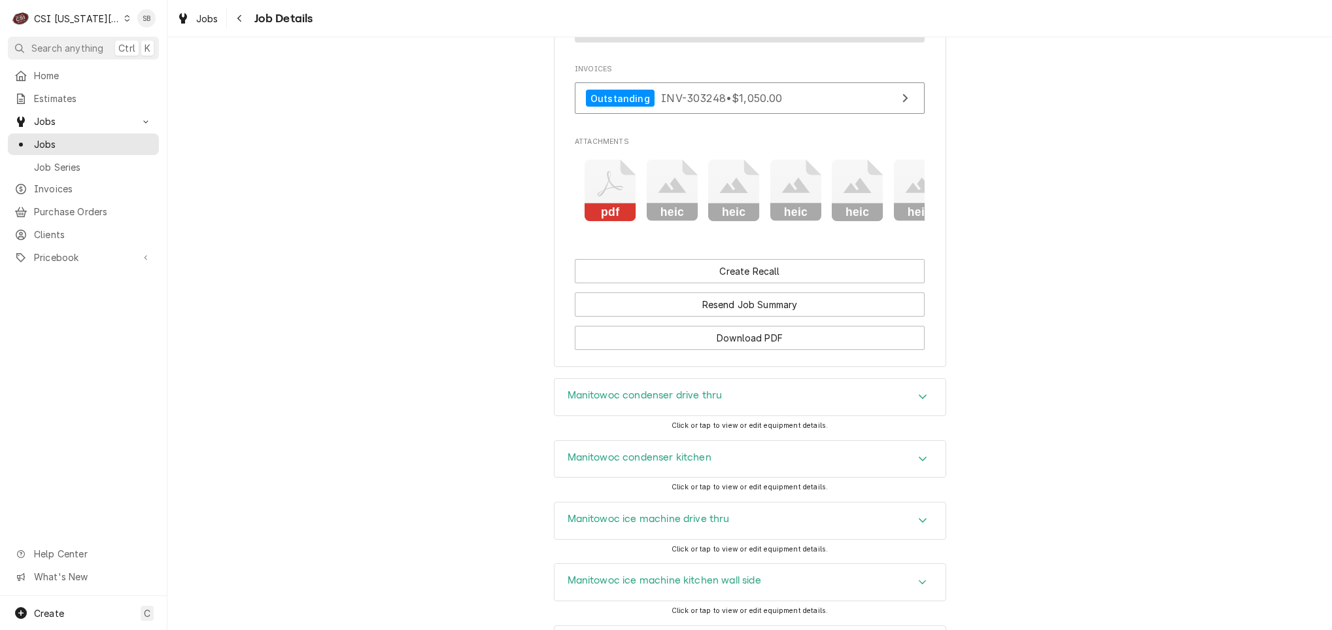
scroll to position [0, 0]
click at [597, 179] on icon "Attachments" at bounding box center [601, 191] width 52 height 62
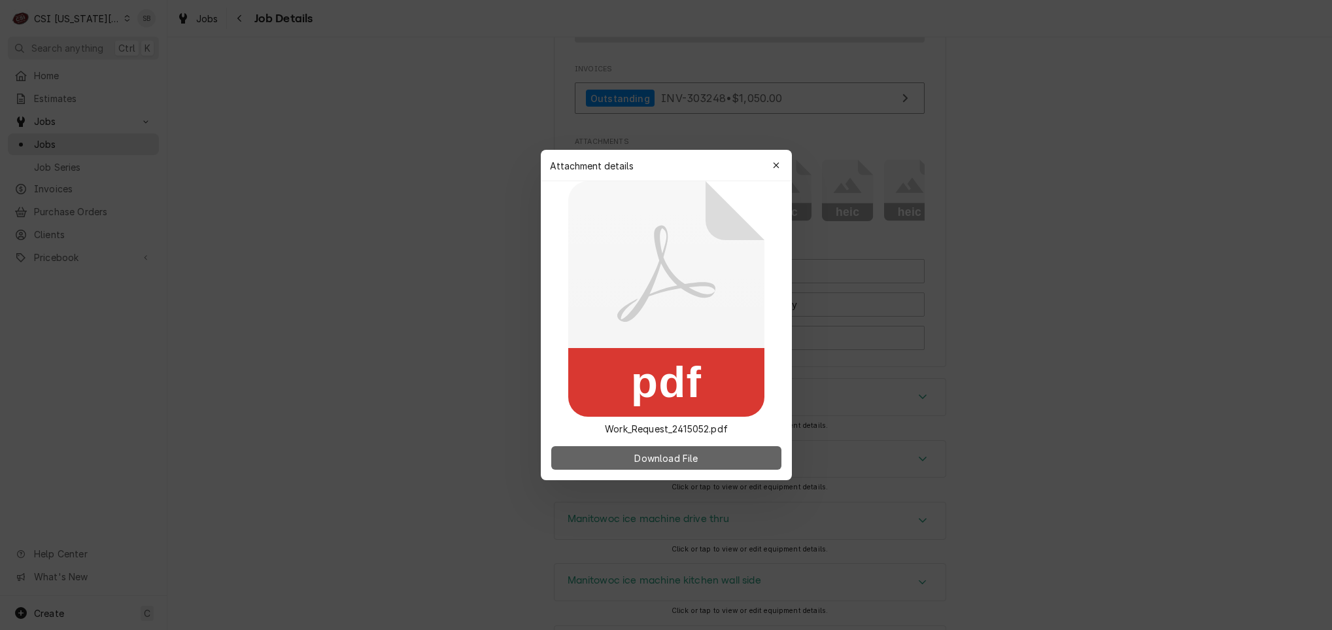
click at [689, 453] on span "Download File" at bounding box center [666, 458] width 69 height 14
click at [677, 459] on span "Download File" at bounding box center [666, 458] width 69 height 14
click at [773, 163] on icon "button" at bounding box center [775, 165] width 7 height 9
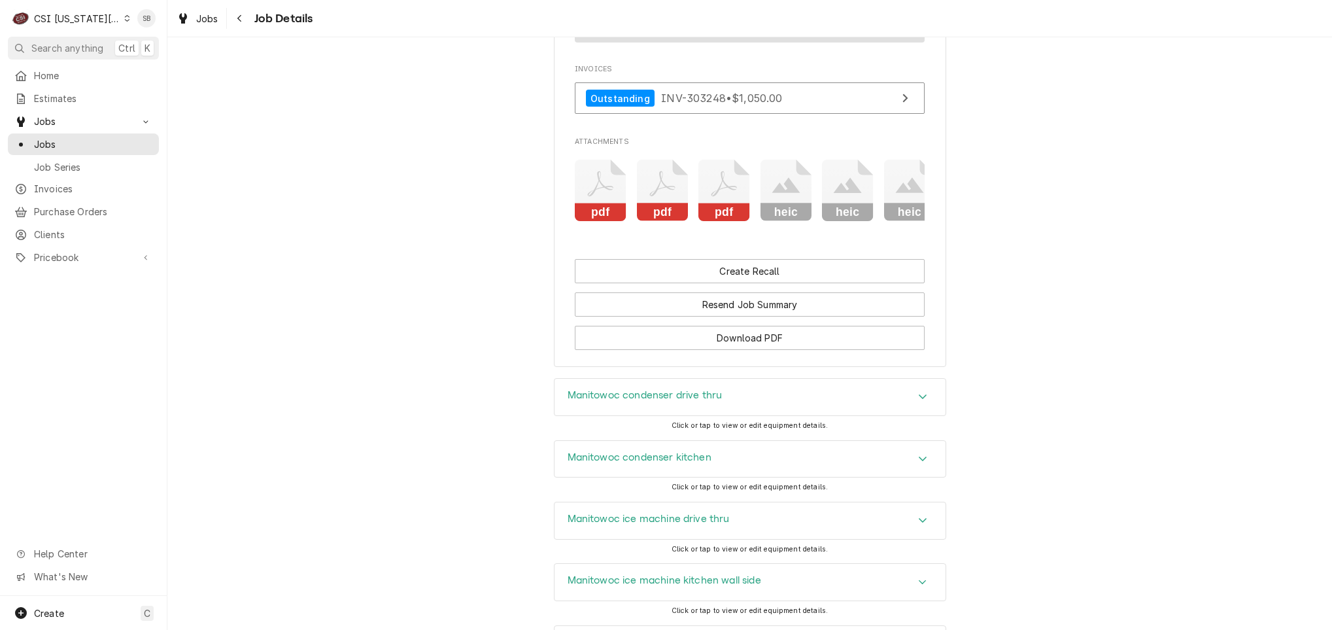
click at [641, 167] on icon "Attachments" at bounding box center [663, 191] width 52 height 62
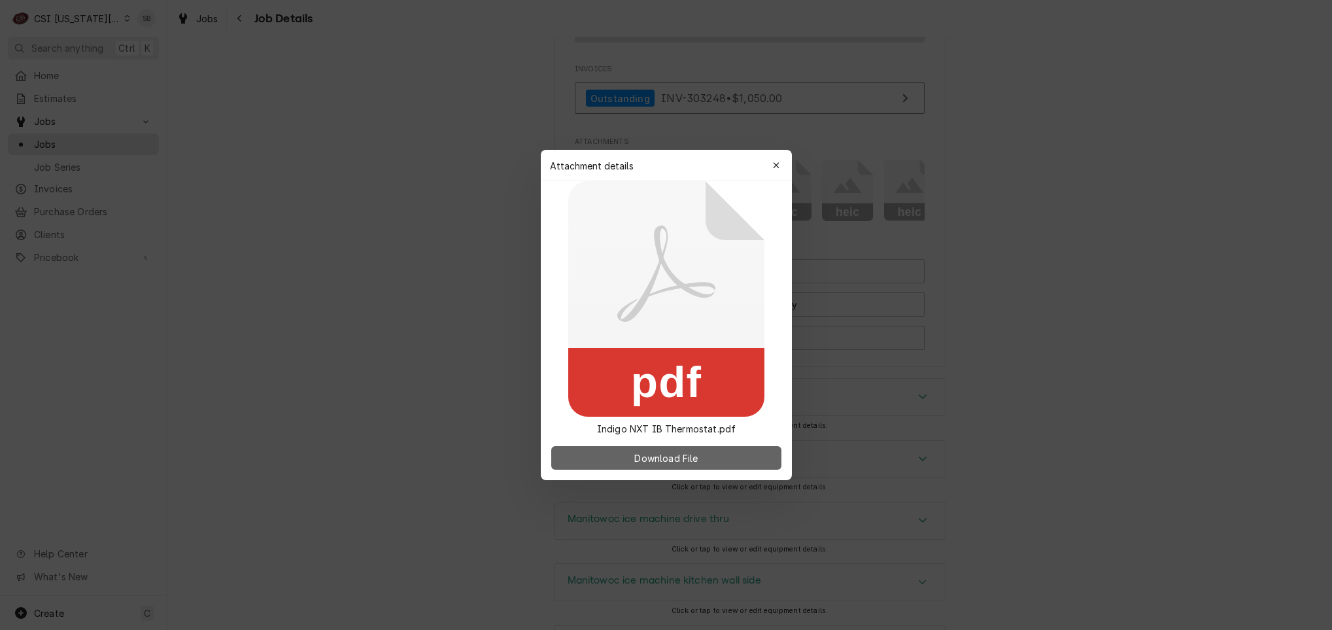
click at [687, 456] on span "Download File" at bounding box center [666, 458] width 69 height 14
drag, startPoint x: 781, startPoint y: 161, endPoint x: 771, endPoint y: 169, distance: 12.6
click at [781, 161] on div "button" at bounding box center [776, 165] width 13 height 13
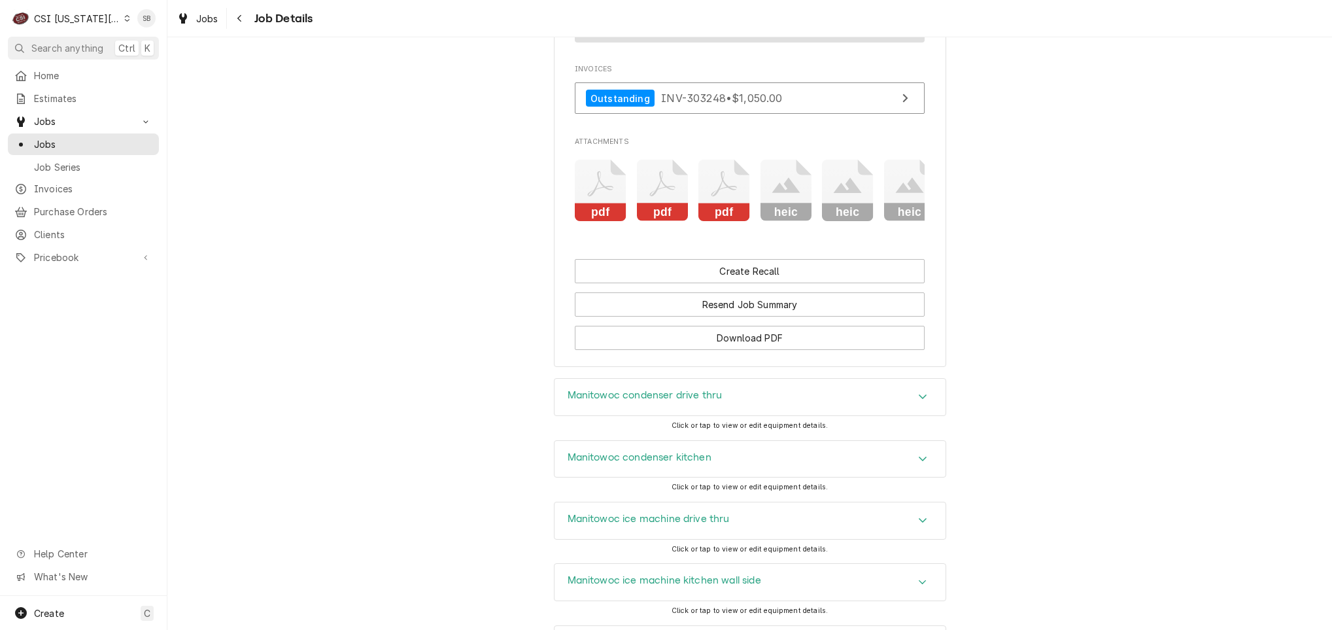
click at [708, 169] on icon "Attachments" at bounding box center [724, 191] width 52 height 62
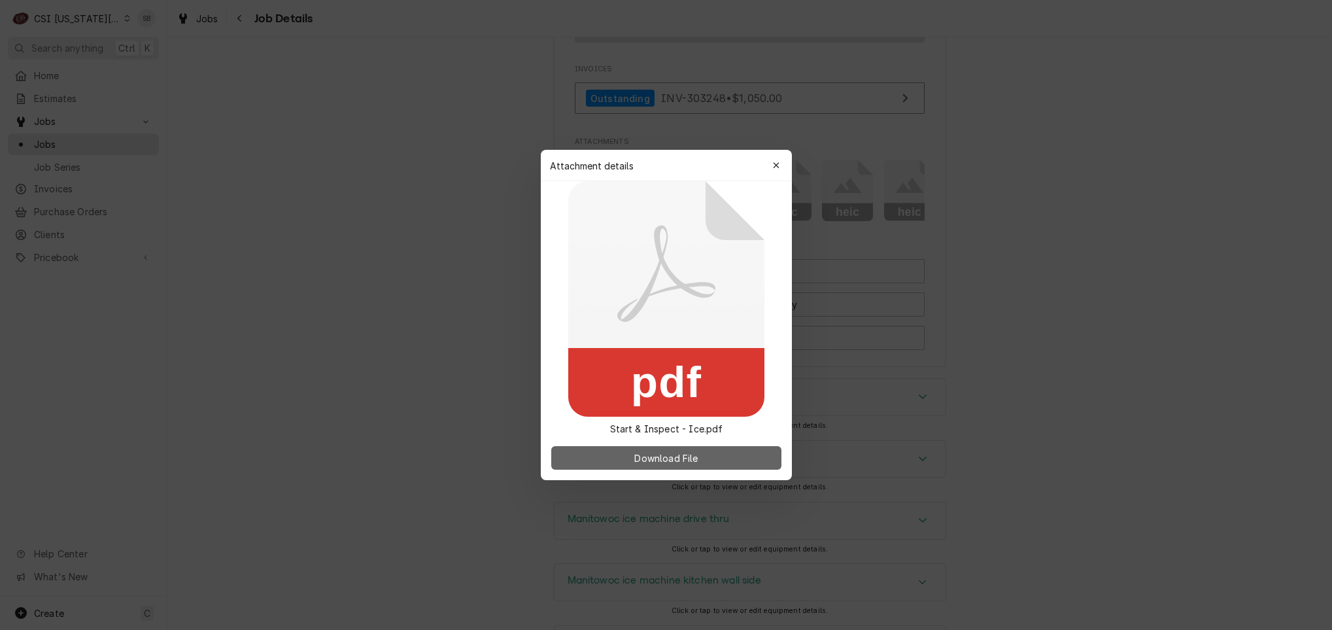
click at [658, 455] on span "Download File" at bounding box center [666, 458] width 69 height 14
click at [772, 165] on icon "button" at bounding box center [775, 165] width 7 height 9
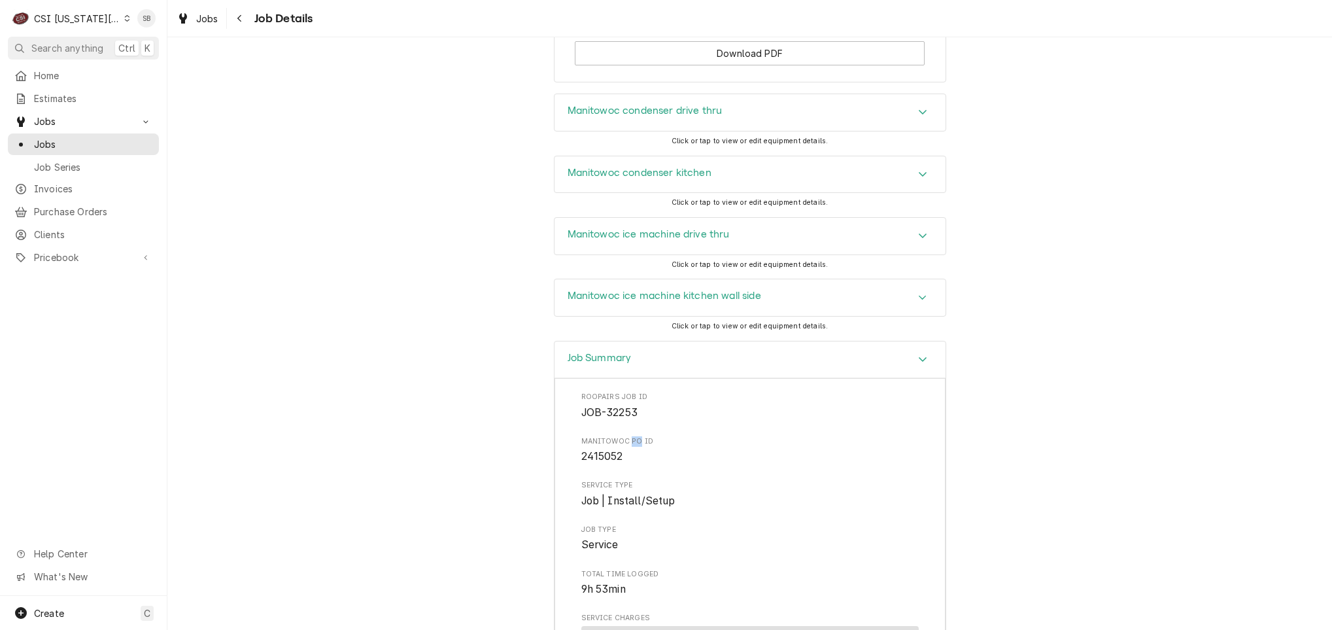
scroll to position [2615, 0]
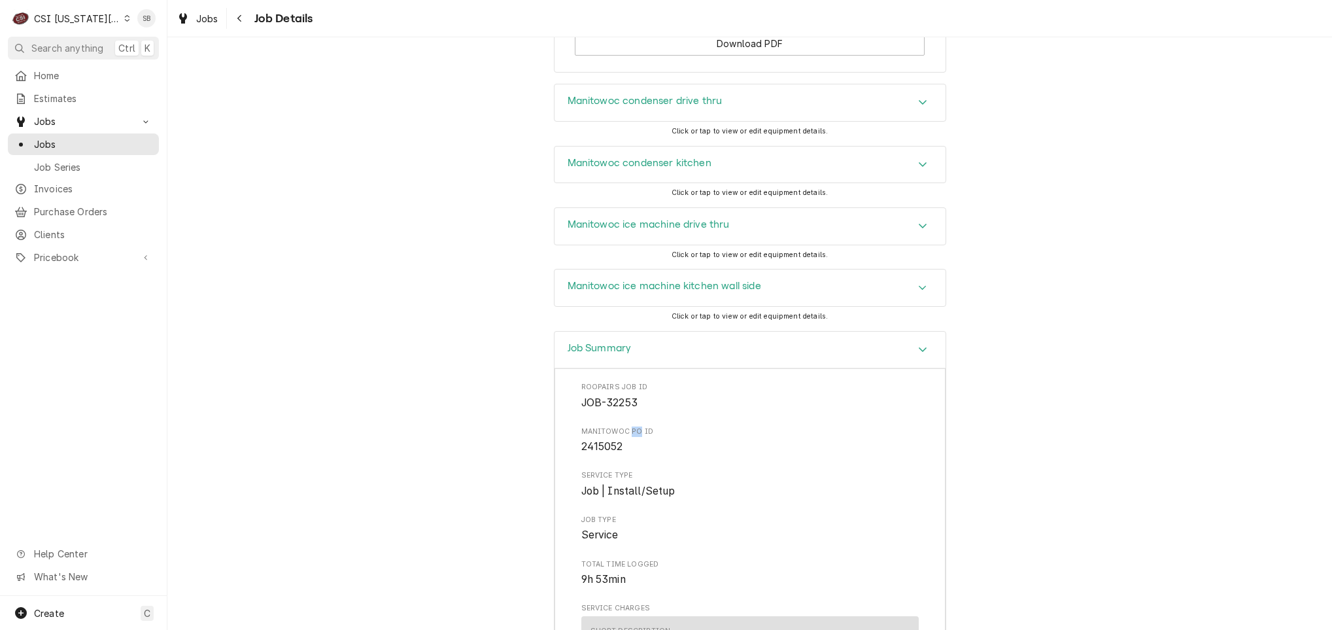
click at [773, 228] on div "Manitowoc ice machine drive thru" at bounding box center [749, 226] width 391 height 37
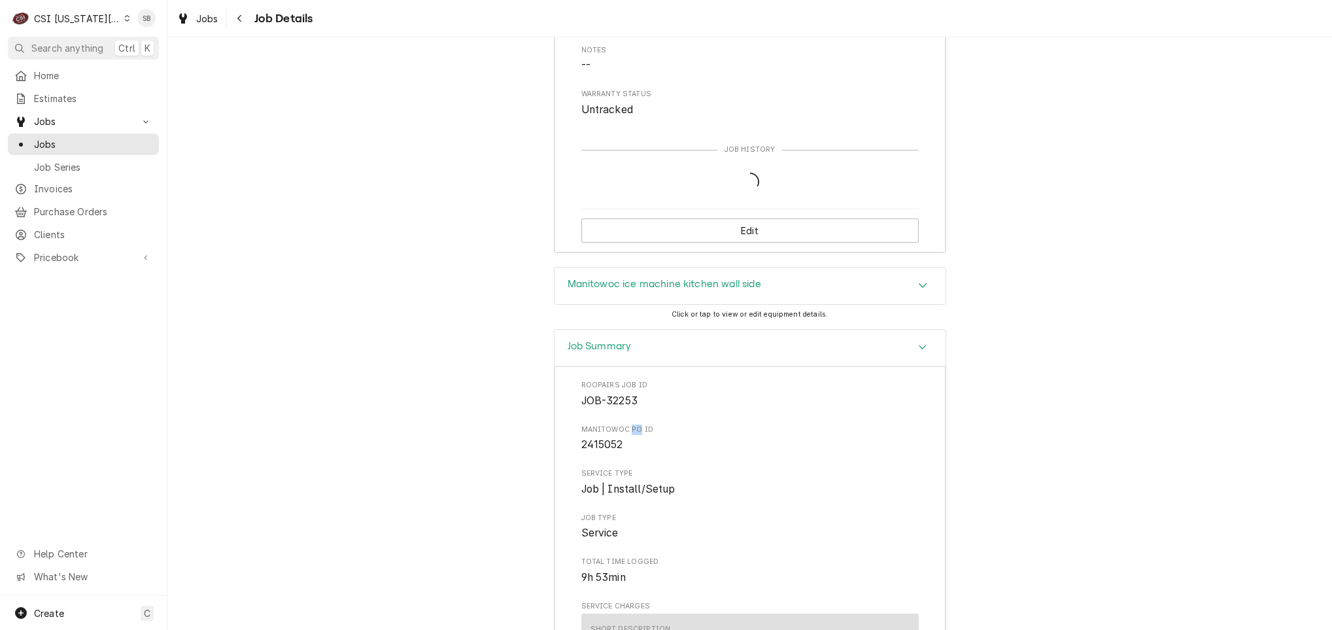
click at [769, 292] on div "Manitowoc ice machine kitchen wall side" at bounding box center [749, 285] width 391 height 37
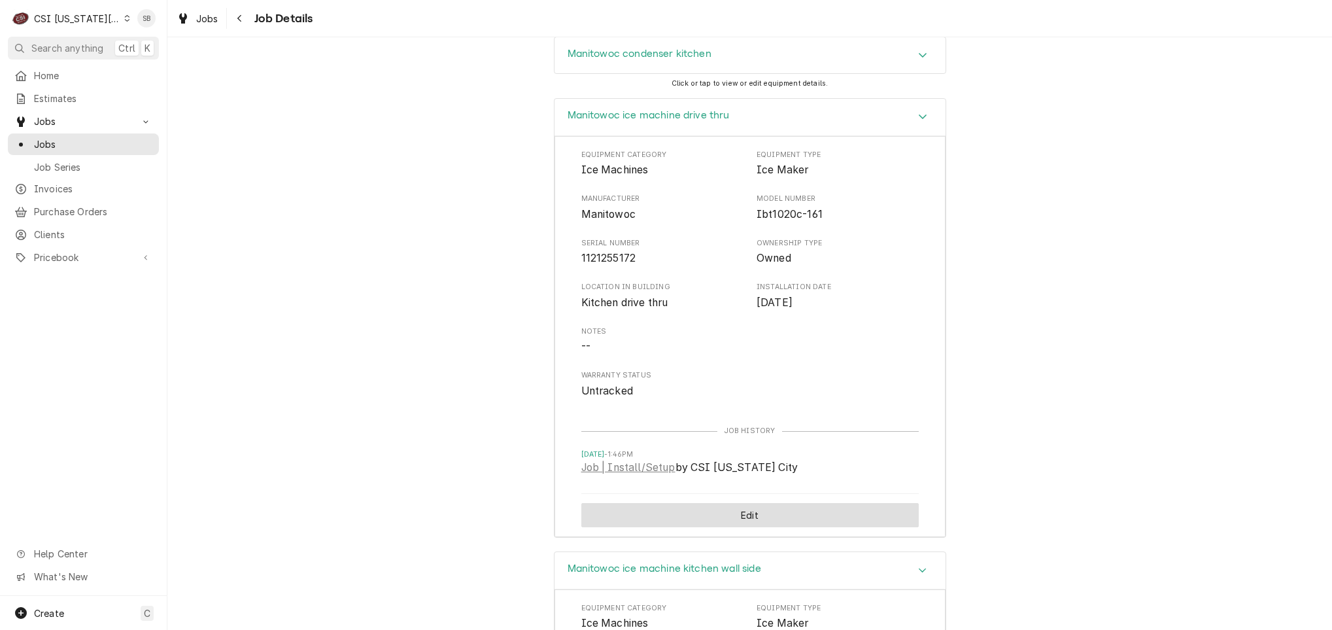
scroll to position [2717, 0]
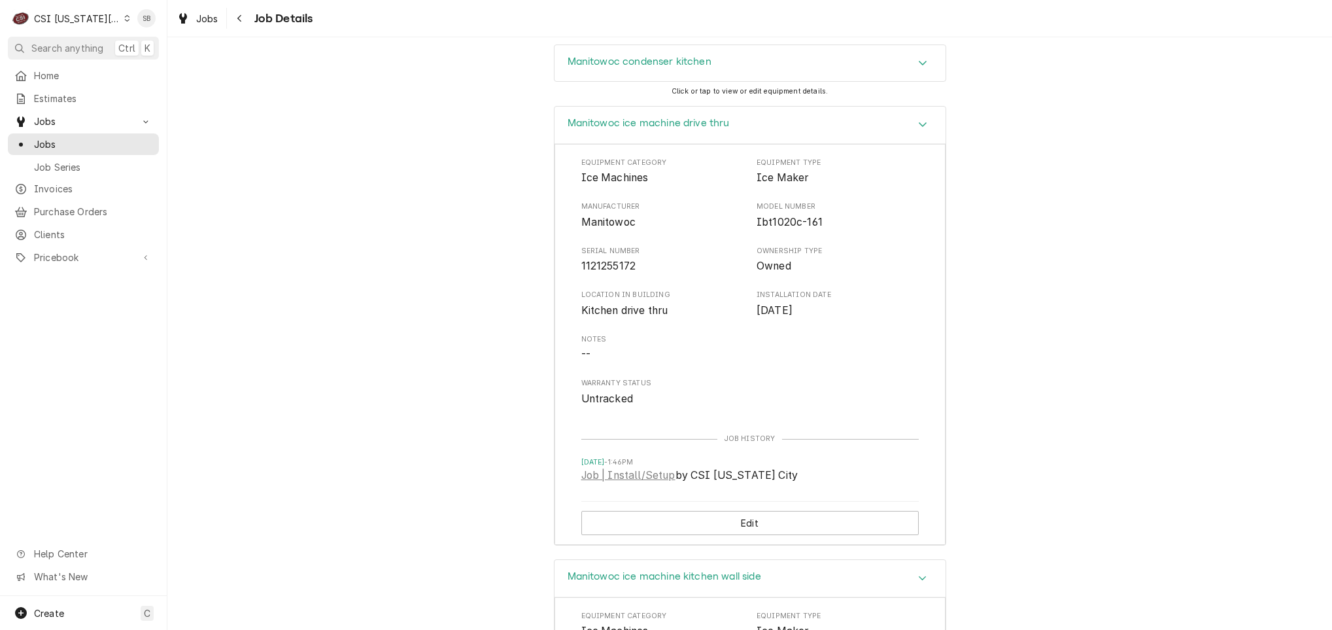
click at [775, 132] on div "Manitowoc ice machine drive thru" at bounding box center [749, 125] width 391 height 37
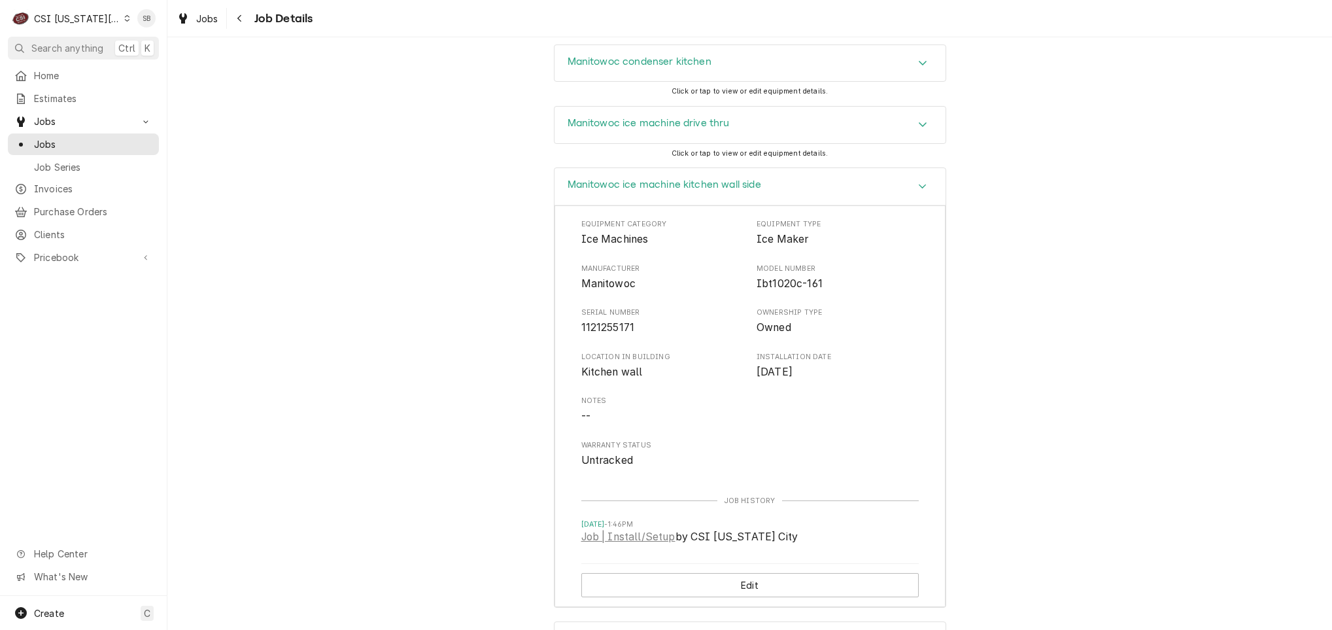
drag, startPoint x: 792, startPoint y: 198, endPoint x: 795, endPoint y: 206, distance: 8.3
click at [795, 198] on div "Manitowoc ice machine kitchen wall side" at bounding box center [749, 186] width 391 height 37
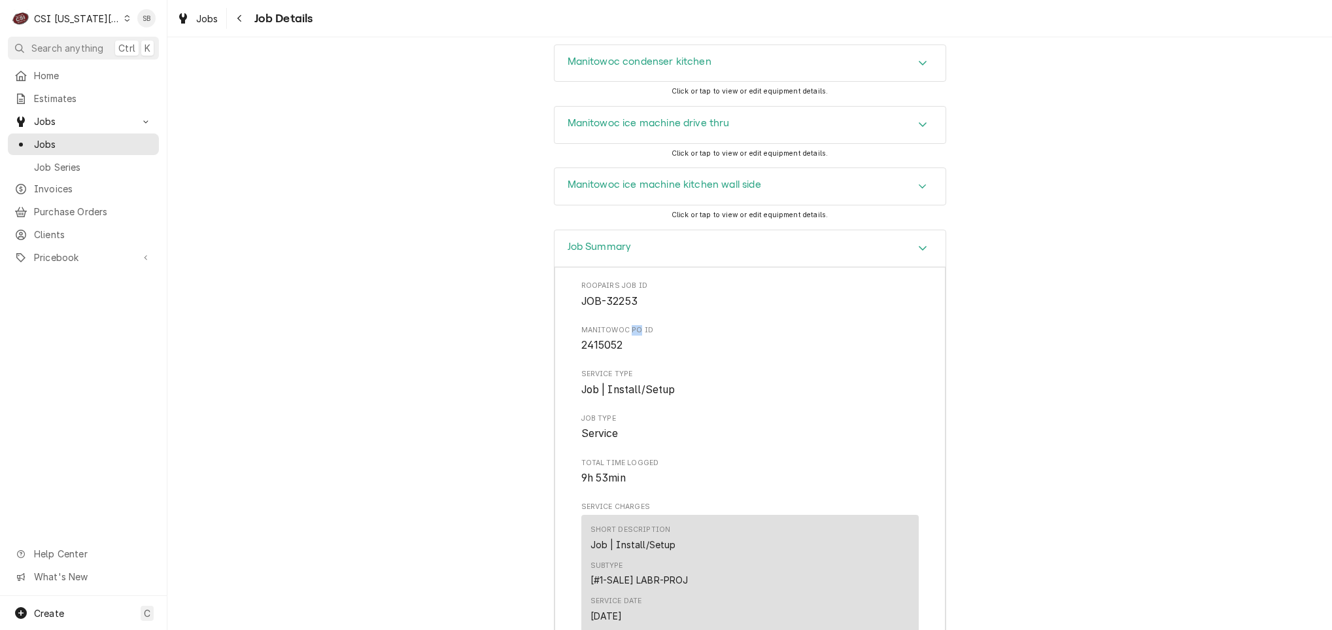
click at [781, 254] on div "Job Summary" at bounding box center [749, 248] width 391 height 37
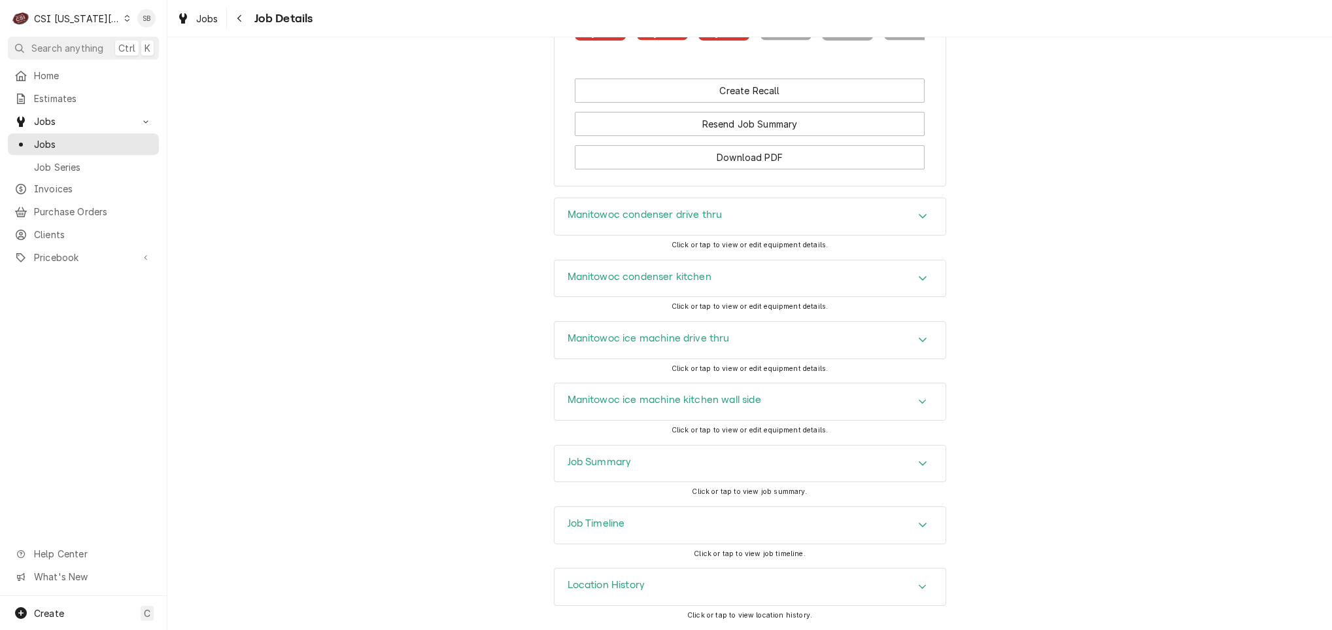
scroll to position [2504, 0]
click at [726, 277] on div "Manitowoc condenser kitchen" at bounding box center [749, 278] width 391 height 37
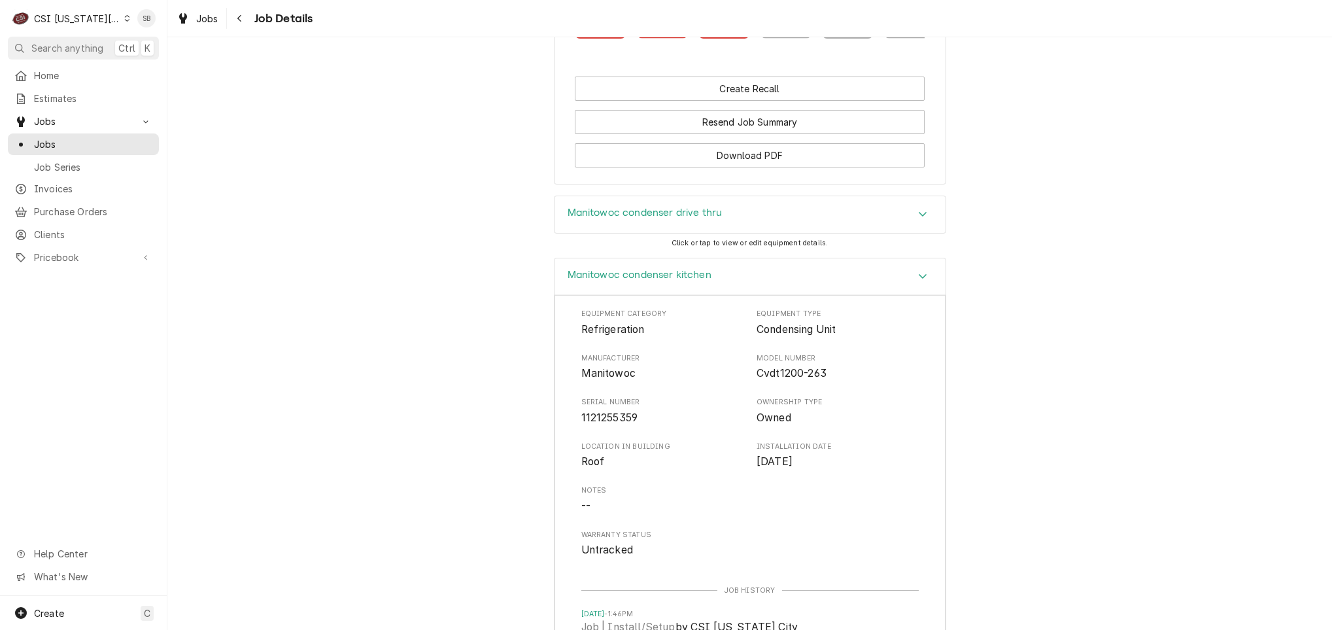
drag, startPoint x: 732, startPoint y: 277, endPoint x: 734, endPoint y: 355, distance: 77.9
click at [732, 277] on div "Manitowoc condenser kitchen" at bounding box center [749, 276] width 391 height 37
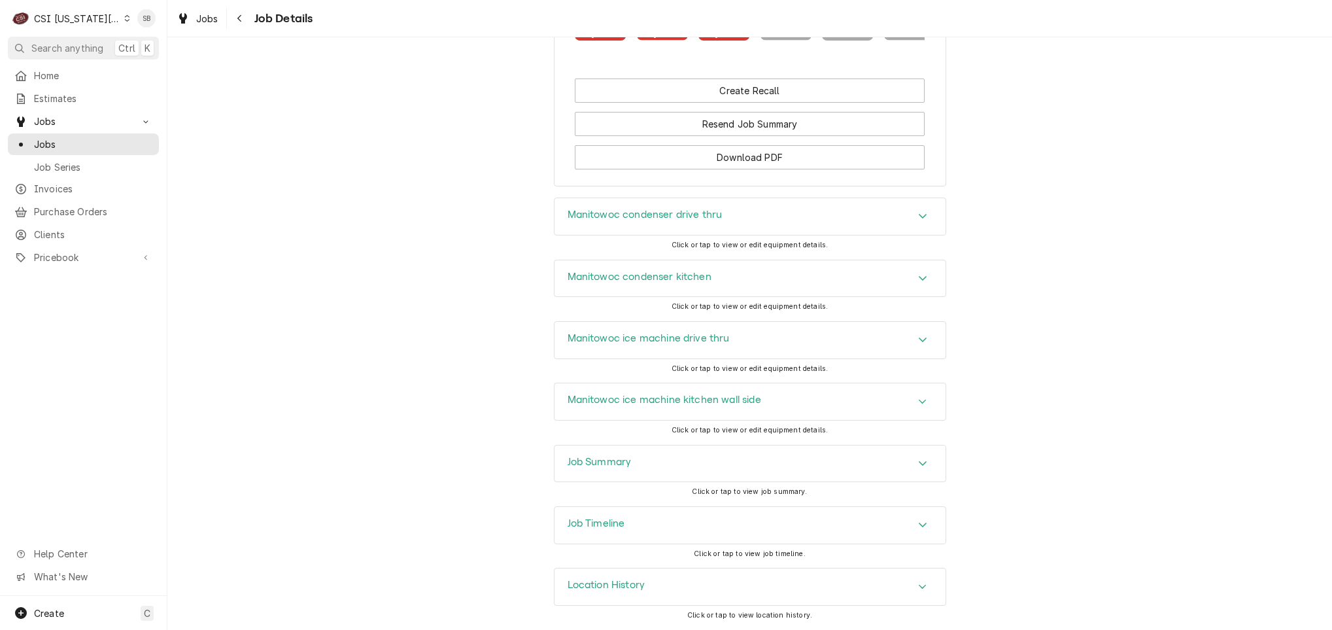
click at [704, 406] on div "Manitowoc ice machine kitchen wall side" at bounding box center [665, 402] width 194 height 16
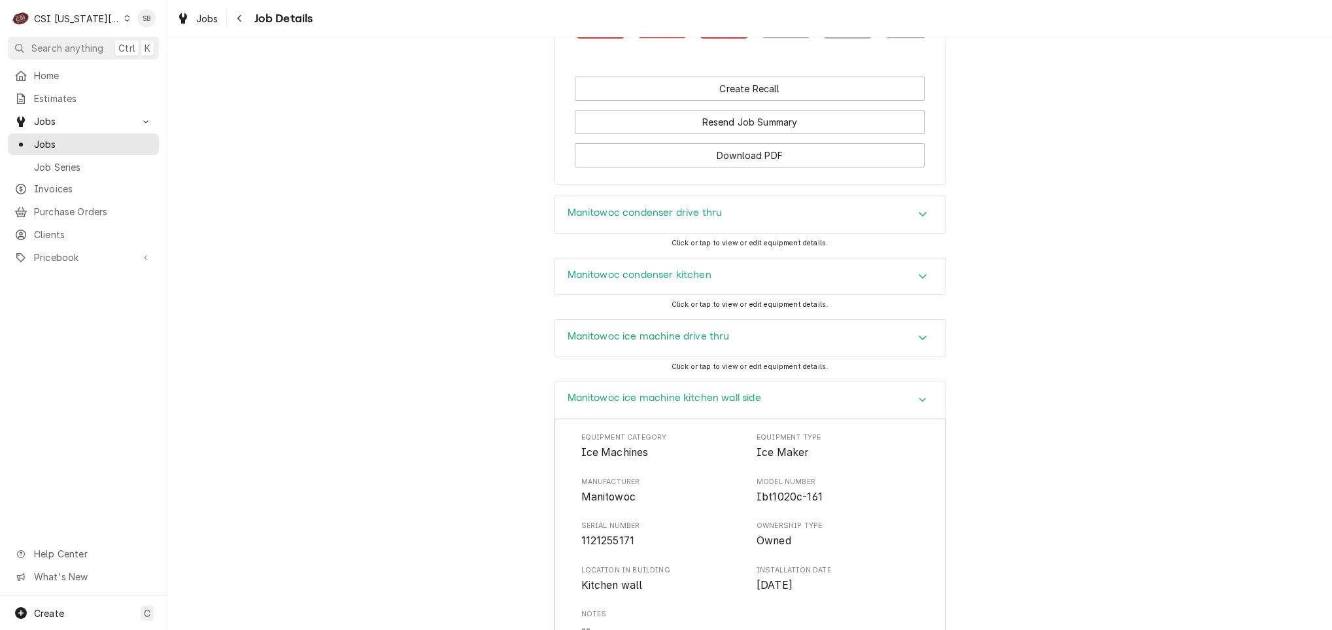
click at [704, 406] on div "Manitowoc ice machine kitchen wall side" at bounding box center [665, 400] width 194 height 16
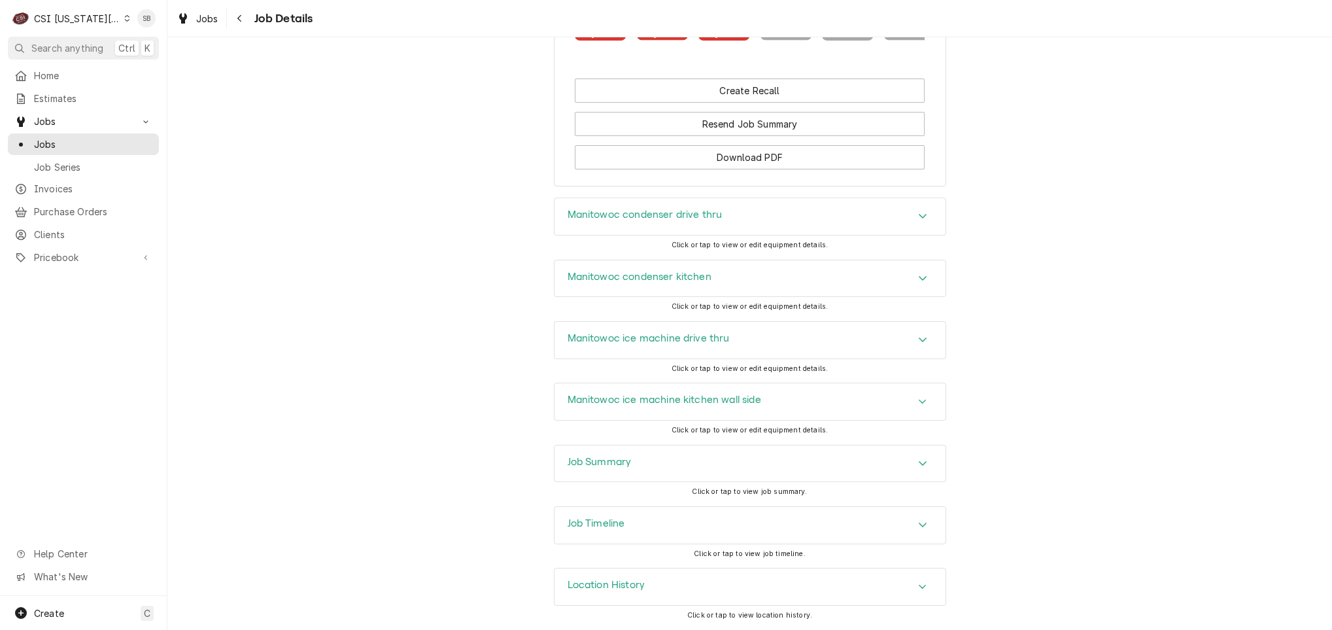
click at [694, 396] on h3 "Manitowoc ice machine kitchen wall side" at bounding box center [665, 400] width 194 height 12
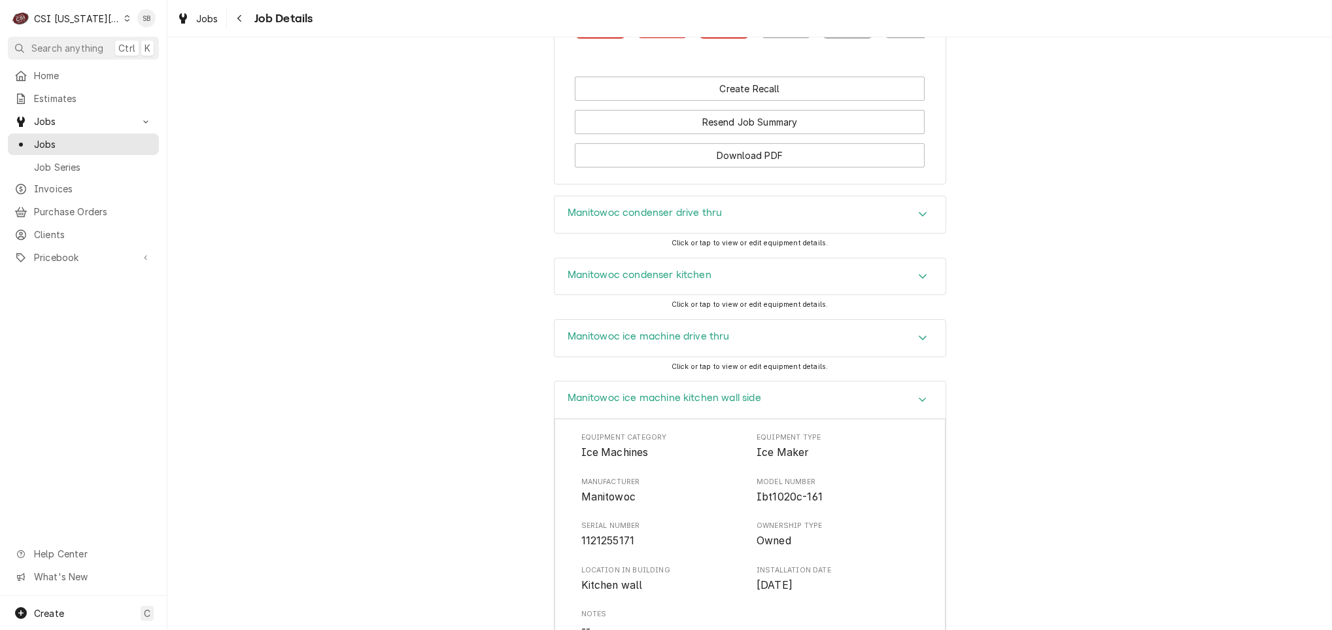
click at [457, 277] on div "Manitowoc condenser kitchen Click or tap to view or edit equipment details." at bounding box center [749, 288] width 1164 height 61
click at [650, 394] on h3 "Manitowoc ice machine kitchen wall side" at bounding box center [665, 398] width 194 height 12
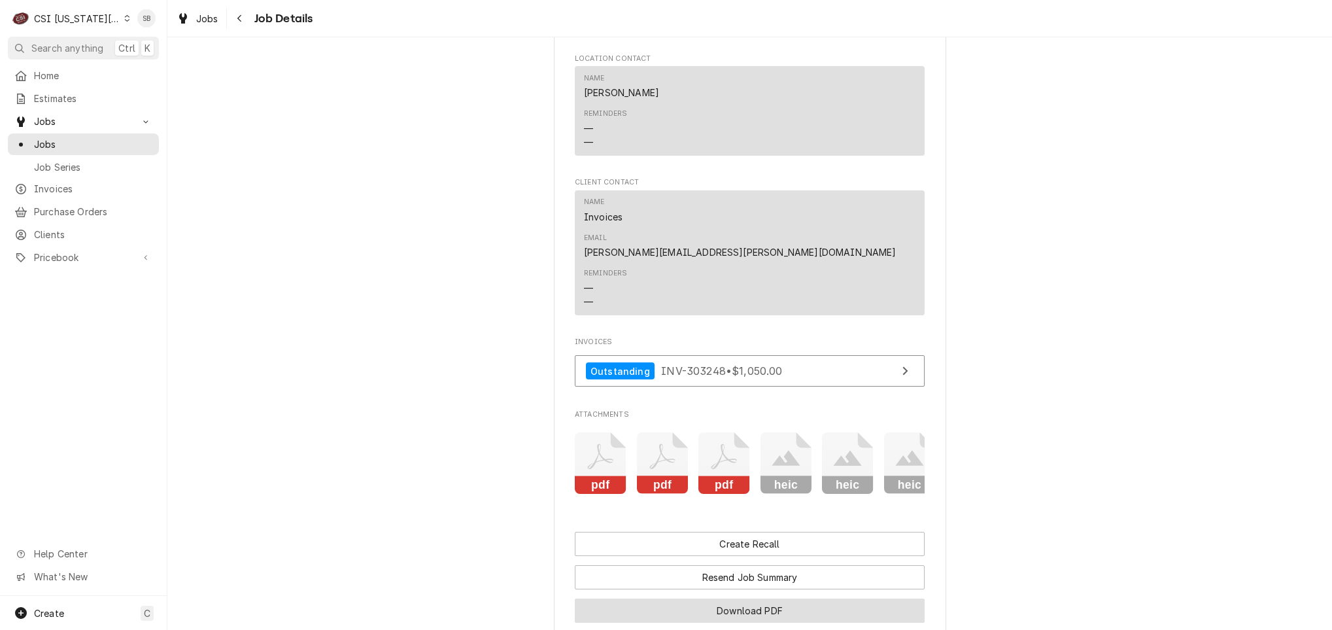
scroll to position [1915, 0]
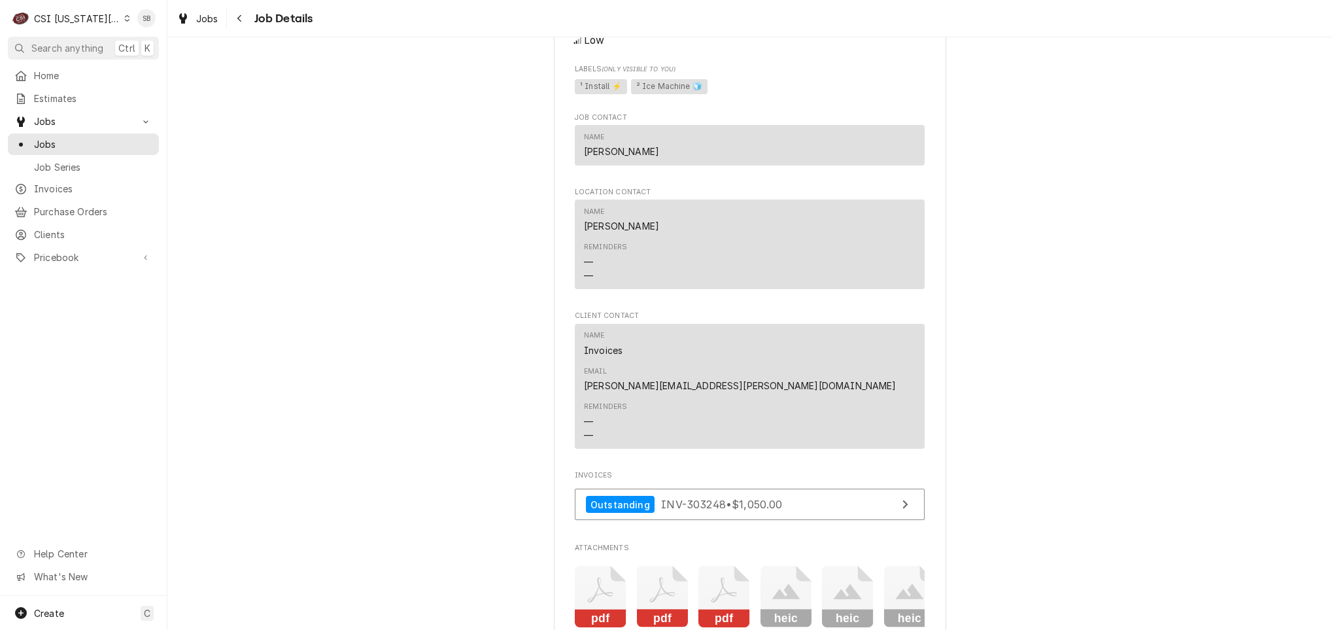
click at [728, 583] on icon "Attachments" at bounding box center [724, 597] width 52 height 62
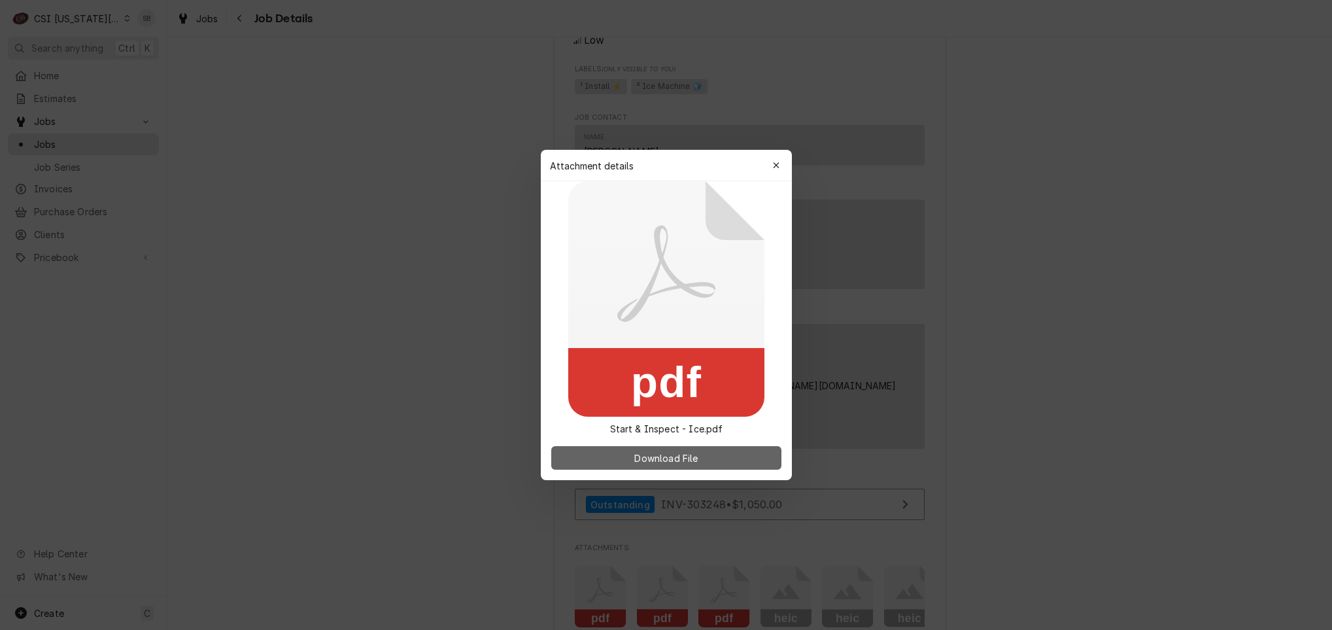
click at [701, 446] on button "Download File" at bounding box center [666, 458] width 230 height 24
click at [496, 187] on div at bounding box center [666, 315] width 1332 height 630
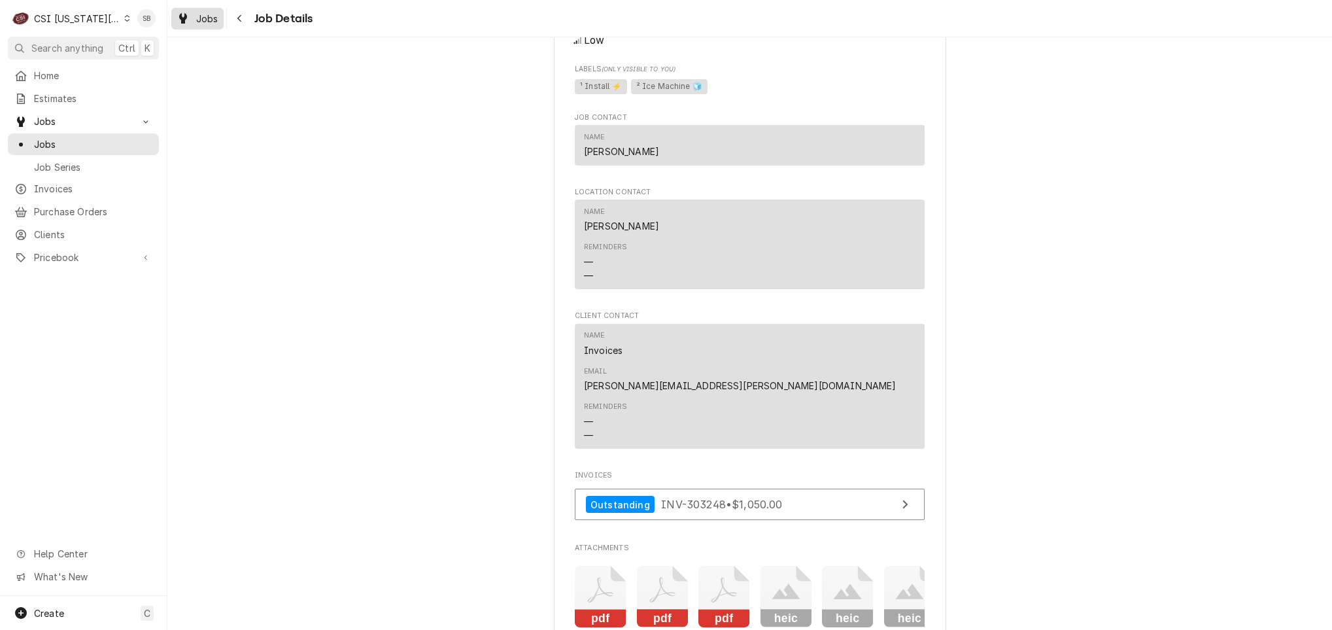
click at [212, 16] on span "Jobs" at bounding box center [207, 19] width 22 height 14
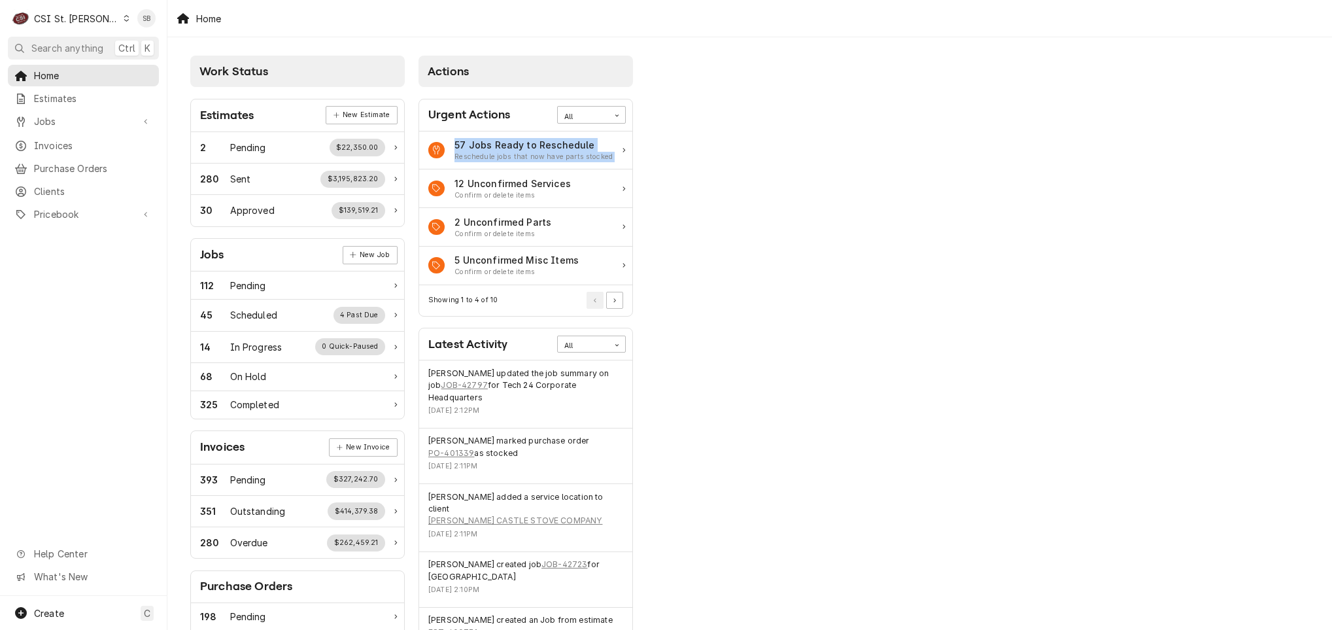
drag, startPoint x: 1013, startPoint y: 132, endPoint x: 1001, endPoint y: 128, distance: 12.4
click at [1001, 128] on div "Work Status Estimates New Estimate 2 Pending $22,350.00 280 Sent $3,195,823.20 …" at bounding box center [749, 405] width 1164 height 736
click at [71, 145] on span "Invoices" at bounding box center [93, 146] width 118 height 14
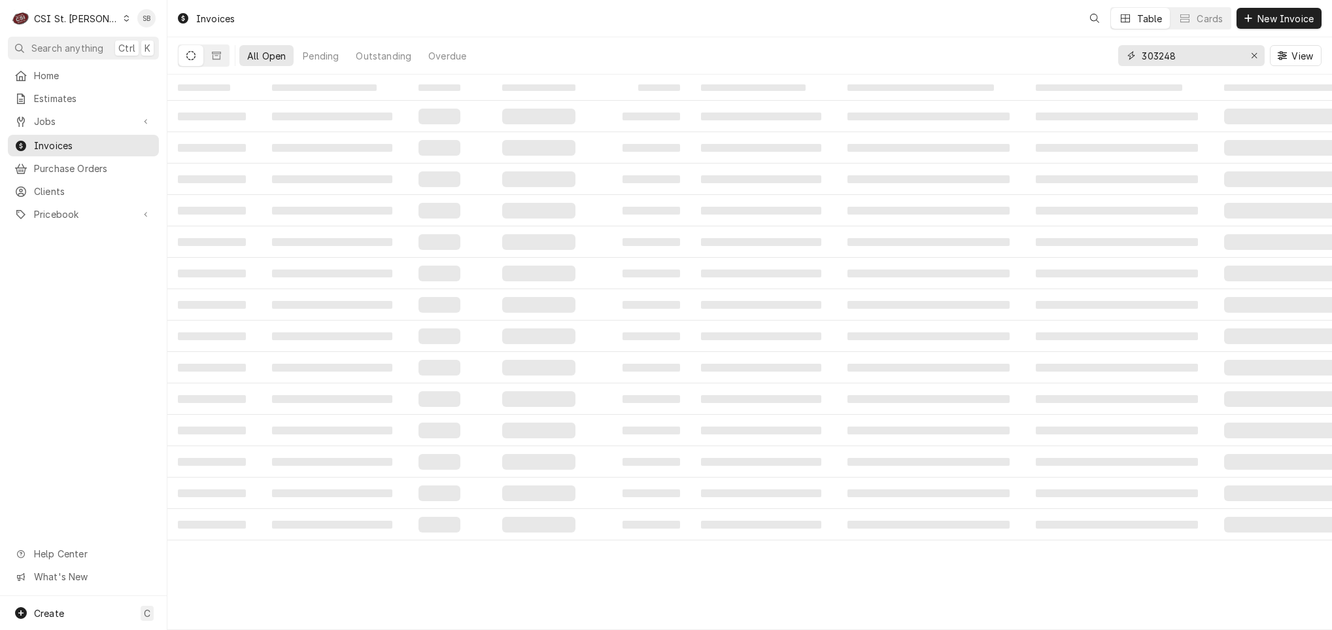
click at [1151, 52] on input "303248" at bounding box center [1191, 55] width 98 height 21
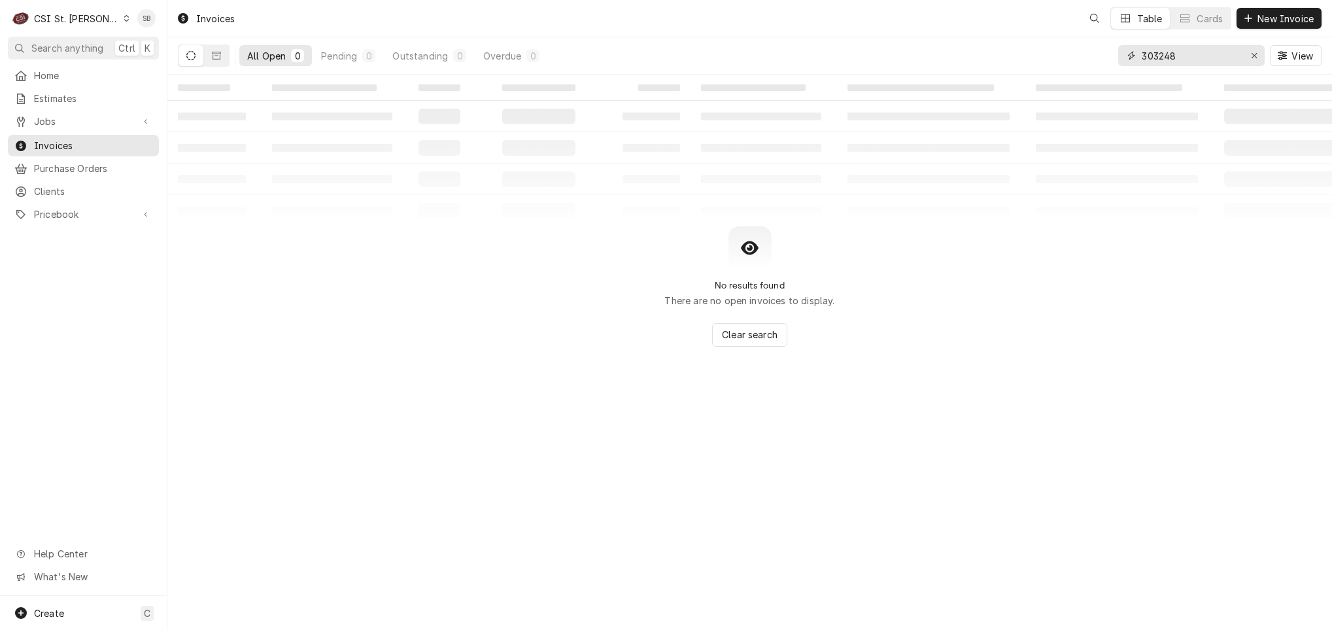
click at [1151, 52] on input "303248" at bounding box center [1191, 55] width 98 height 21
paste input "403696"
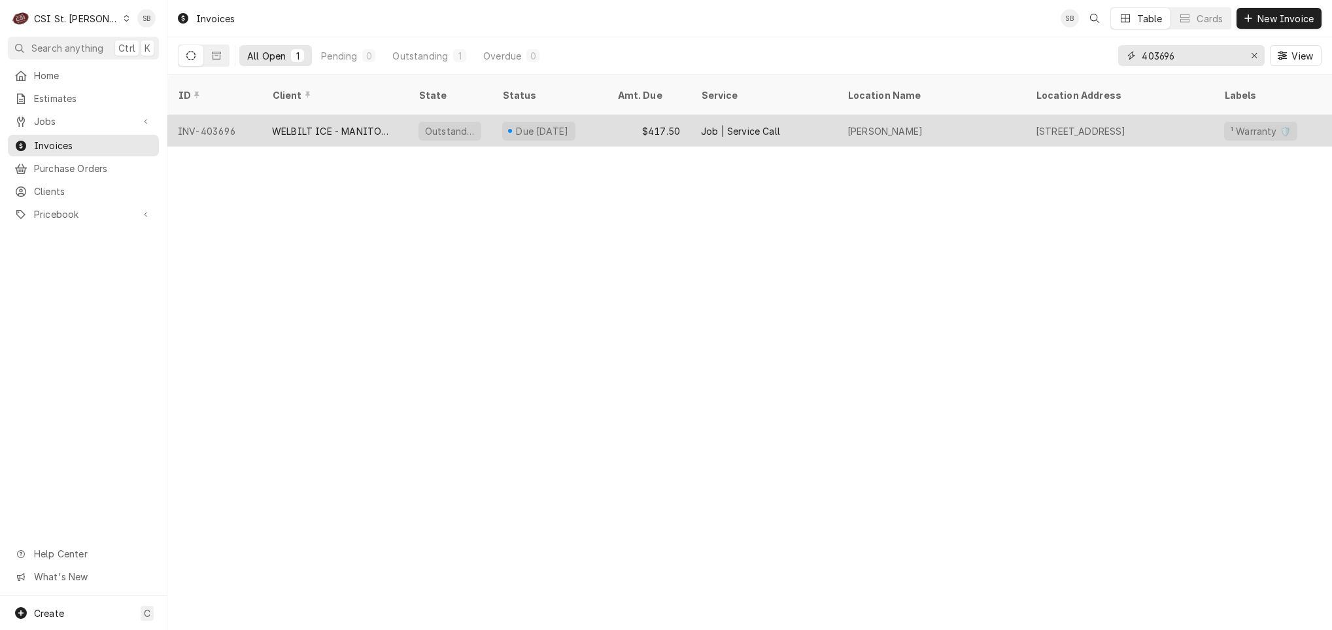
type input "403696"
click at [263, 115] on div "WELBILT ICE - MANITOWOC ICE" at bounding box center [335, 130] width 146 height 31
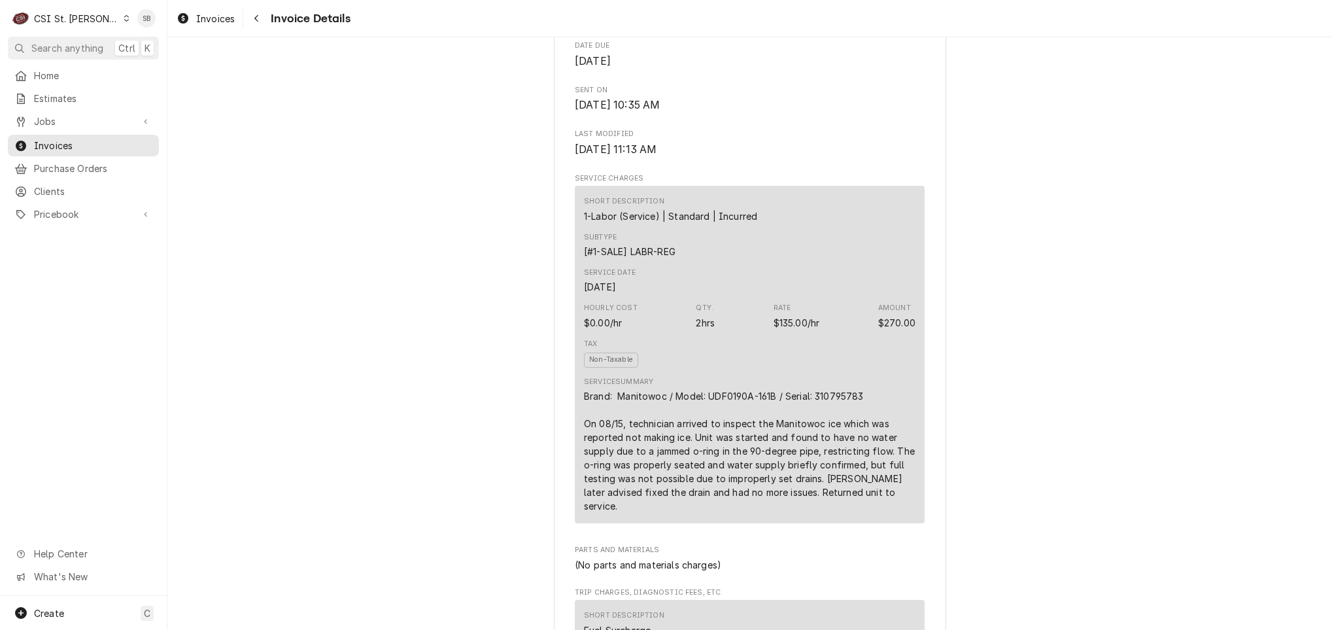
scroll to position [392, 0]
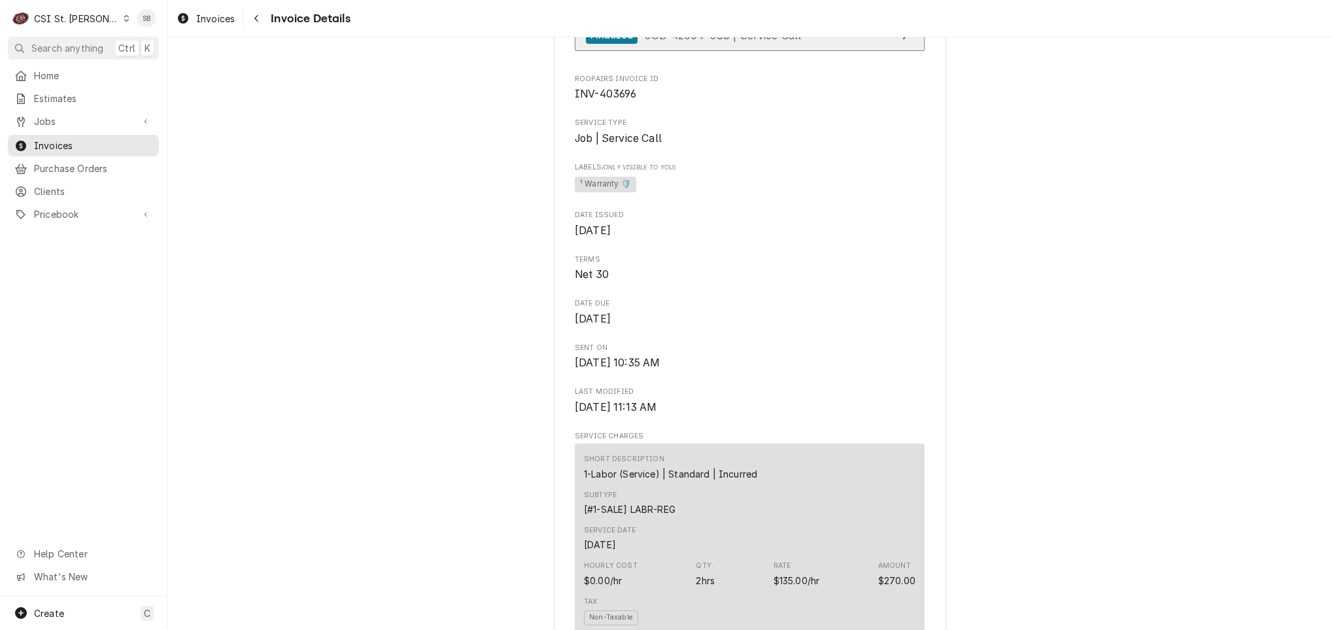
click at [649, 52] on link "Finalized JOB-42004 • Job | Service Call" at bounding box center [750, 36] width 350 height 32
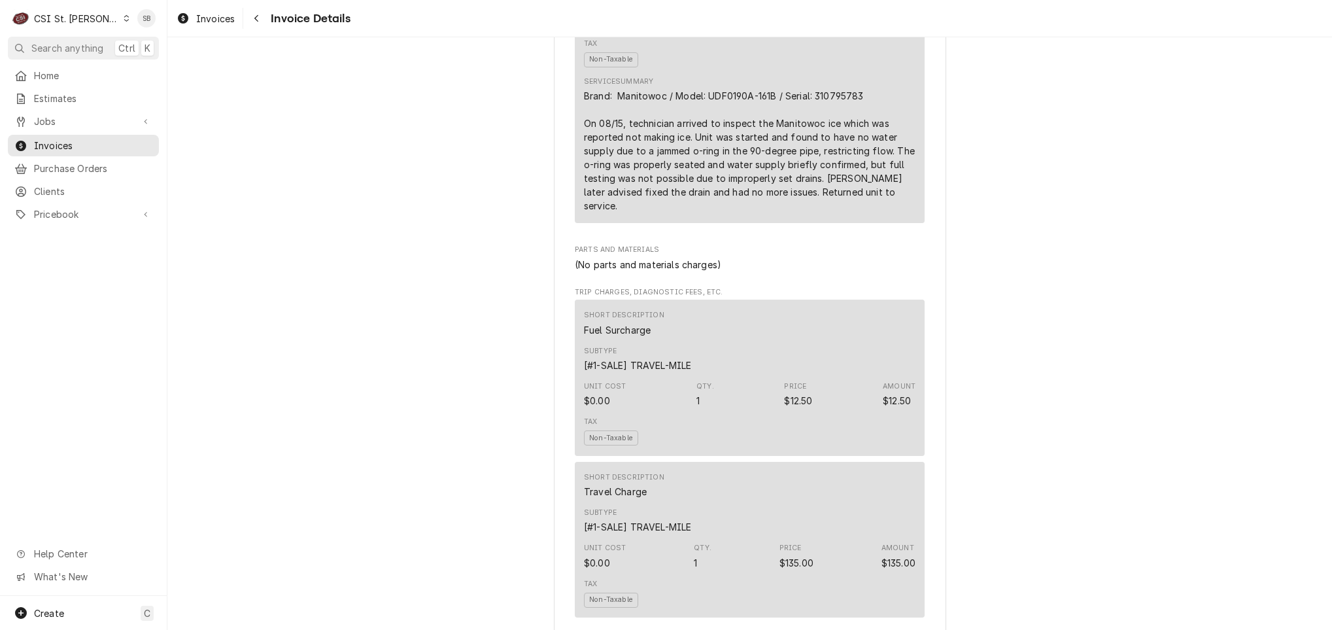
scroll to position [883, 0]
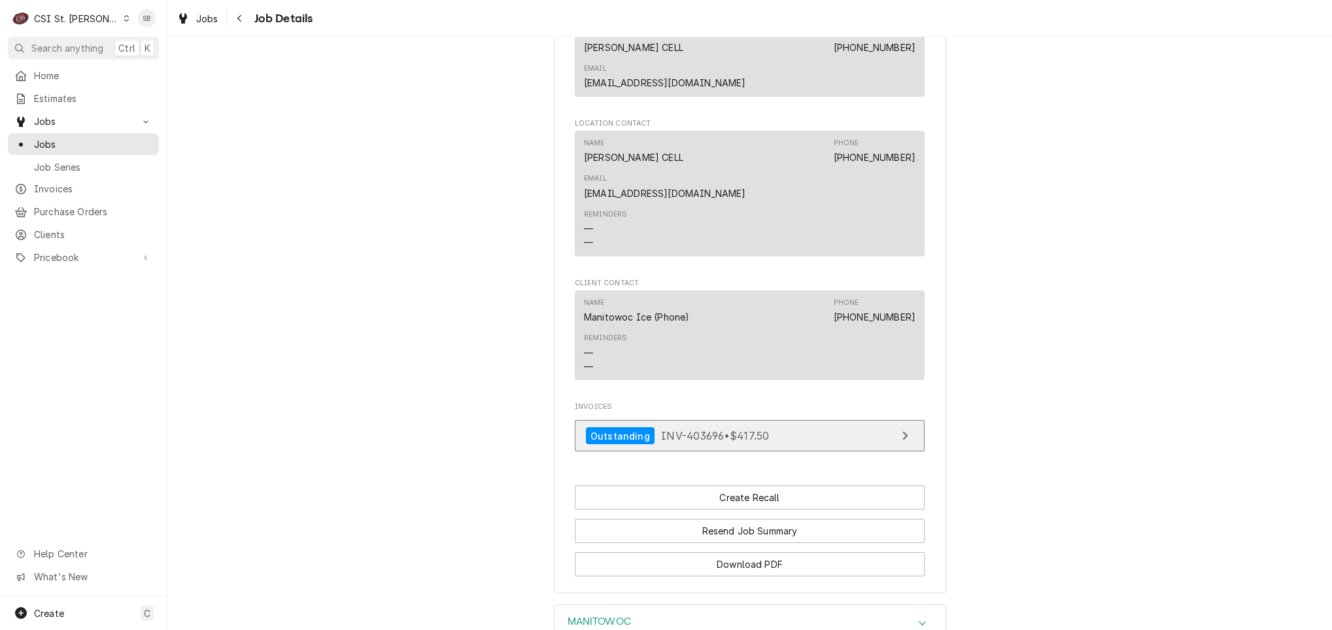
scroll to position [1291, 0]
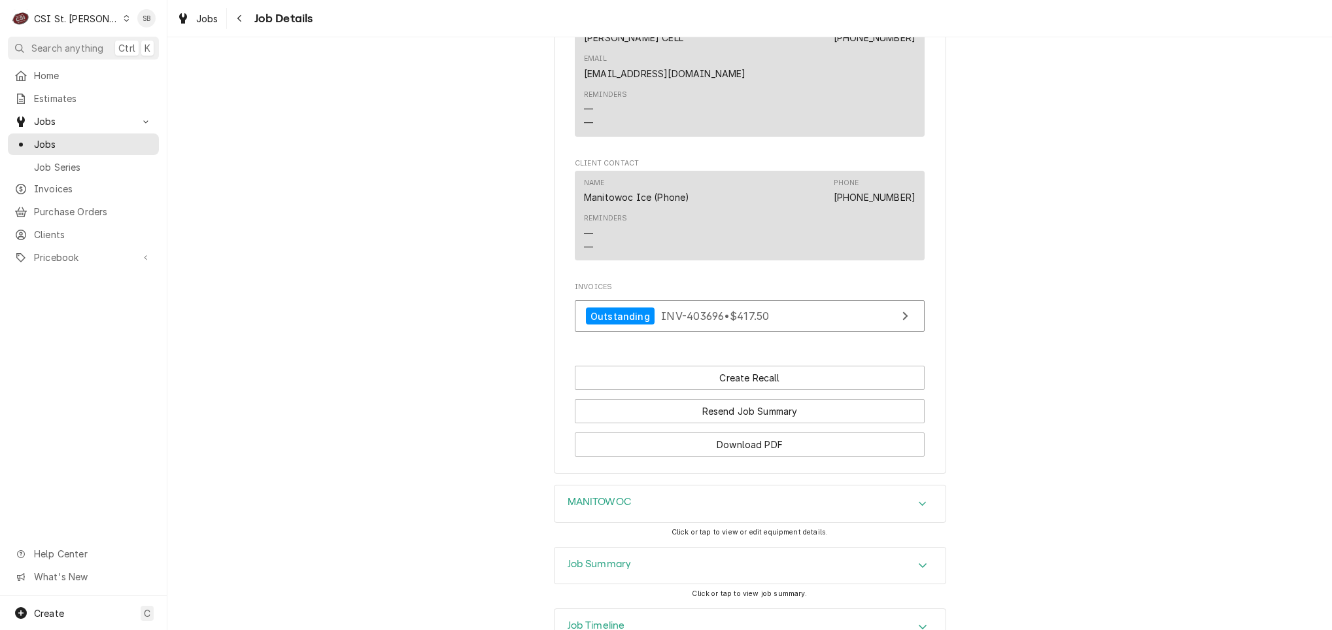
click at [624, 496] on h3 "MANITOWOC" at bounding box center [599, 502] width 63 height 12
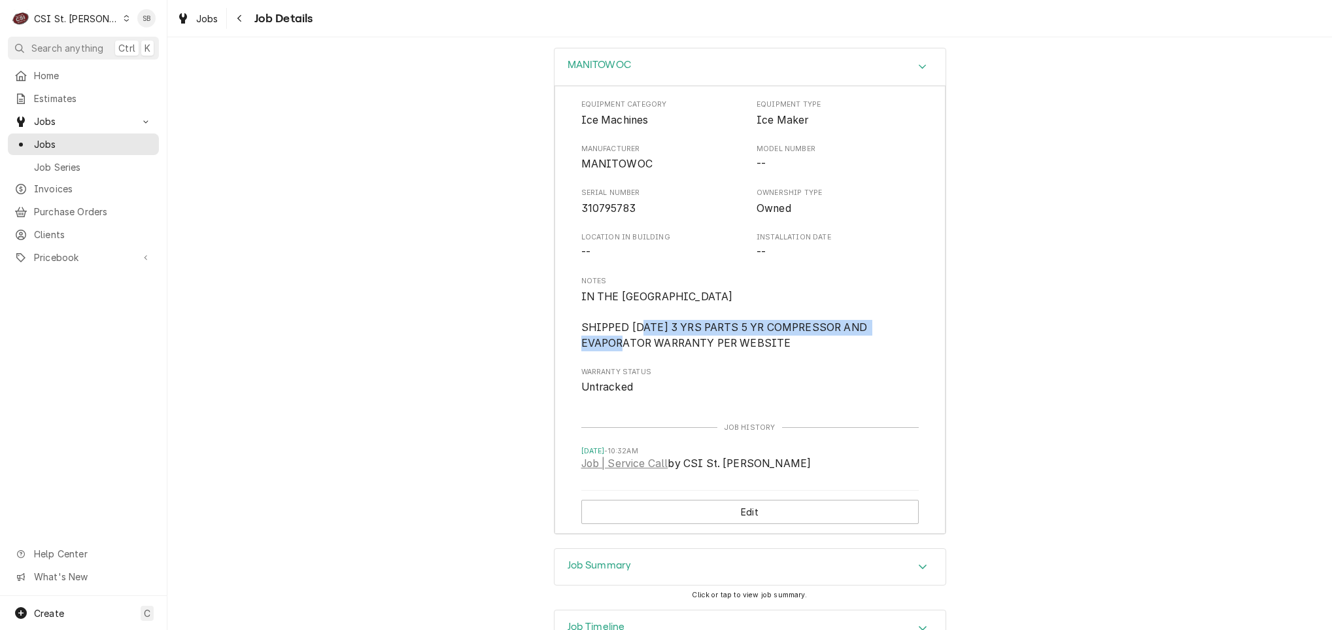
drag, startPoint x: 609, startPoint y: 238, endPoint x: 679, endPoint y: 232, distance: 70.9
click at [679, 289] on span "IN THE [GEOGRAPHIC_DATA] SHIPPED [DATE] 3 YRS PARTS 5 YR COMPRESSOR AND EVAPORA…" at bounding box center [749, 320] width 337 height 62
drag, startPoint x: 679, startPoint y: 232, endPoint x: 653, endPoint y: 228, distance: 26.4
click at [653, 290] on span "IN THE [GEOGRAPHIC_DATA] SHIPPED [DATE] 3 YRS PARTS 5 YR COMPRESSOR AND EVAPORA…" at bounding box center [725, 319] width 289 height 59
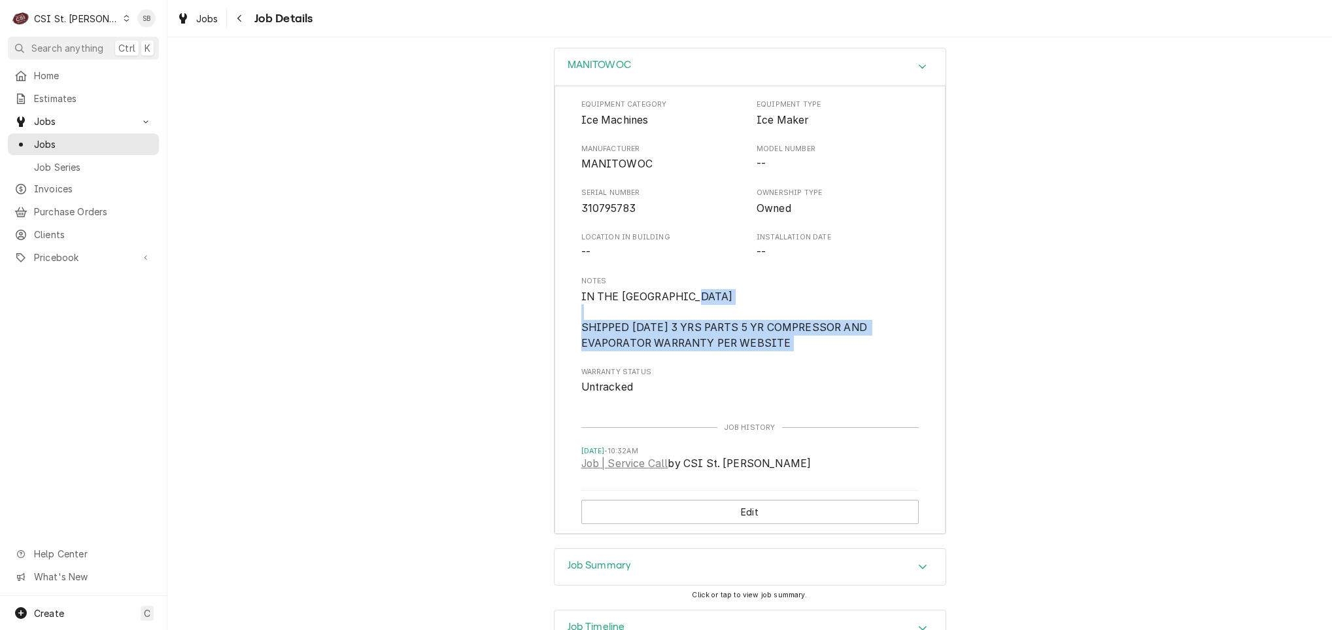
click at [652, 290] on span "IN THE [GEOGRAPHIC_DATA] SHIPPED [DATE] 3 YRS PARTS 5 YR COMPRESSOR AND EVAPORA…" at bounding box center [725, 319] width 289 height 59
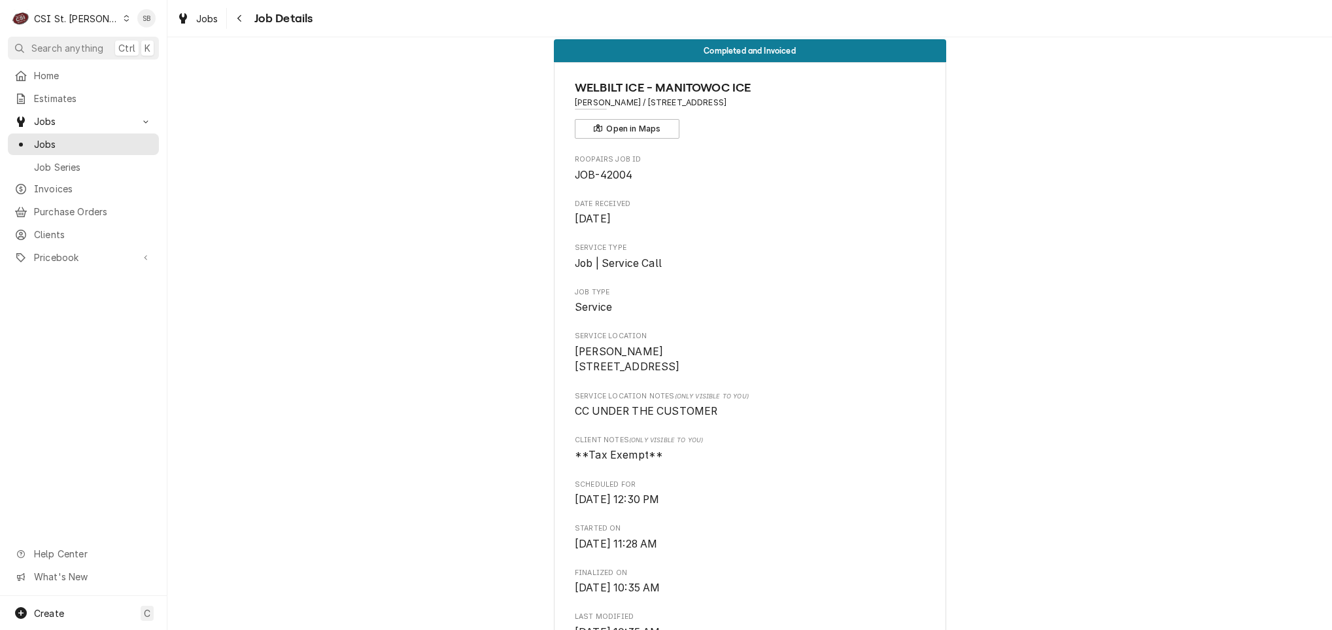
scroll to position [0, 0]
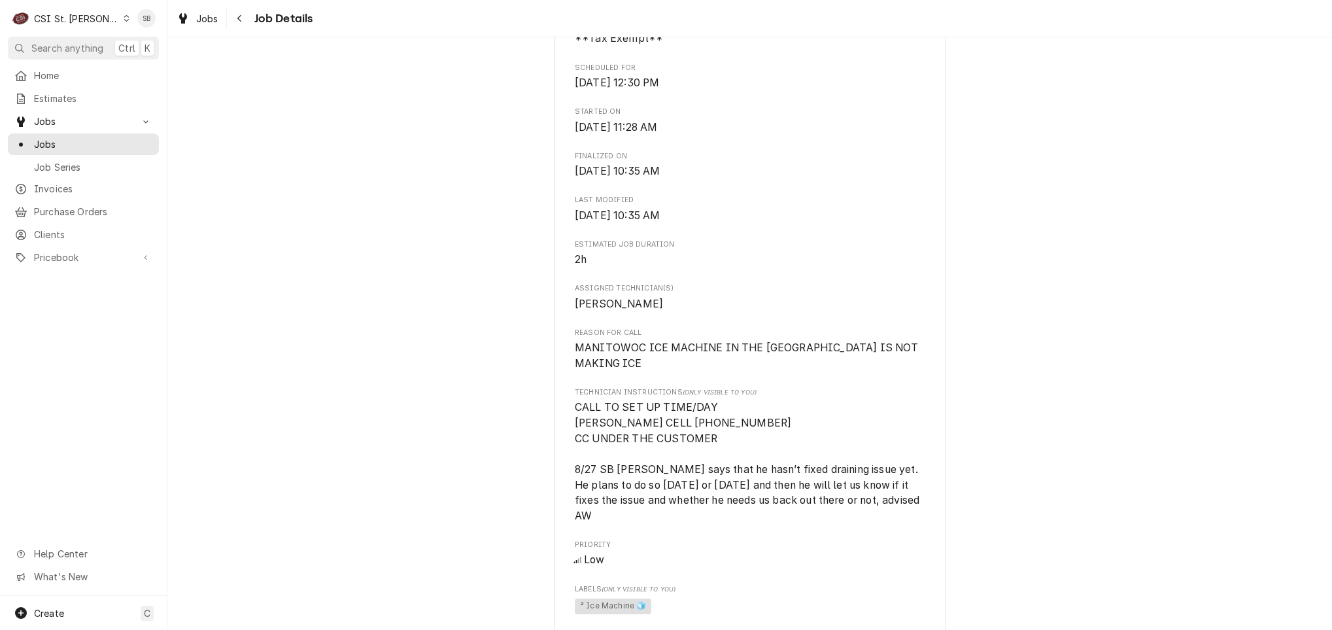
scroll to position [588, 0]
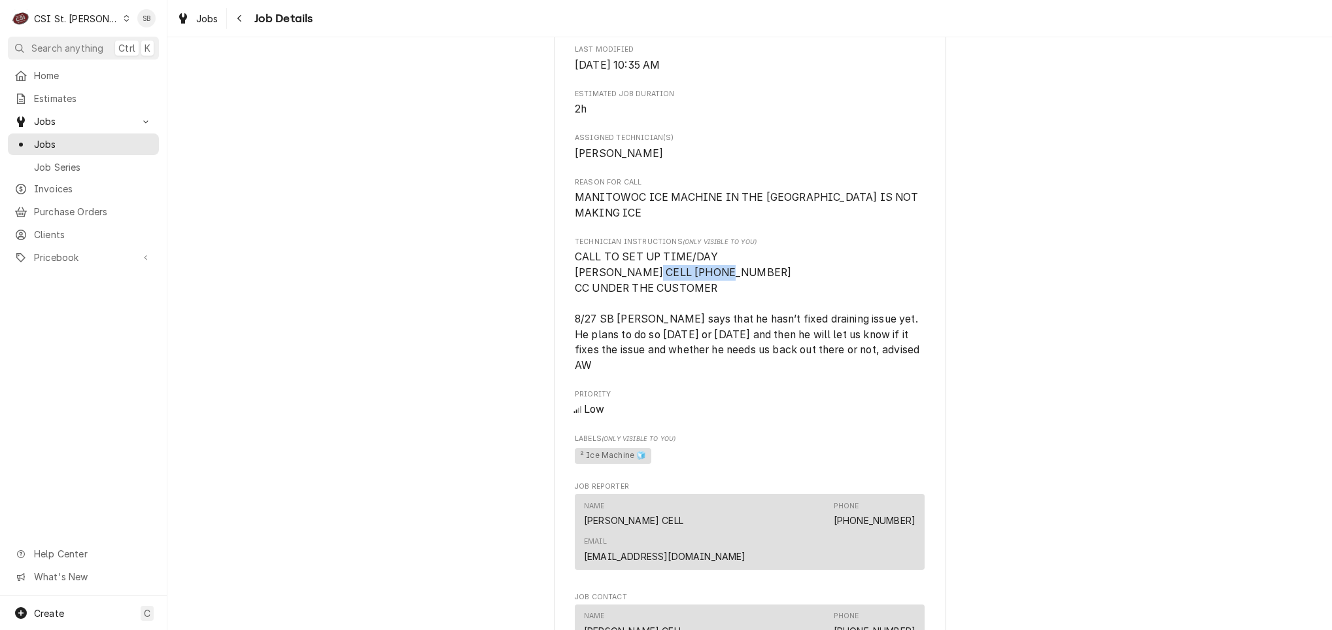
drag, startPoint x: 646, startPoint y: 285, endPoint x: 715, endPoint y: 284, distance: 68.7
click at [715, 284] on span "CALL TO SET UP TIME/DAY [PERSON_NAME] CELL [PHONE_NUMBER] CC UNDER THE CUSTOMER…" at bounding box center [750, 311] width 350 height 124
drag, startPoint x: 715, startPoint y: 284, endPoint x: 685, endPoint y: 289, distance: 29.8
click at [685, 289] on span "CALL TO SET UP TIME/DAY [PERSON_NAME] CELL [PHONE_NUMBER] CC UNDER THE CUSTOMER…" at bounding box center [748, 310] width 347 height 120
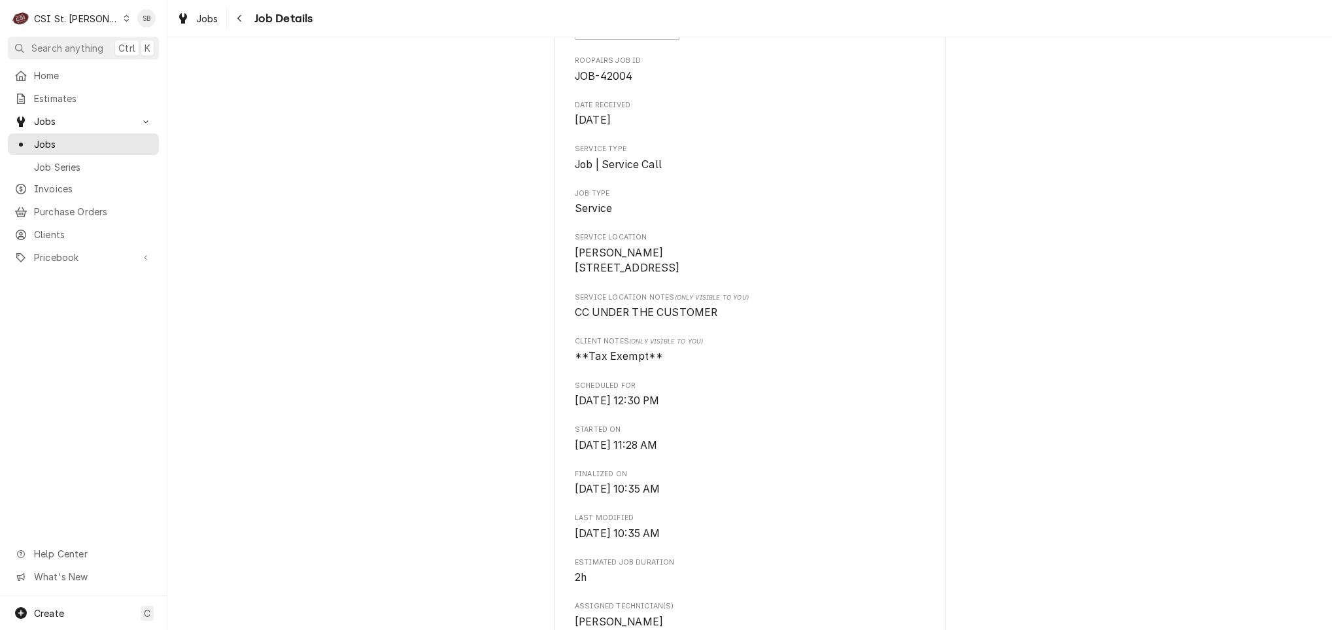
scroll to position [0, 0]
